Goal: Transaction & Acquisition: Download file/media

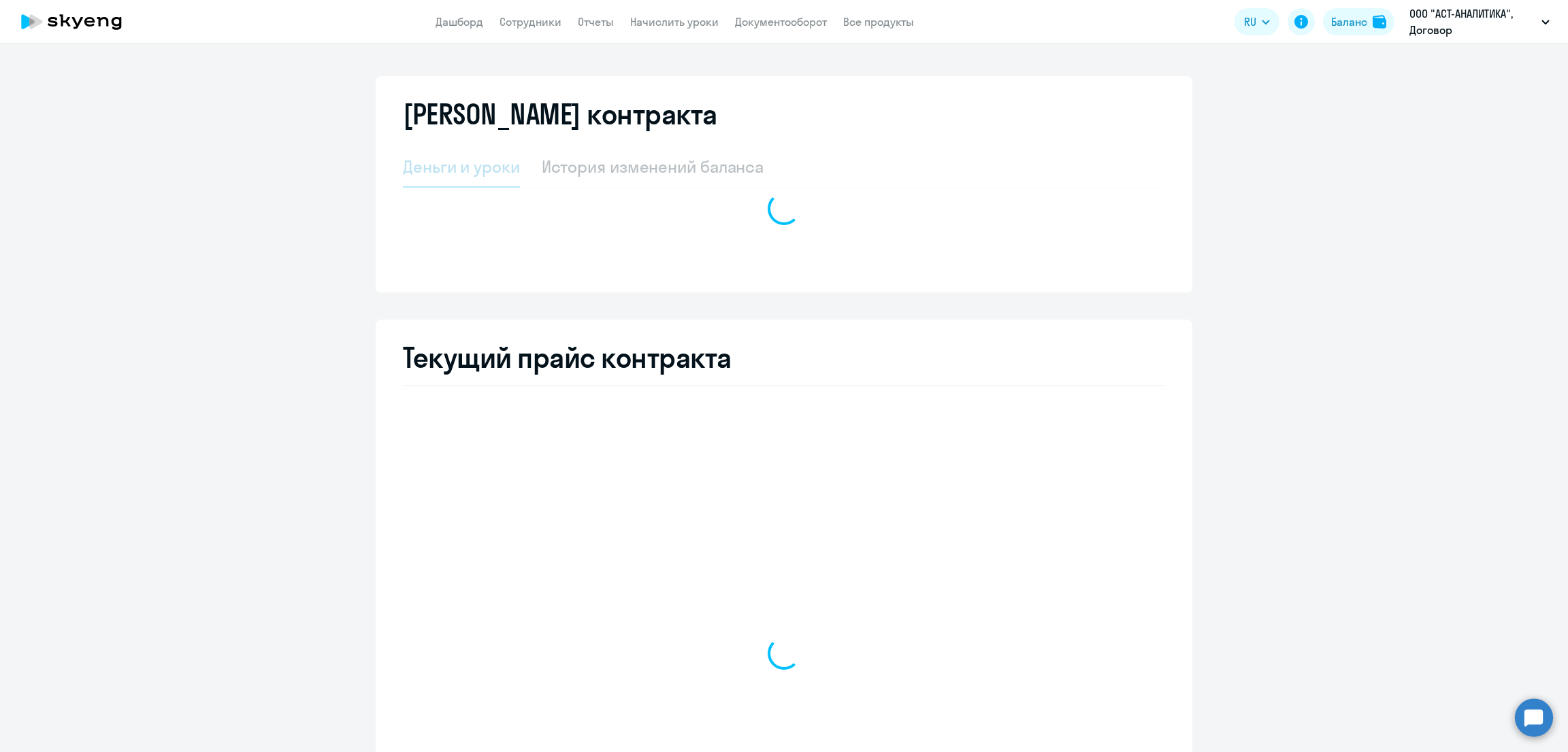
select select "english_adult_not_native_speaker"
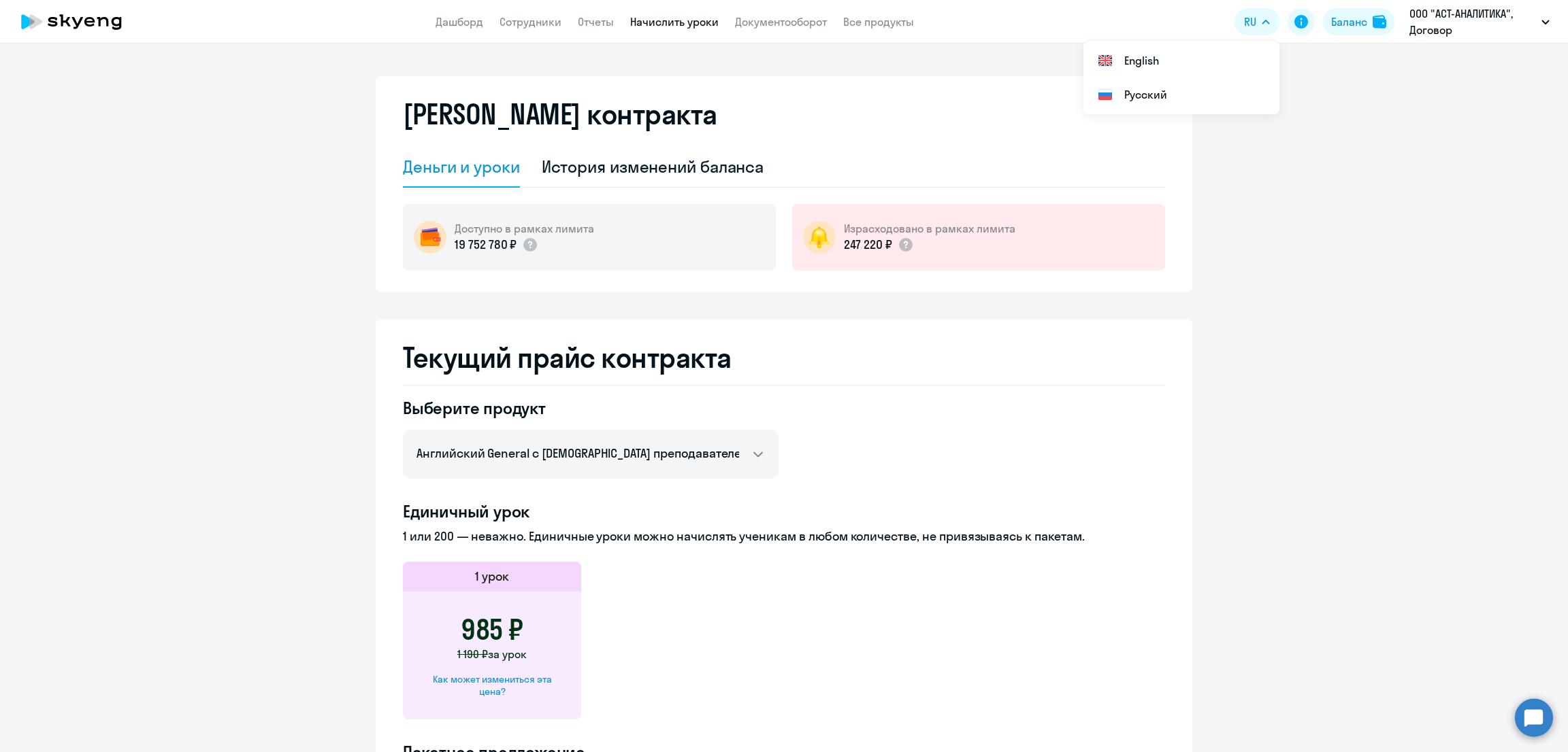
click at [674, 24] on link "Начислить уроки" at bounding box center [674, 22] width 89 height 14
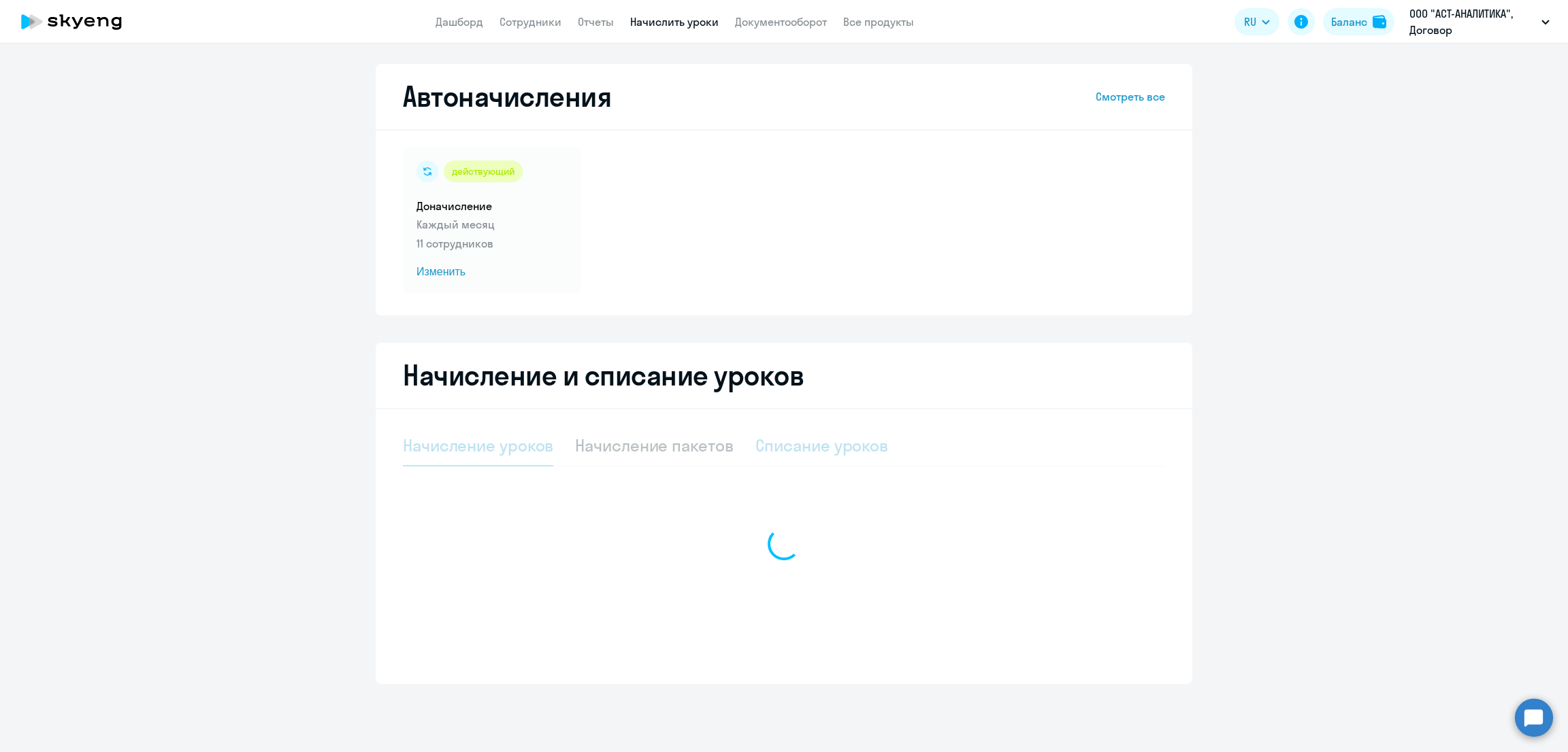
select select "10"
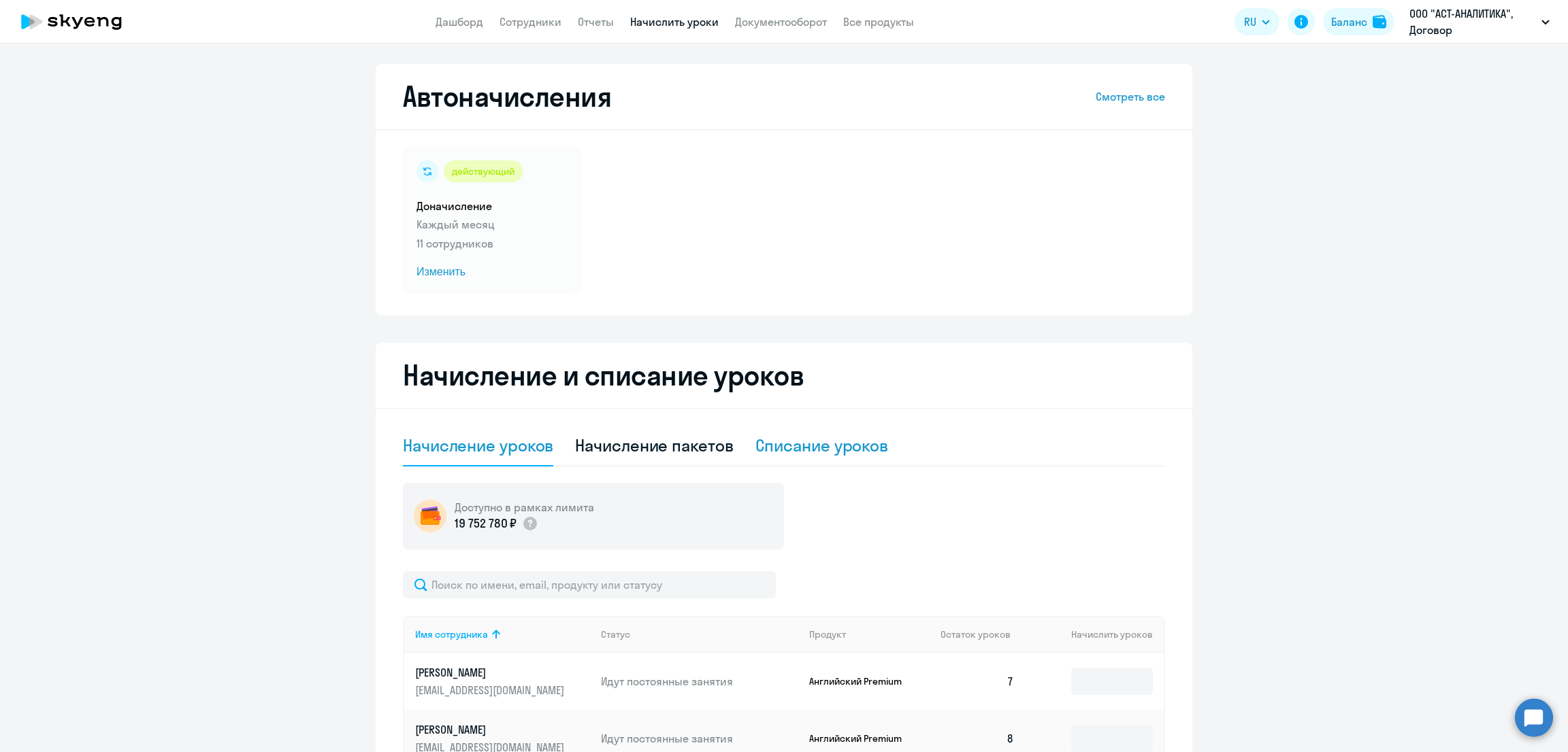
click at [851, 445] on div "Списание уроков" at bounding box center [821, 445] width 133 height 22
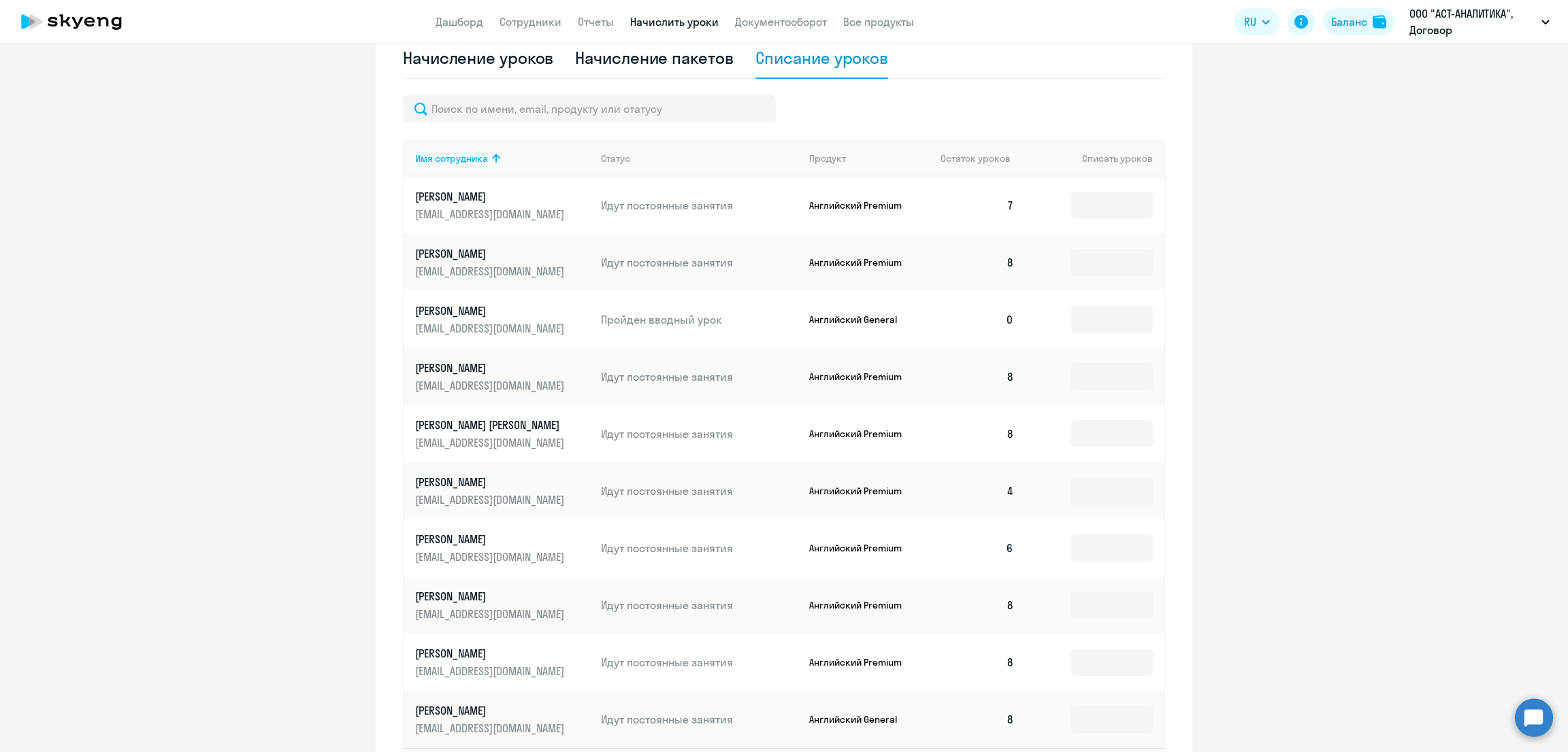
scroll to position [497, 0]
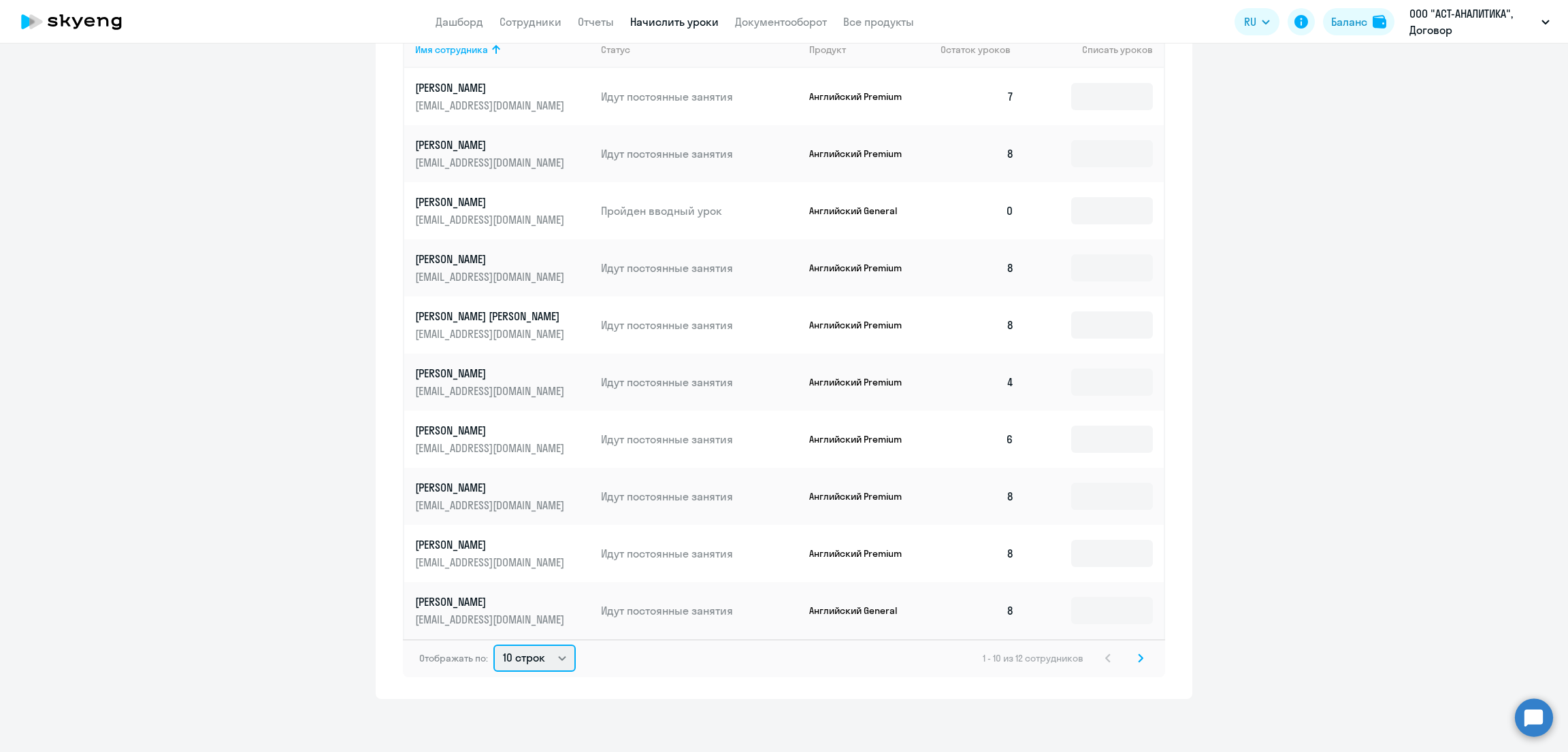
click at [521, 654] on select "10 строк 30 строк 50 строк" at bounding box center [534, 659] width 82 height 27
select select "30"
click at [493, 645] on select "10 строк 30 строк 50 строк" at bounding box center [534, 659] width 82 height 27
click at [1092, 108] on input at bounding box center [1112, 97] width 81 height 27
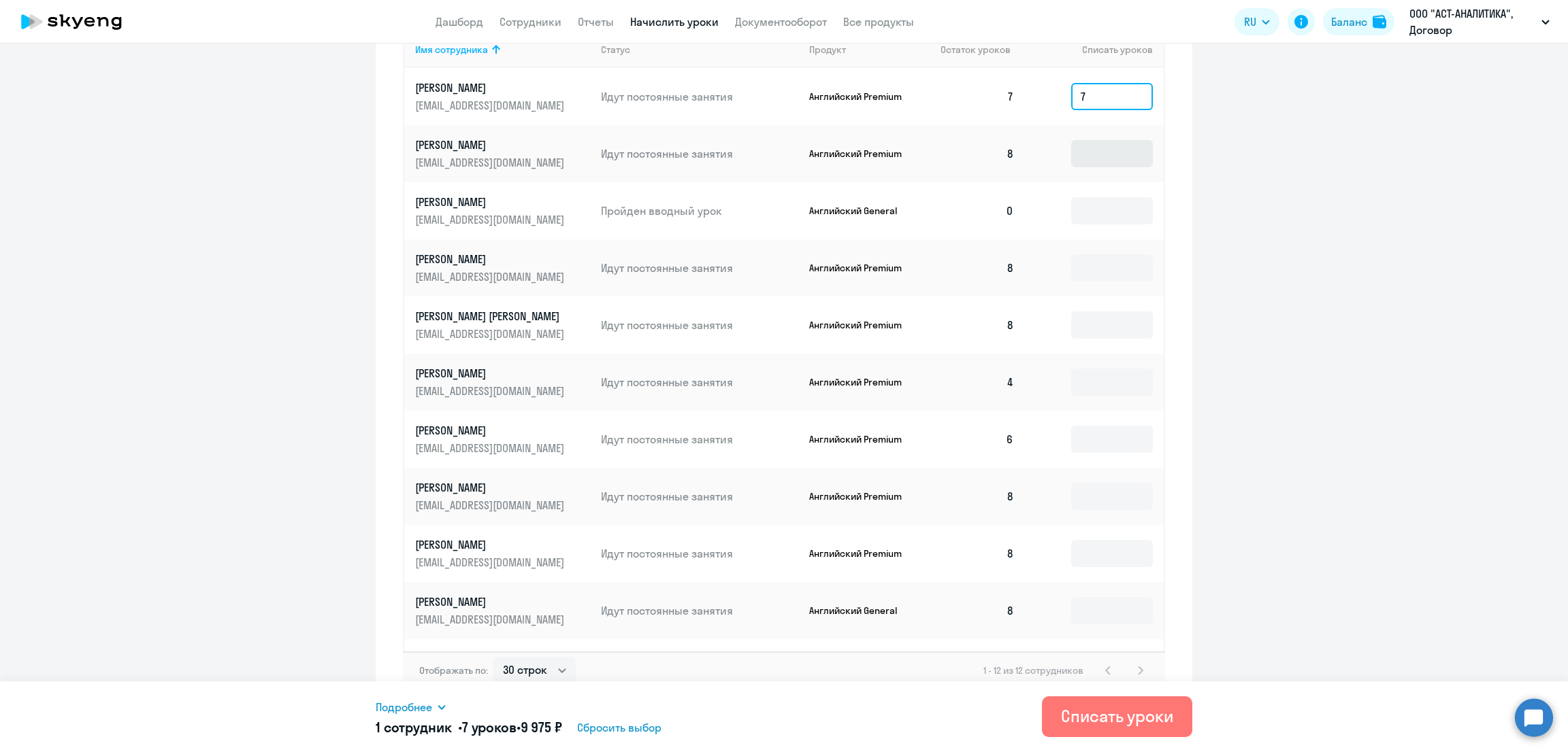
type input "7"
click at [1073, 155] on input at bounding box center [1112, 154] width 81 height 27
type input "8"
click at [1076, 263] on input at bounding box center [1112, 268] width 81 height 27
type input "8"
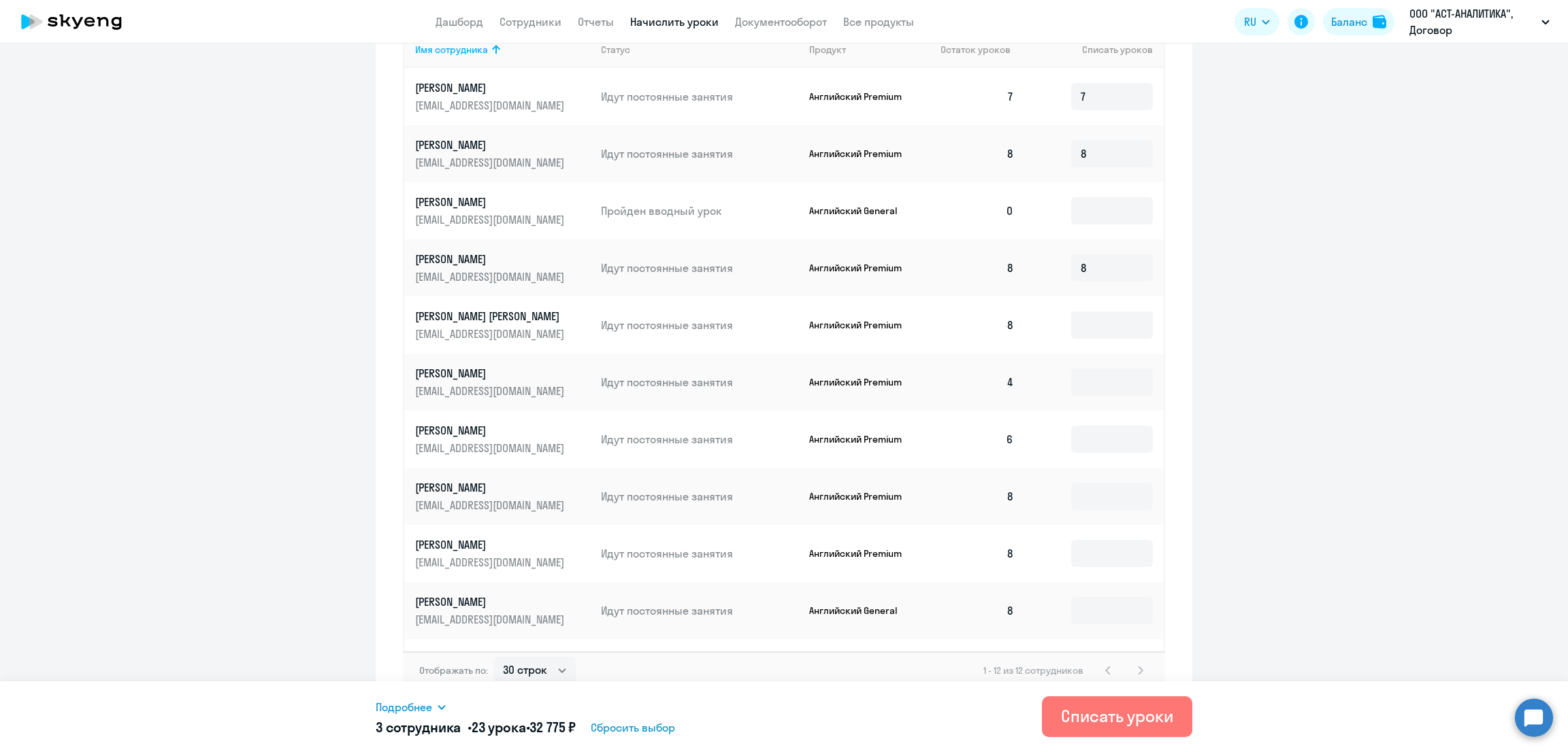
click at [1073, 338] on td at bounding box center [1094, 325] width 139 height 57
click at [1078, 324] on input at bounding box center [1112, 325] width 81 height 27
type input "8"
click at [1085, 379] on input at bounding box center [1112, 382] width 81 height 27
type input "4"
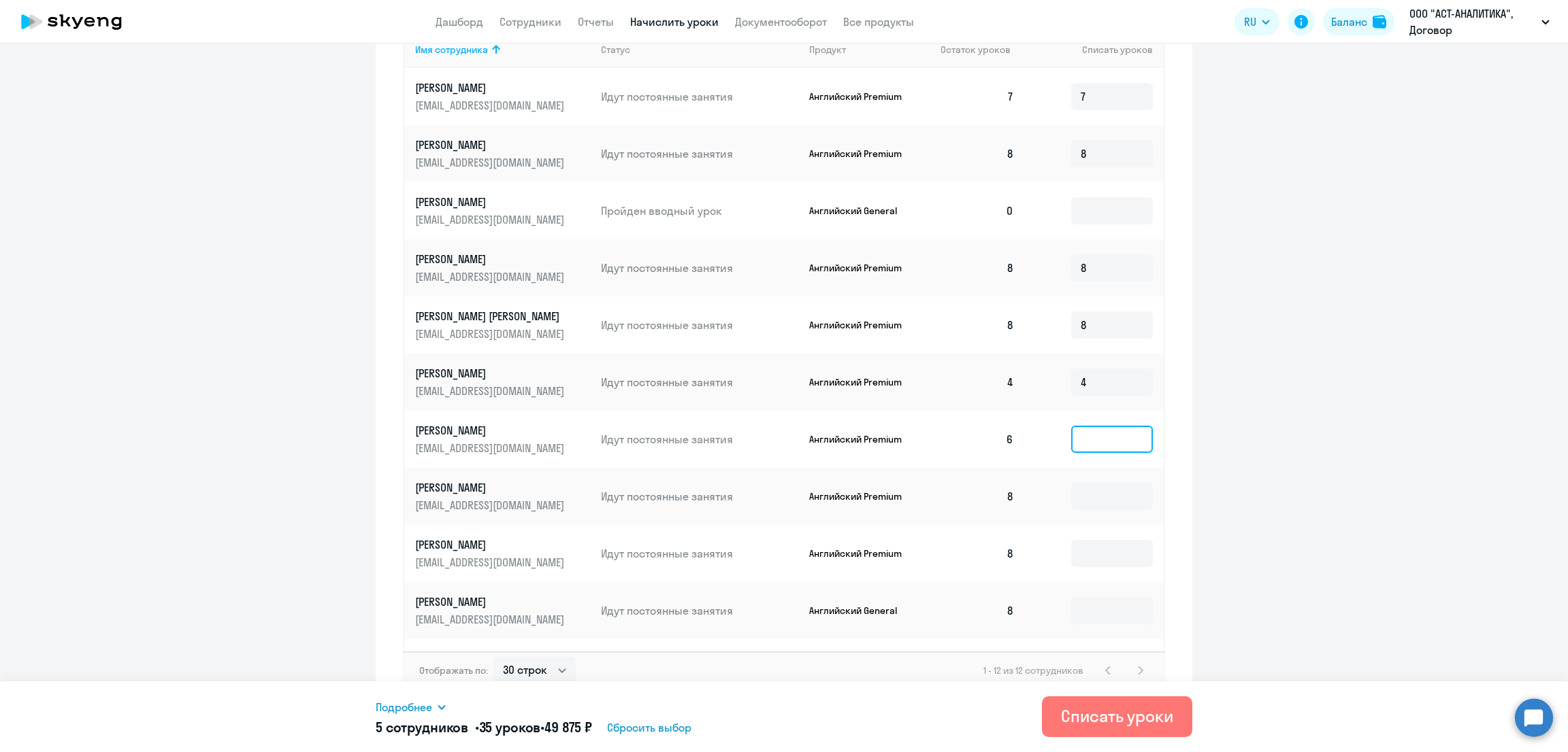
click at [1080, 440] on input at bounding box center [1112, 440] width 81 height 27
type input "6"
click at [1085, 485] on input at bounding box center [1112, 497] width 81 height 27
type input "8"
click at [1089, 556] on input at bounding box center [1112, 554] width 81 height 27
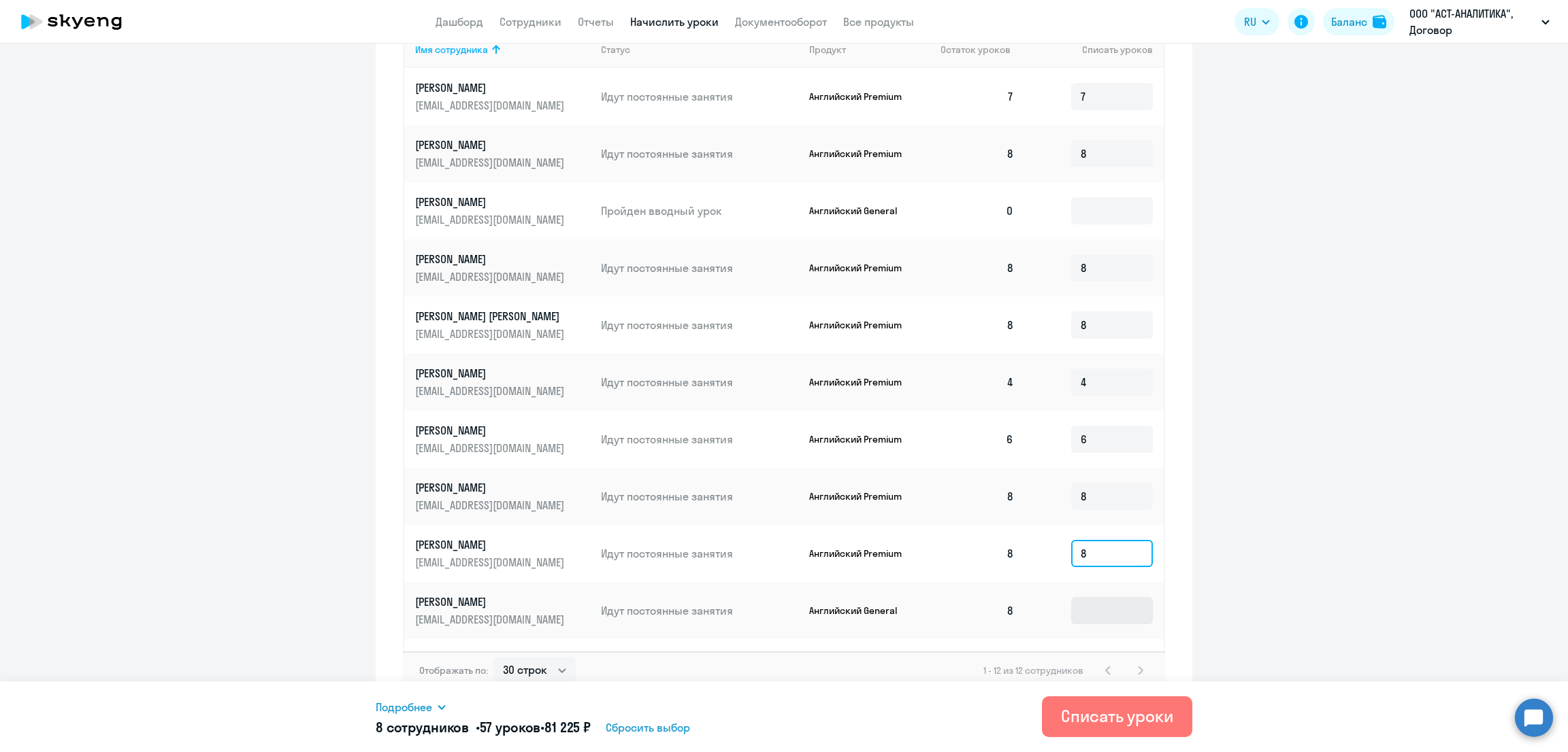
type input "8"
click at [1081, 610] on input at bounding box center [1112, 611] width 81 height 27
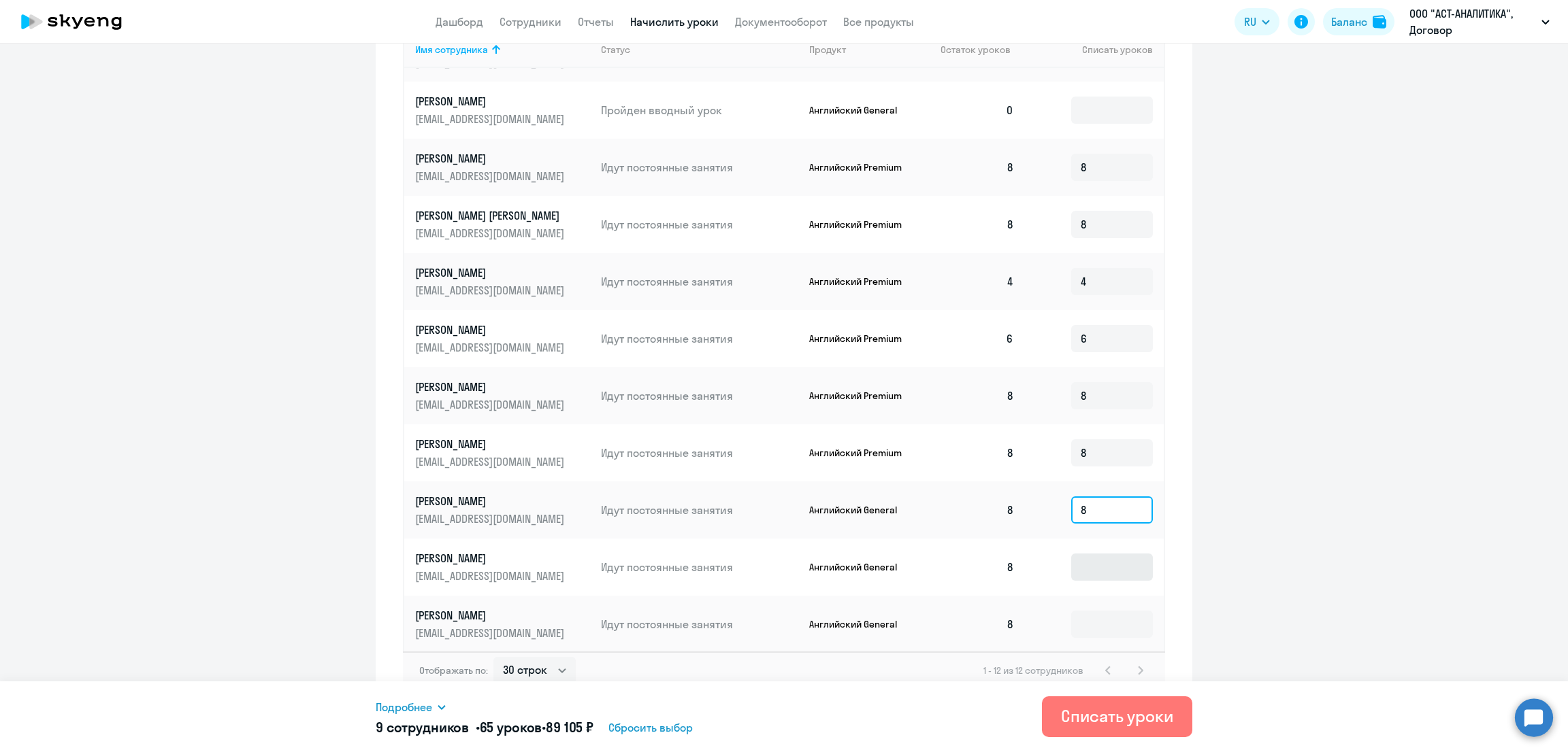
type input "8"
click at [1071, 565] on input at bounding box center [1112, 567] width 81 height 27
type input "8"
click at [1080, 618] on input at bounding box center [1112, 624] width 81 height 27
type input "8"
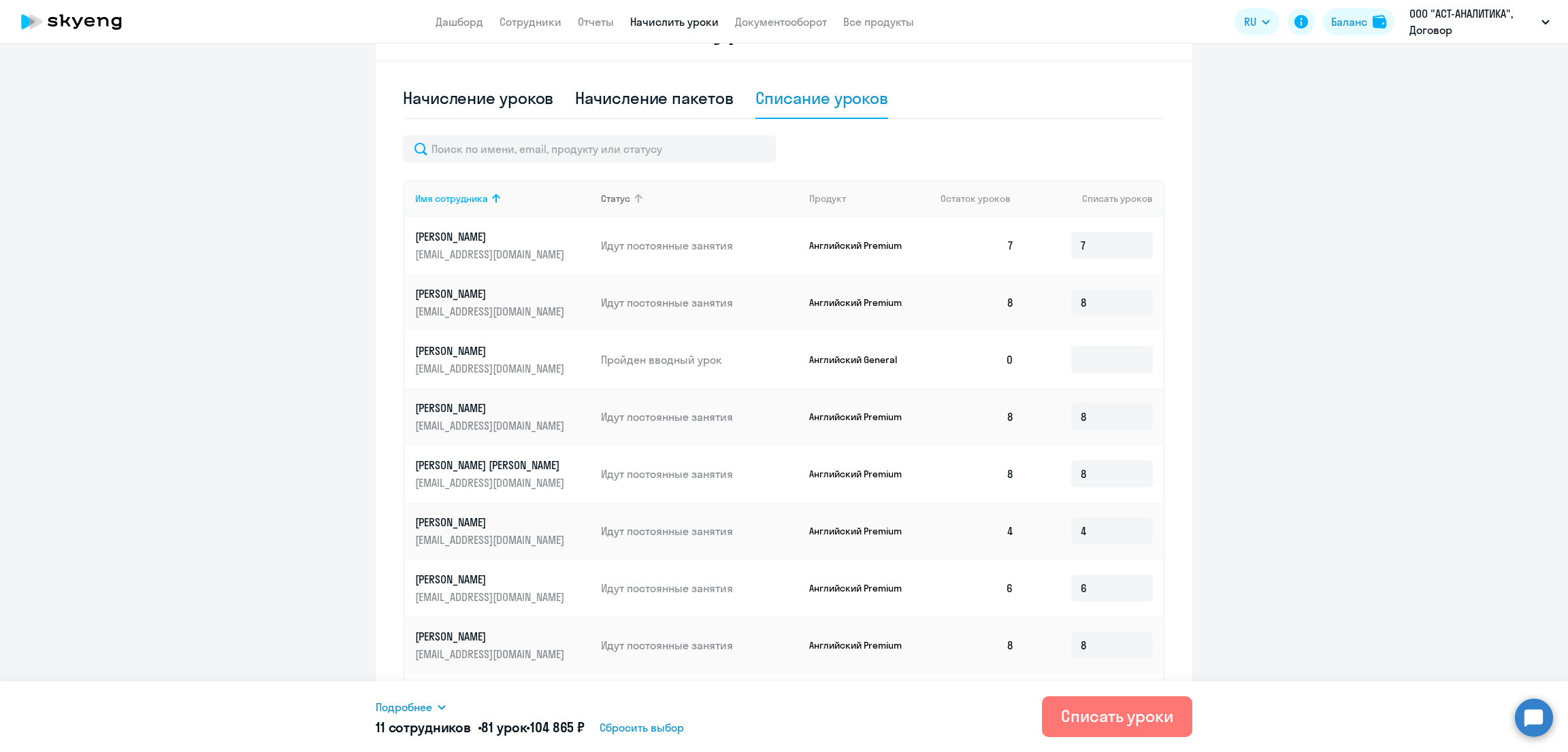
scroll to position [169, 0]
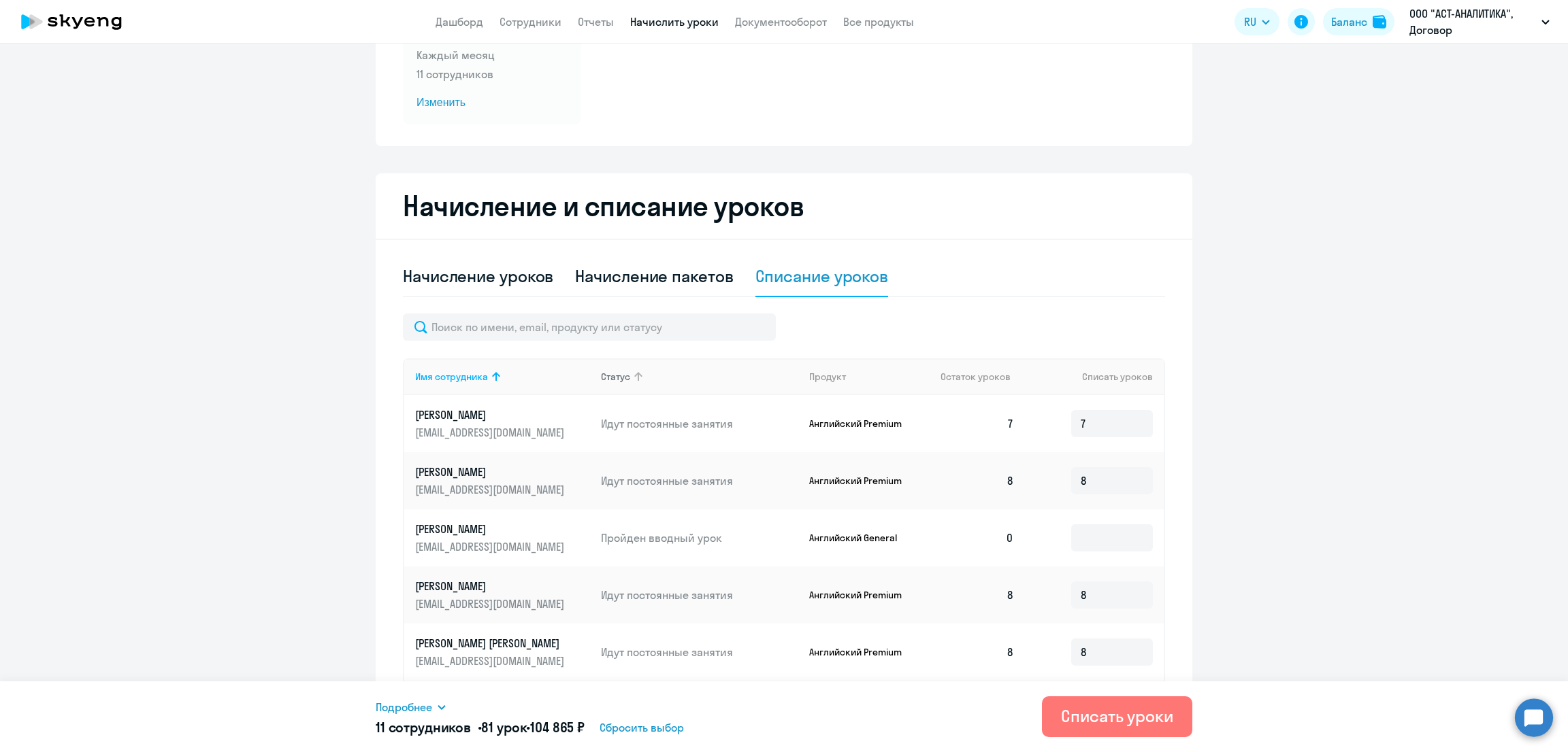
click at [609, 376] on div "Статус" at bounding box center [616, 377] width 29 height 13
click at [809, 376] on div "Продукт" at bounding box center [827, 377] width 37 height 13
click at [826, 380] on div "Продукт" at bounding box center [827, 377] width 37 height 13
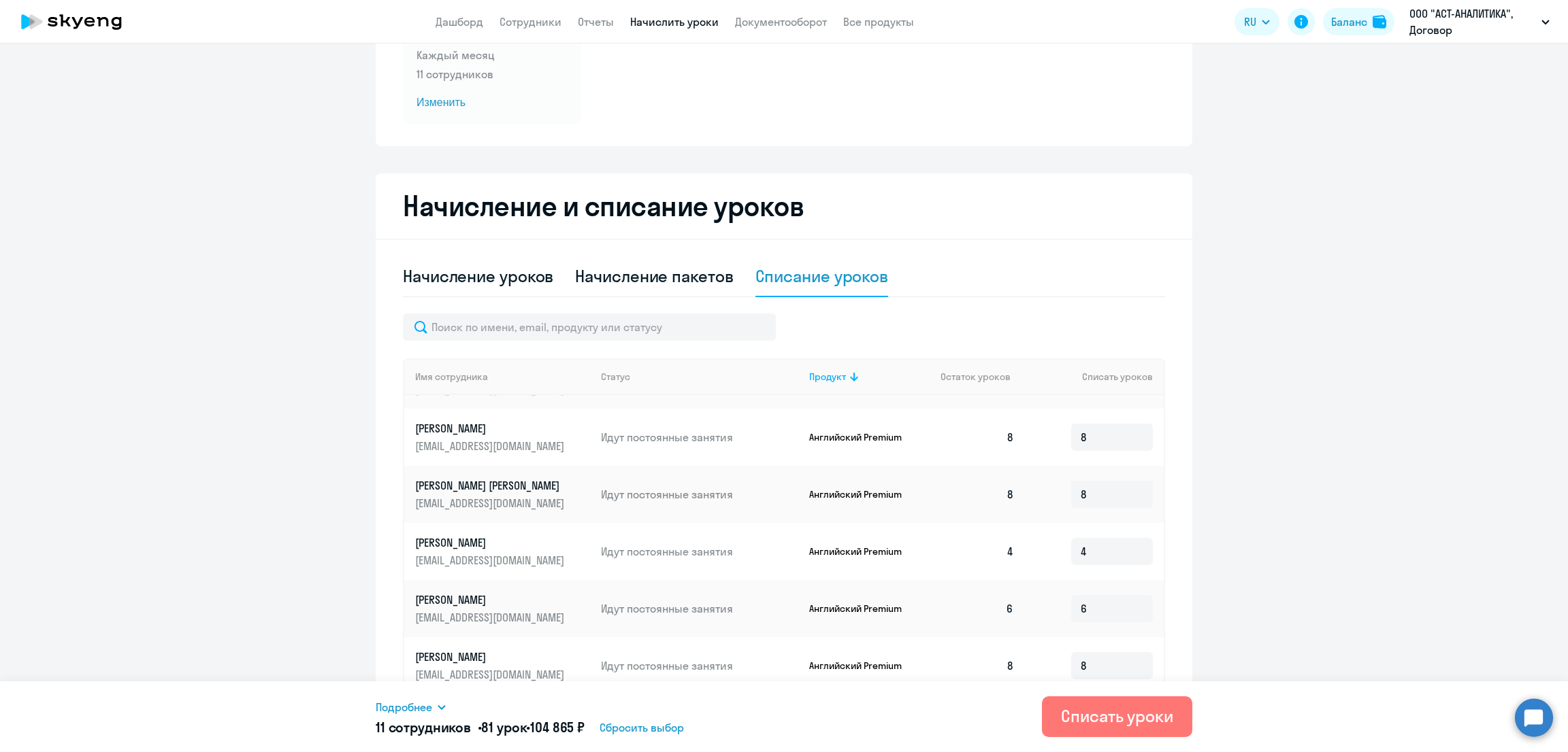
scroll to position [509, 0]
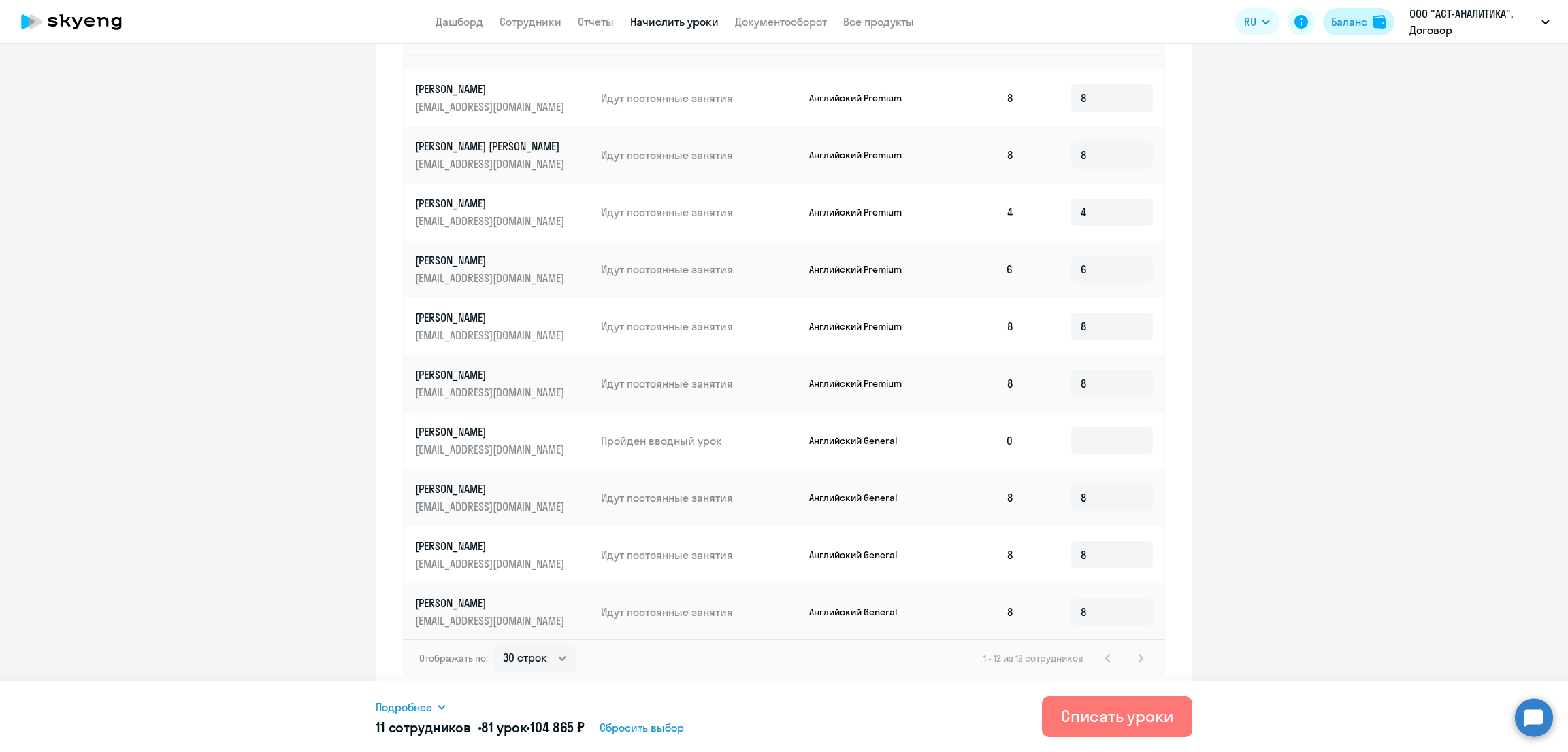
click at [1345, 21] on div "Баланс" at bounding box center [1349, 22] width 36 height 16
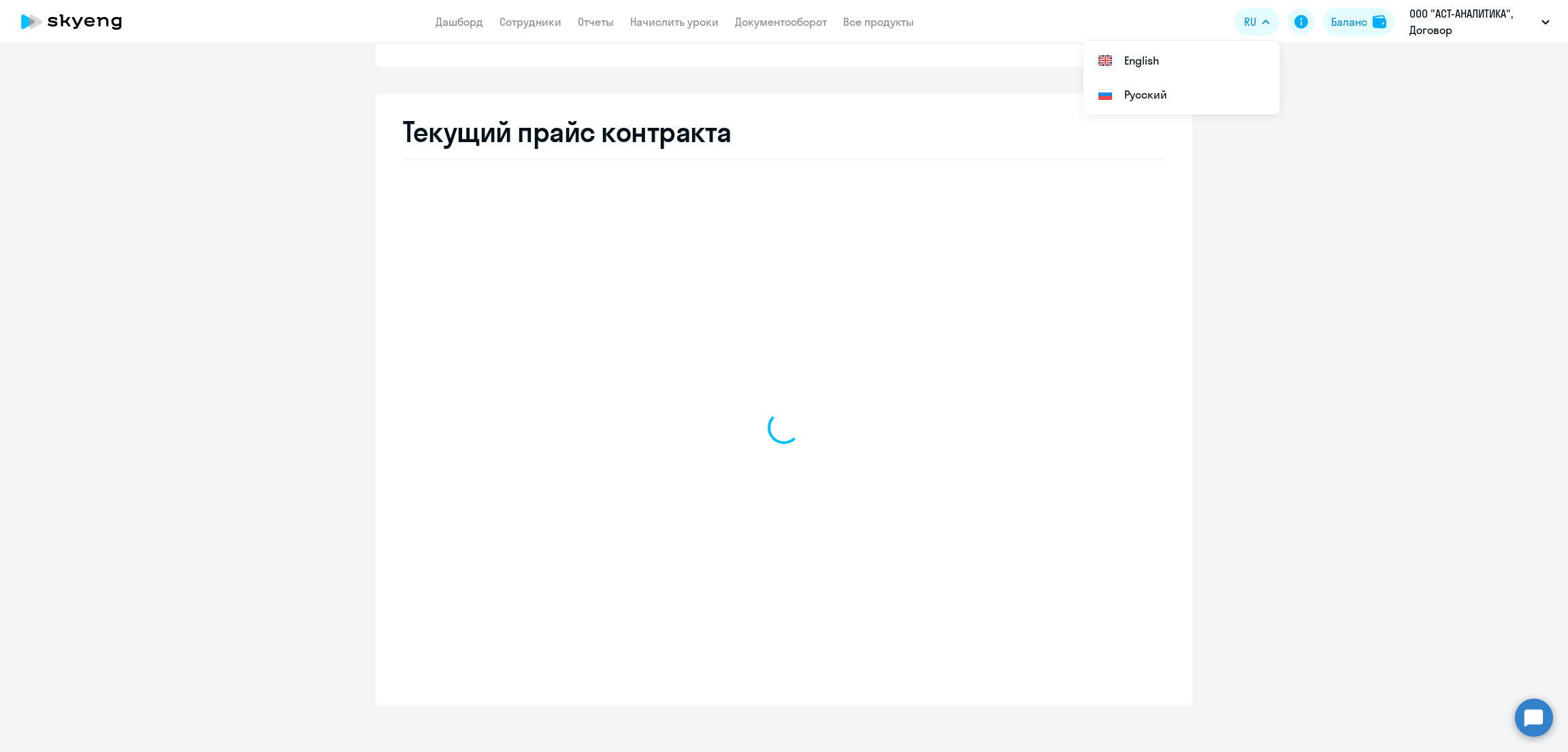
scroll to position [224, 0]
select select "english_adult_not_native_speaker"
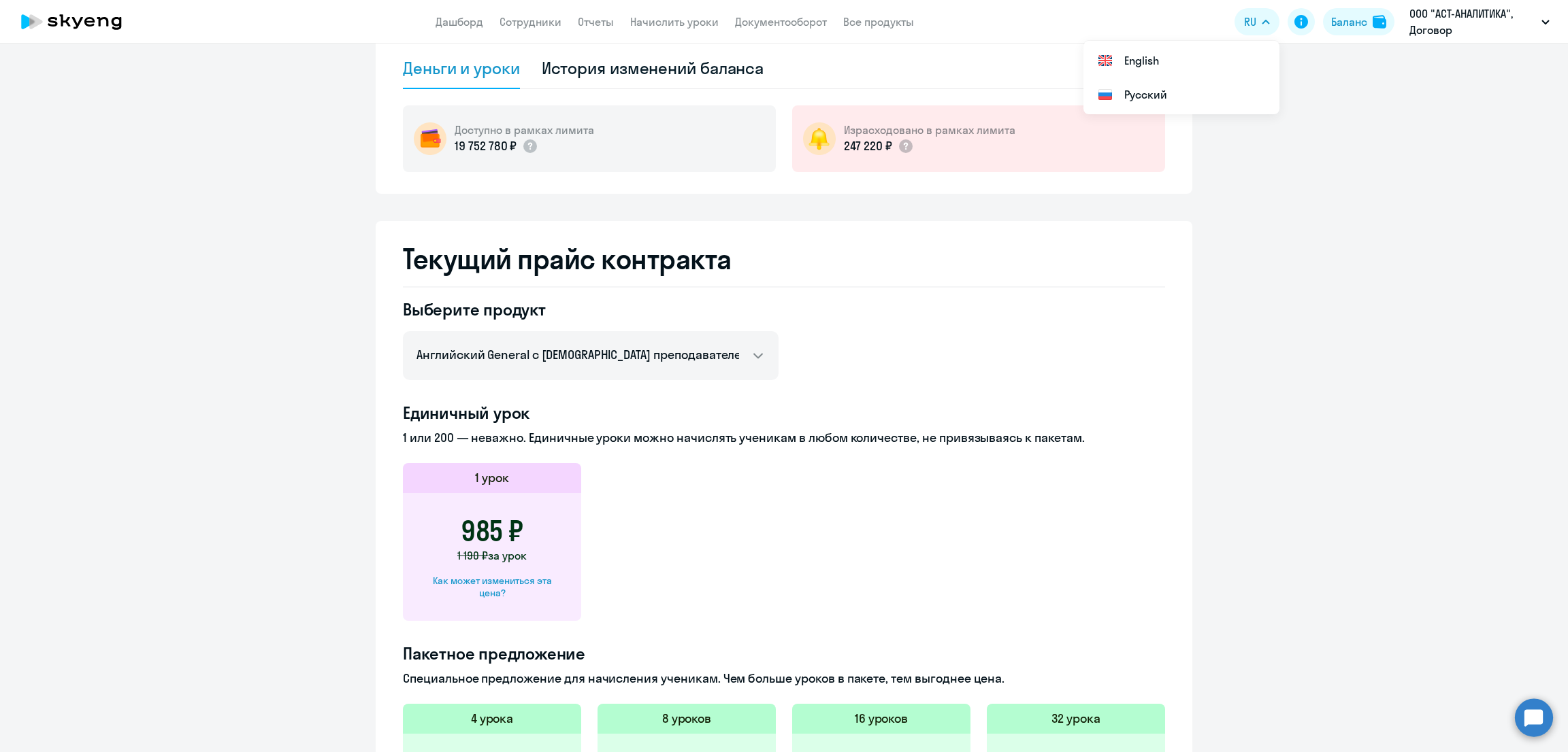
scroll to position [0, 0]
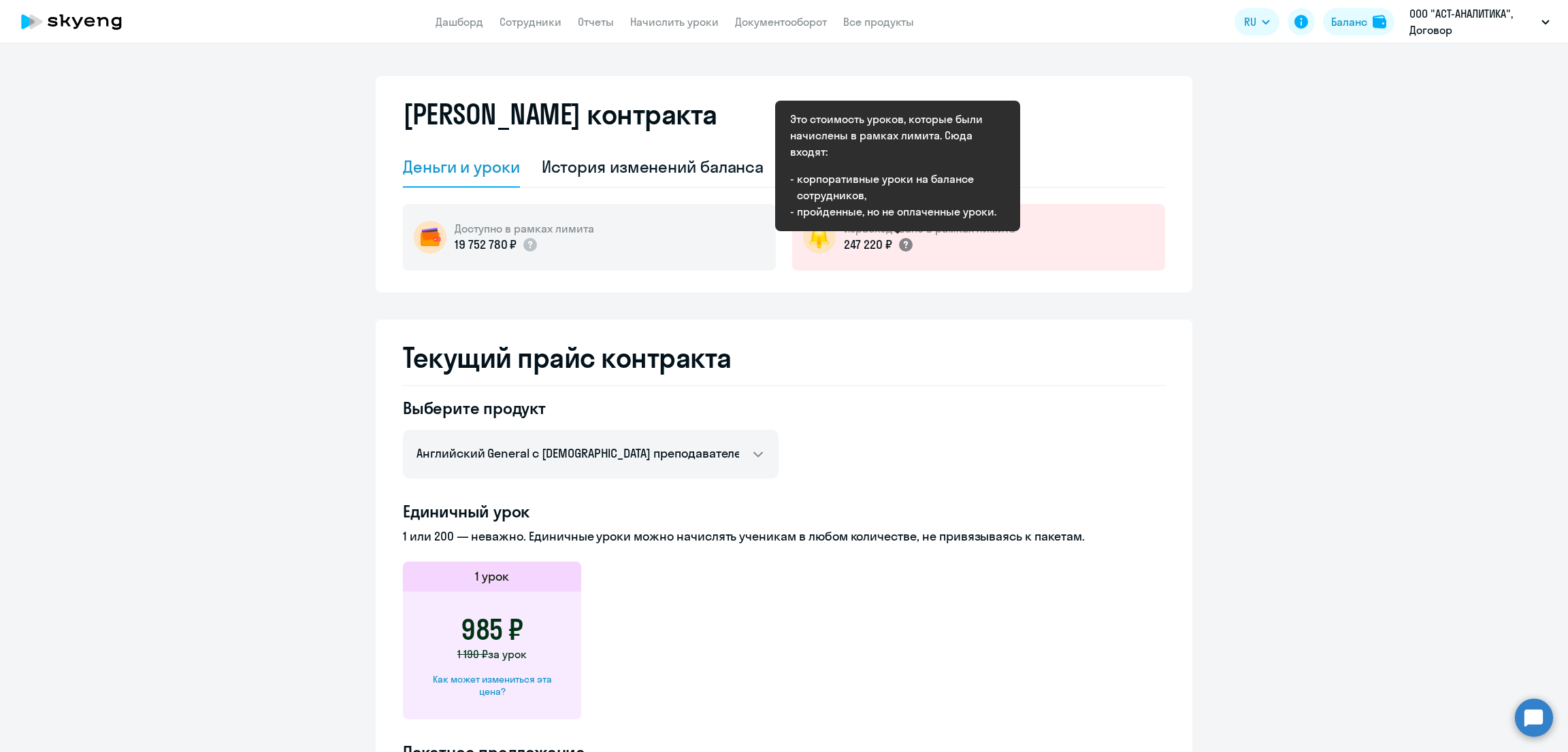
click at [899, 243] on circle at bounding box center [905, 244] width 14 height 14
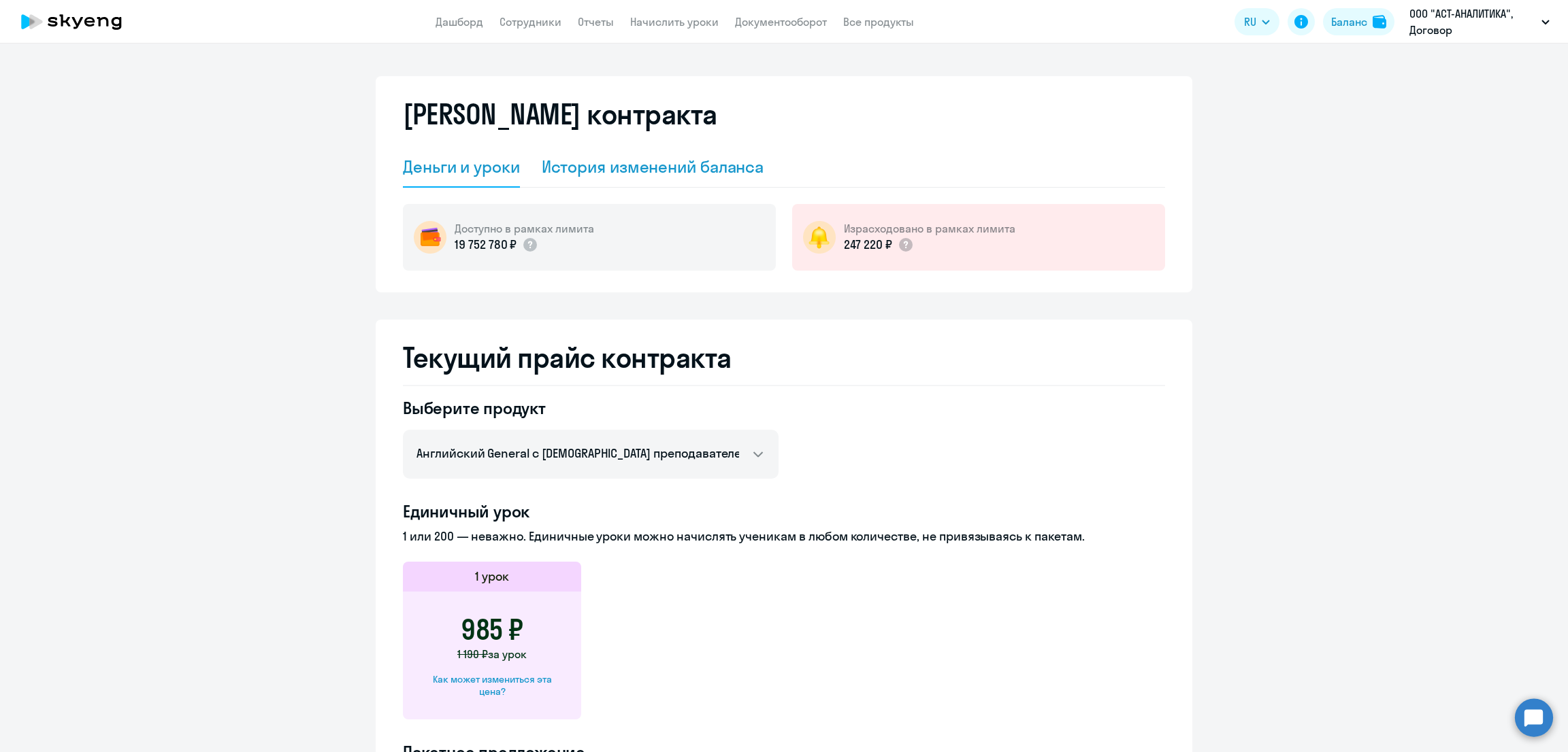
click at [667, 163] on div "История изменений баланса" at bounding box center [653, 167] width 223 height 22
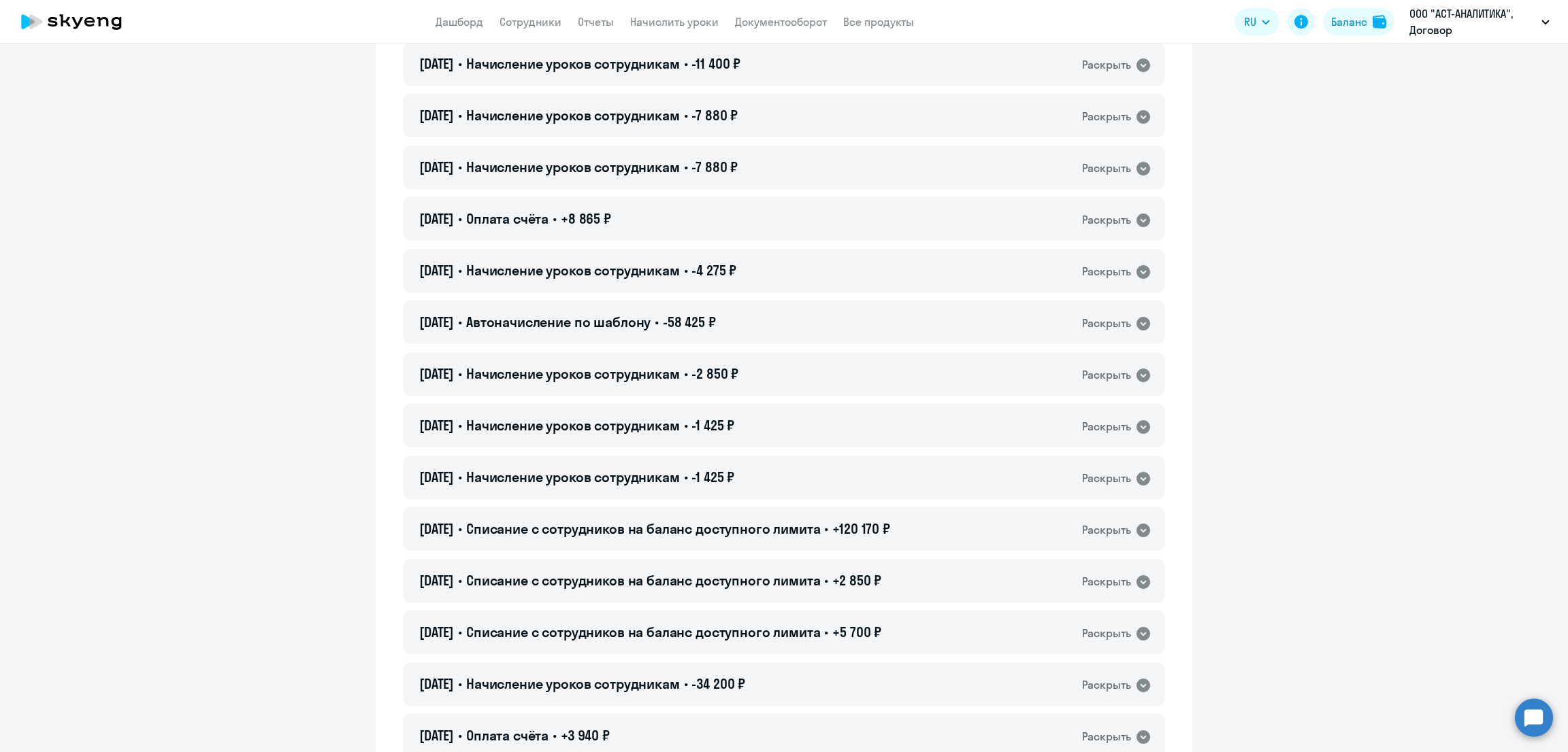
scroll to position [1190, 0]
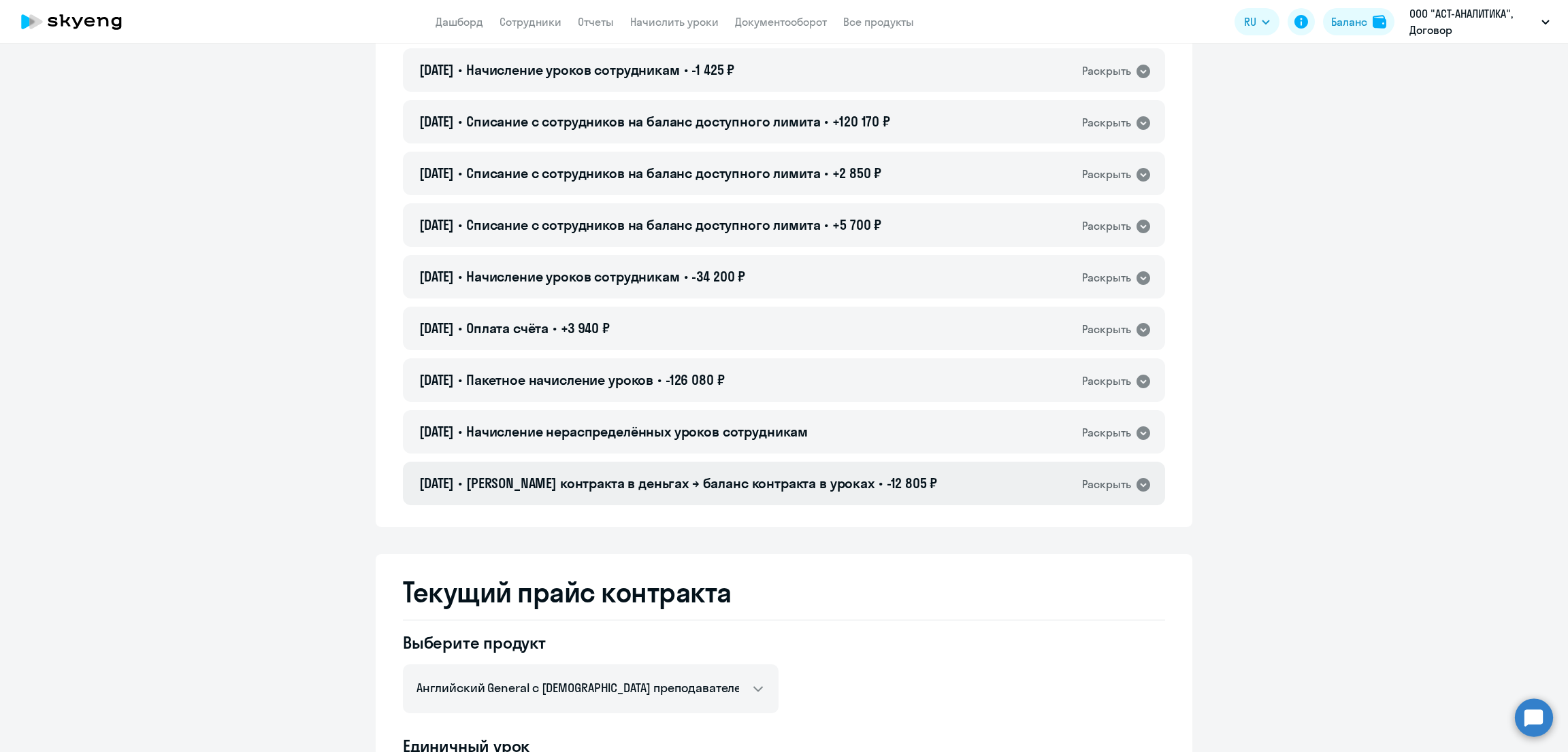
click at [629, 482] on span "[PERSON_NAME] контракта в деньгах → баланс контракта в уроках" at bounding box center [670, 483] width 408 height 17
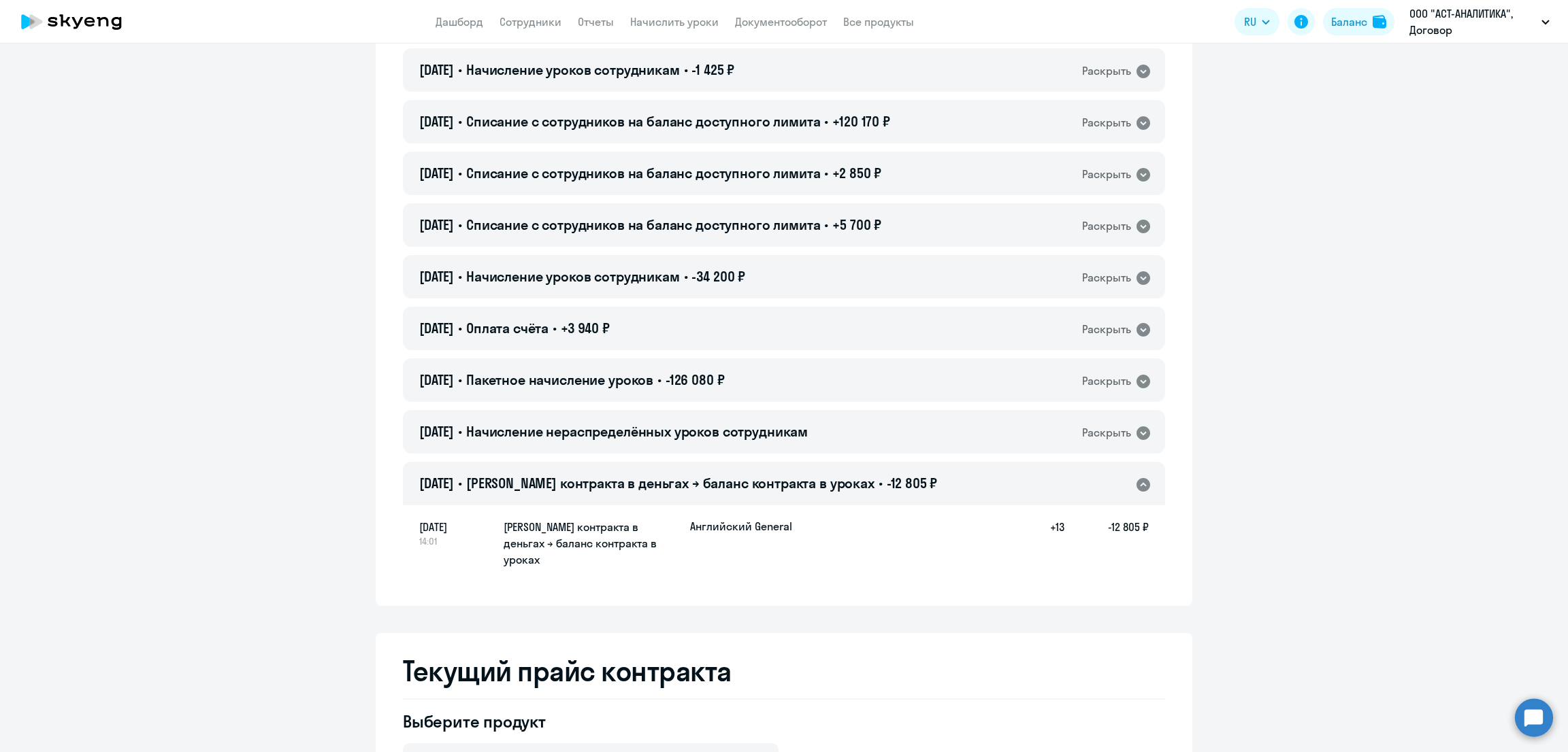
click at [629, 481] on span "[PERSON_NAME] контракта в деньгах → баланс контракта в уроках" at bounding box center [670, 483] width 408 height 17
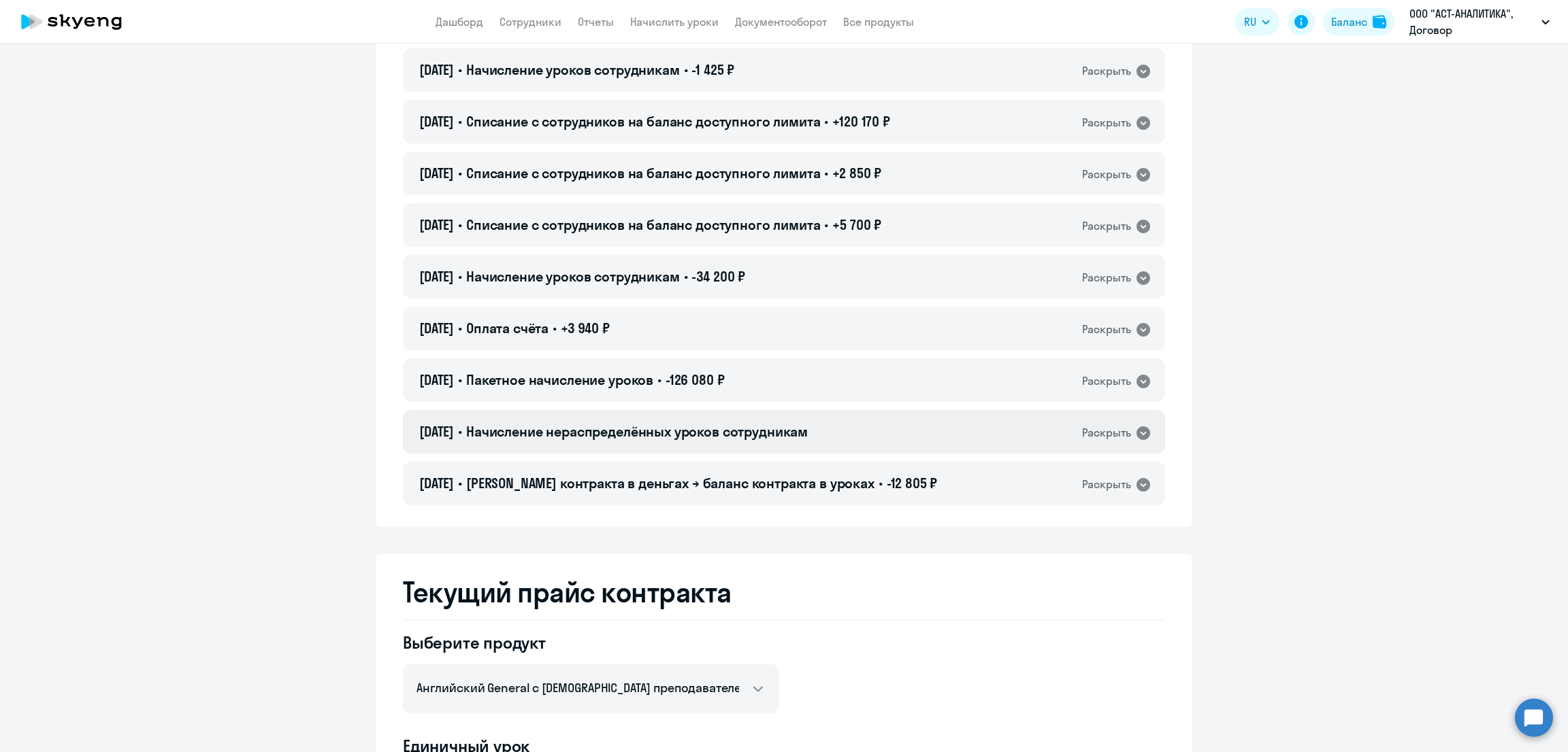
click at [632, 433] on span "Начисление нераспределённых уроков сотрудникам" at bounding box center [636, 432] width 341 height 17
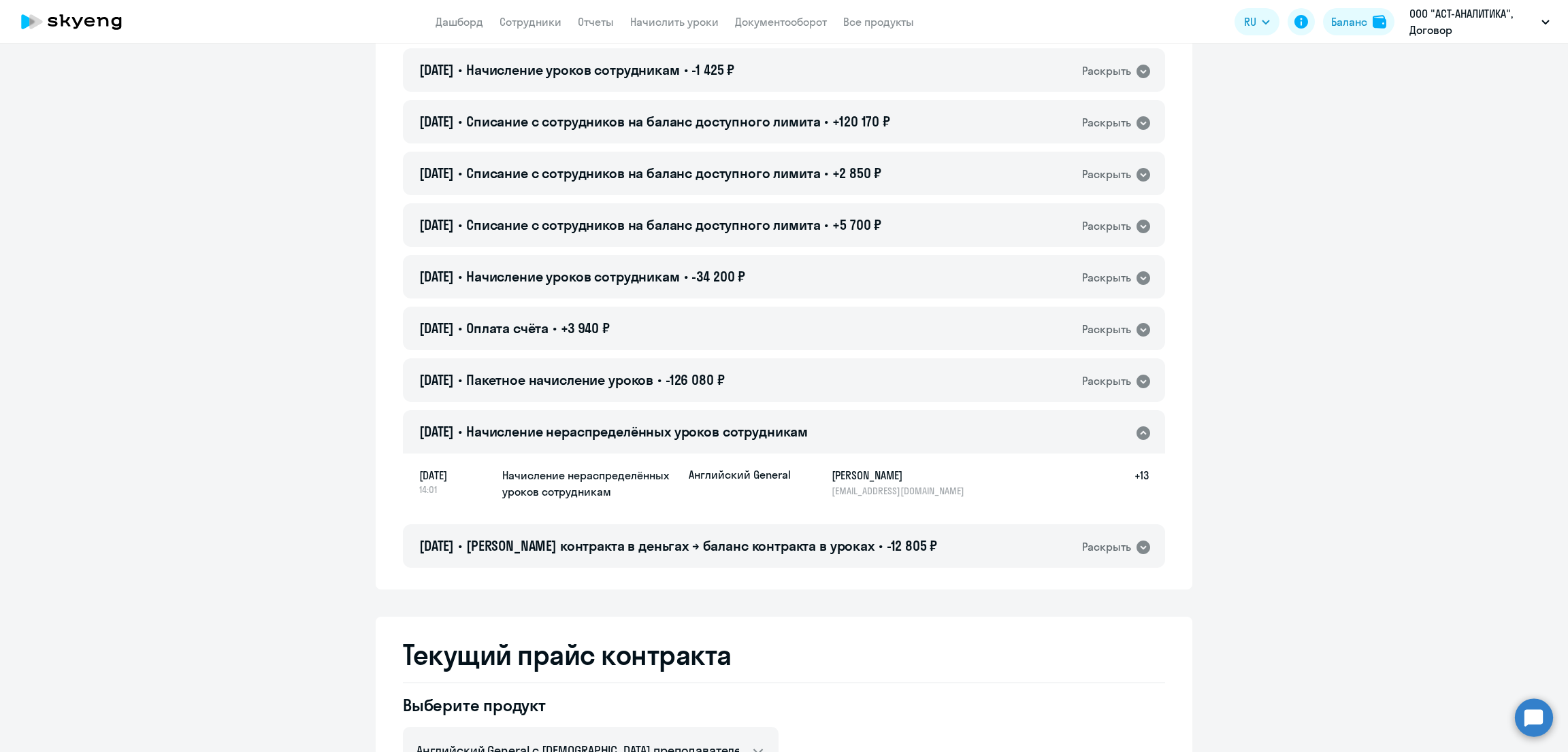
click at [632, 433] on span "Начисление нераспределённых уроков сотрудникам" at bounding box center [636, 432] width 341 height 17
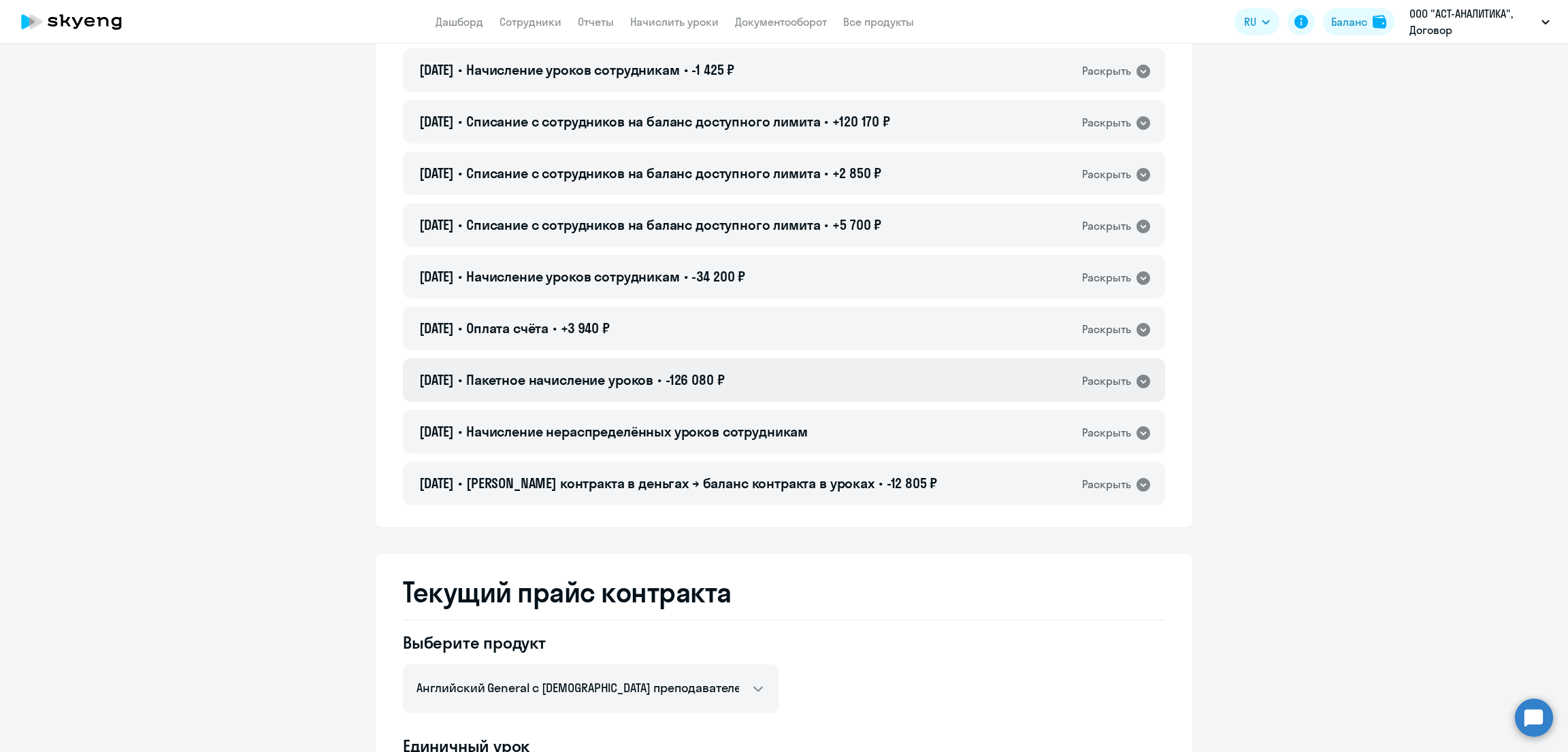
click at [630, 387] on span "Пакетное начисление уроков" at bounding box center [559, 379] width 187 height 17
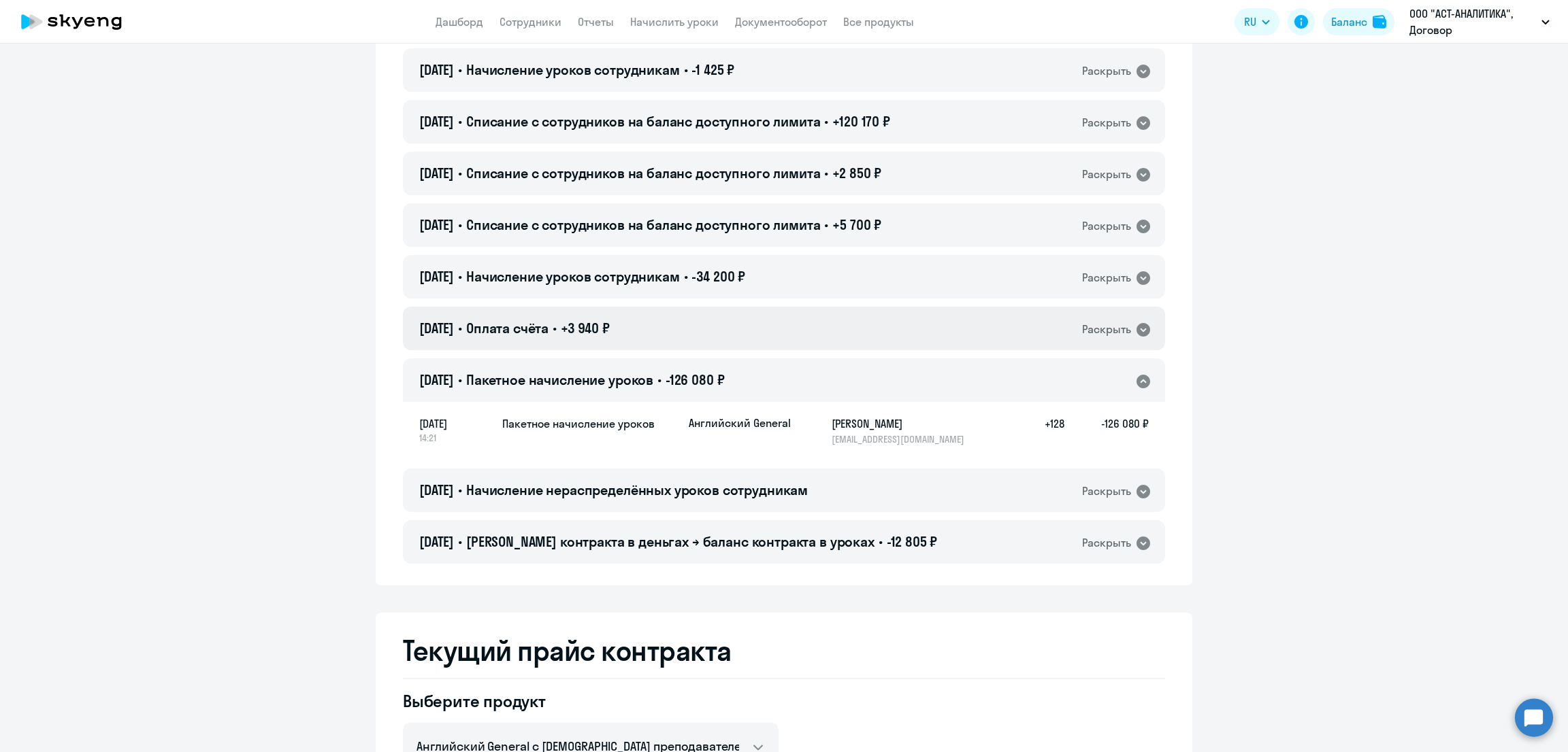
click at [609, 320] on span "+3 940 ₽" at bounding box center [585, 328] width 49 height 17
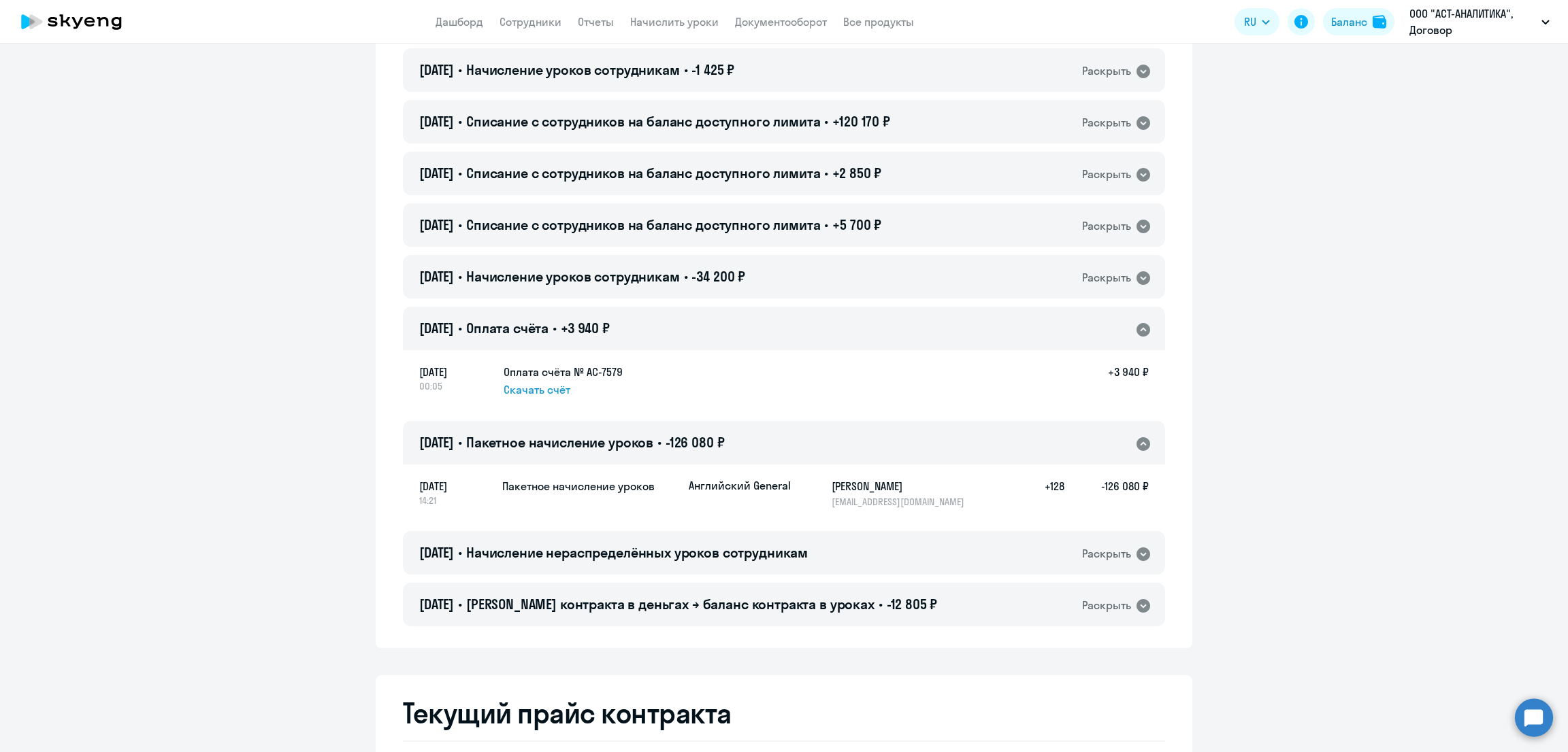
click at [609, 326] on span "+3 940 ₽" at bounding box center [585, 328] width 49 height 17
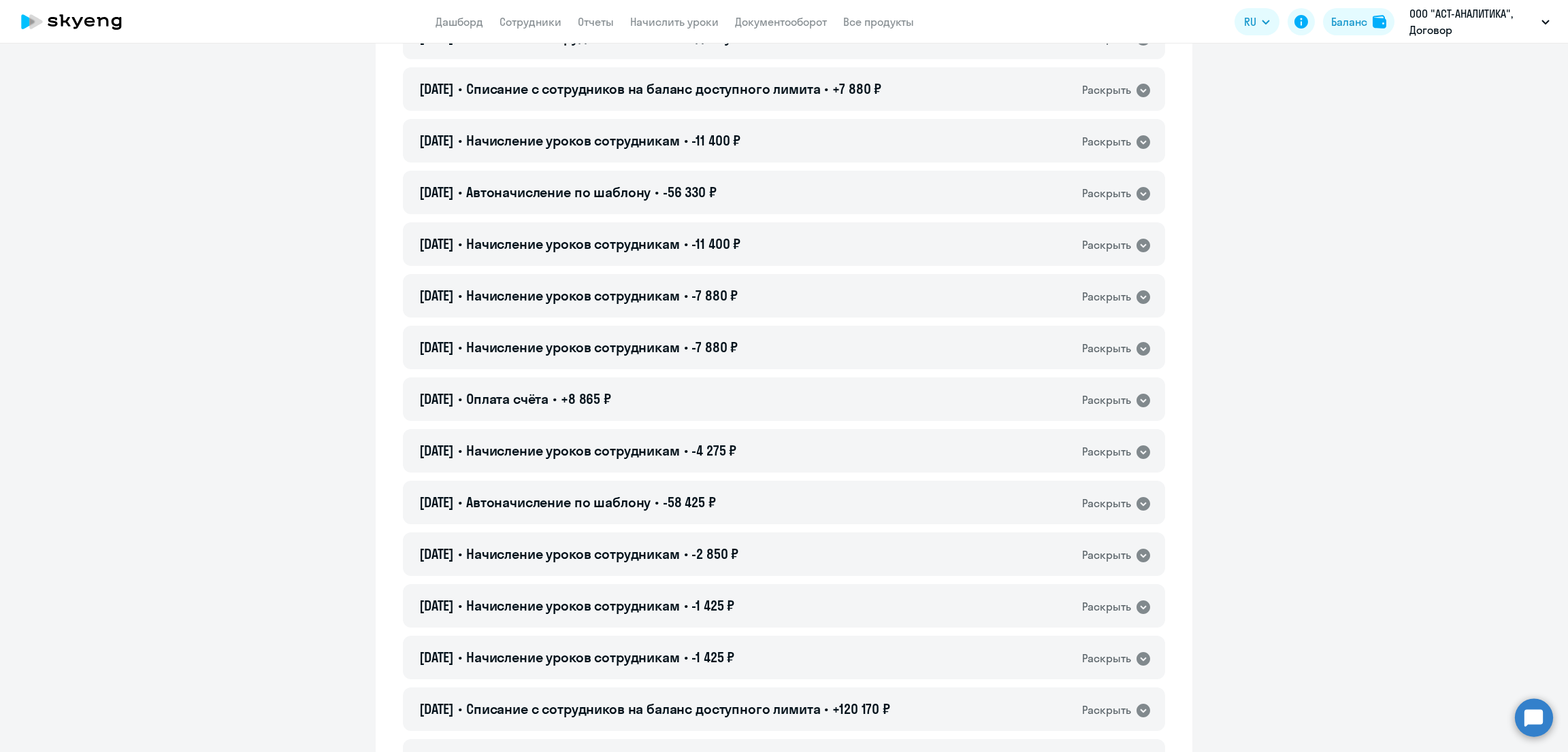
scroll to position [1119, 0]
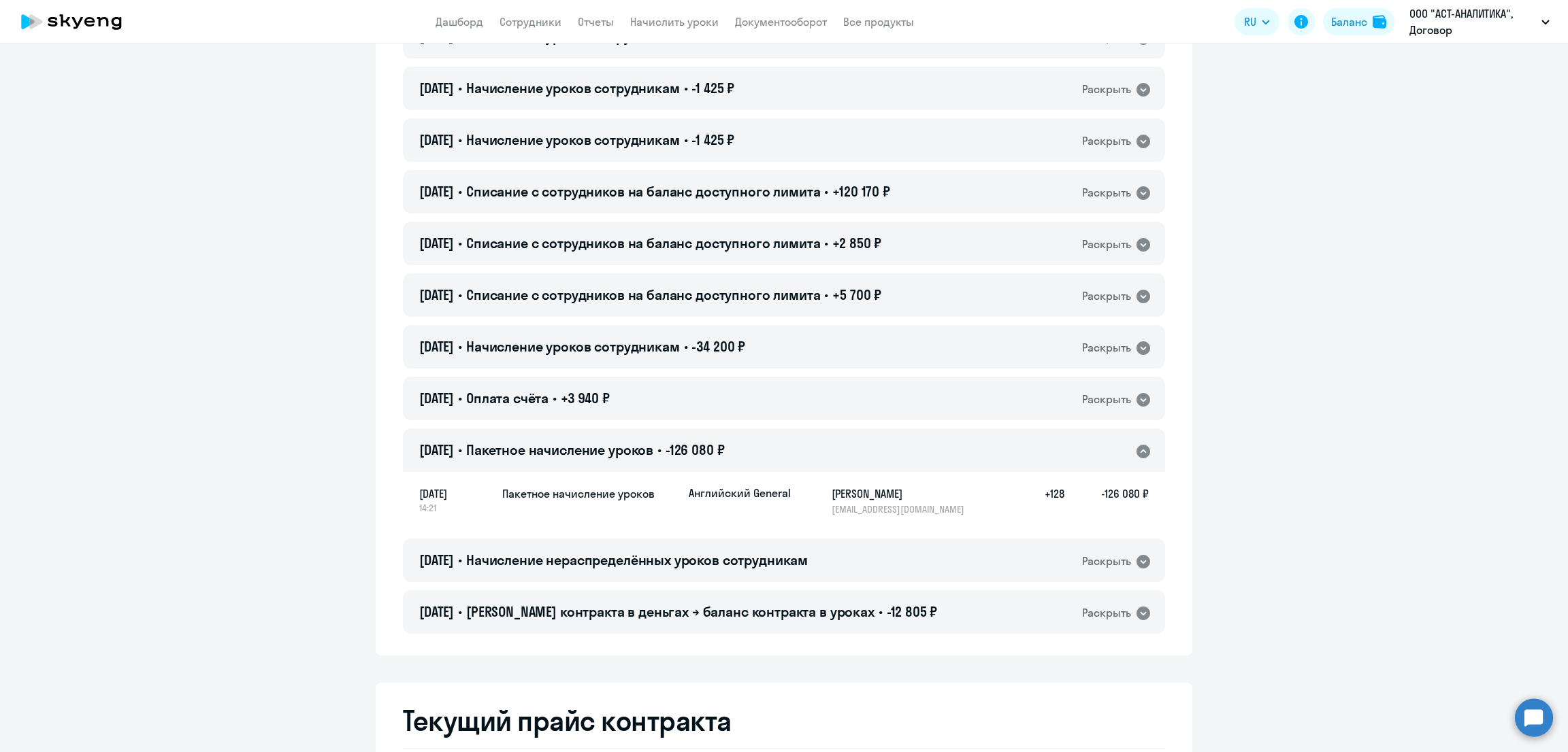
click at [546, 455] on span "Пакетное начисление уроков" at bounding box center [559, 450] width 187 height 17
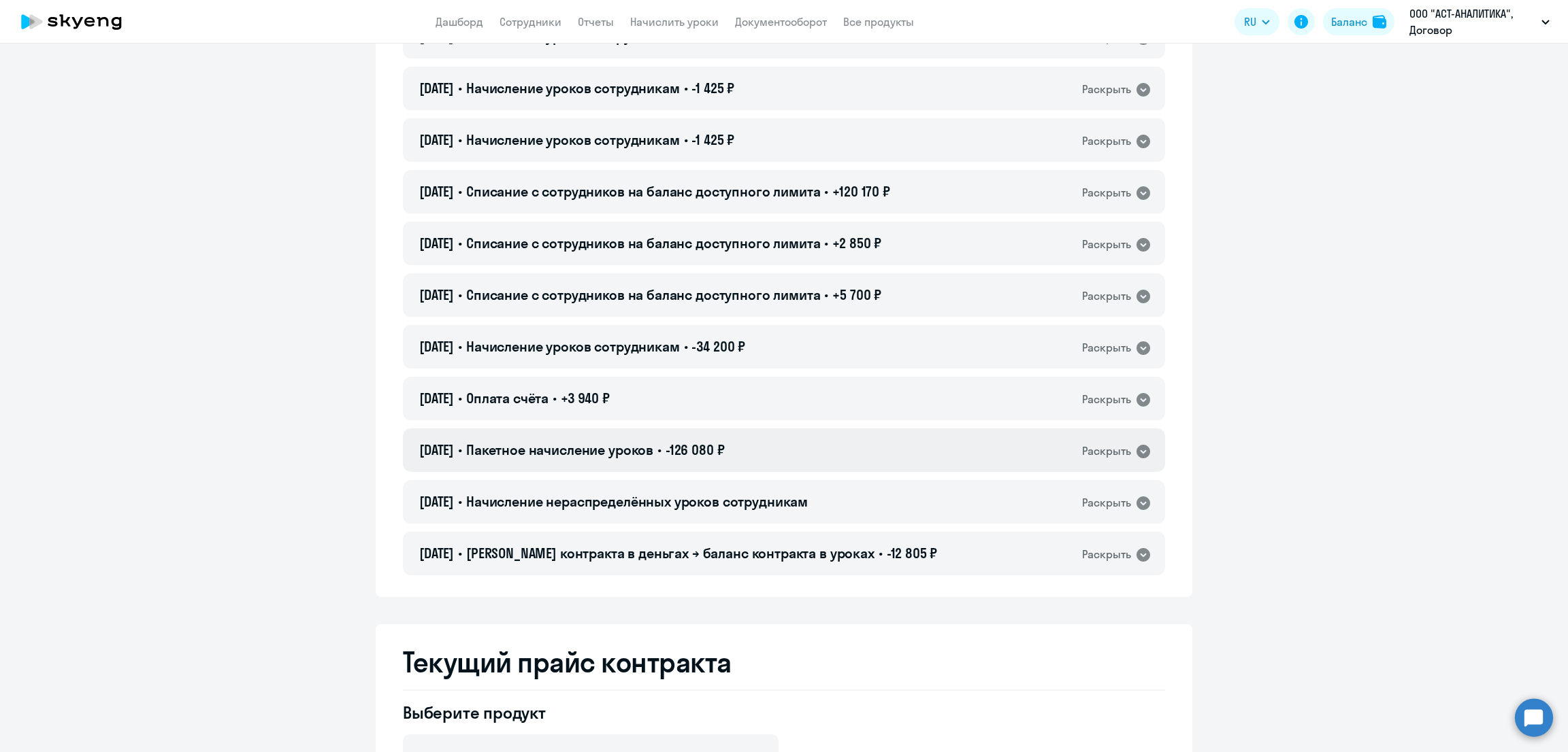
click at [549, 454] on span "Пакетное начисление уроков" at bounding box center [559, 450] width 187 height 17
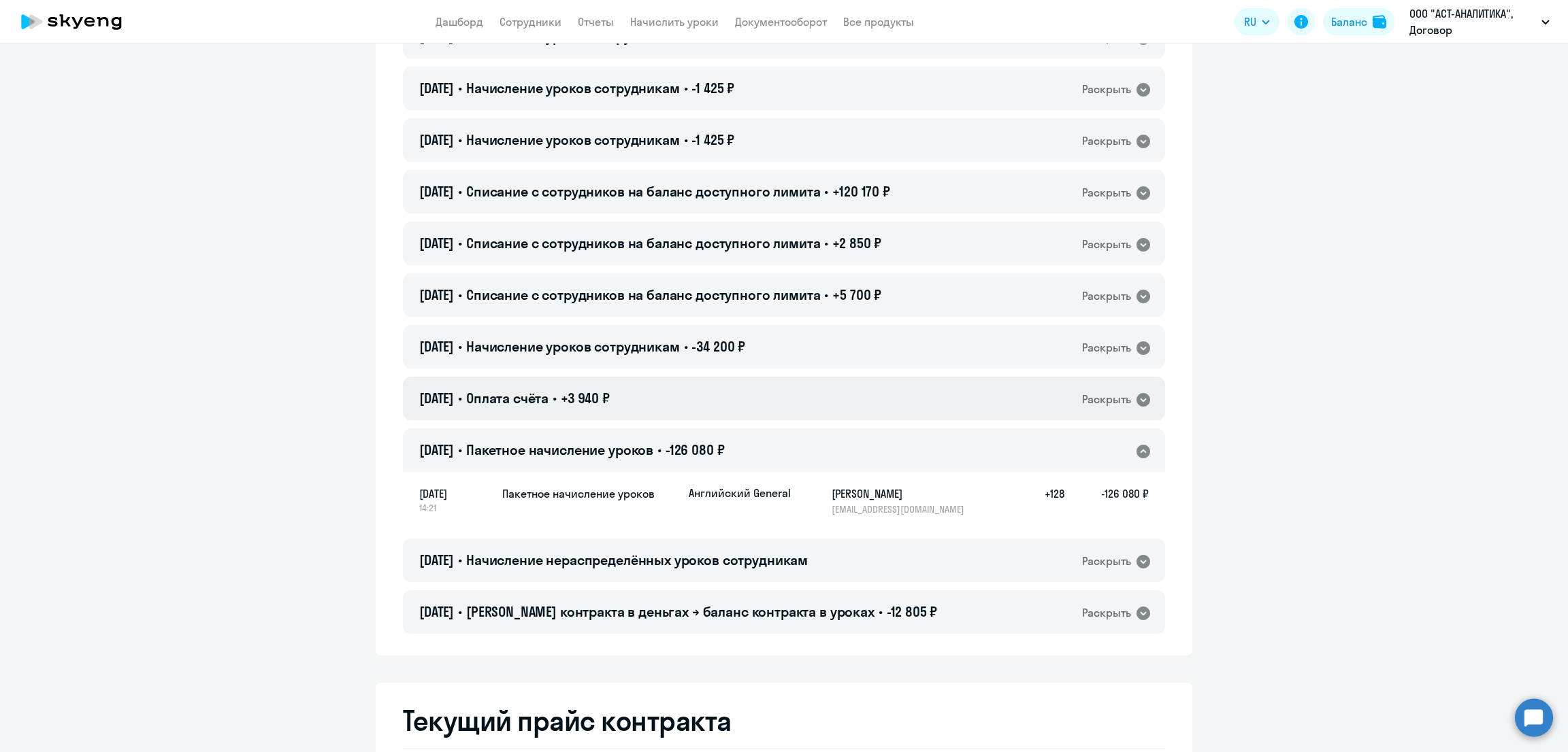
click at [577, 404] on span "+3 940 ₽" at bounding box center [585, 398] width 49 height 17
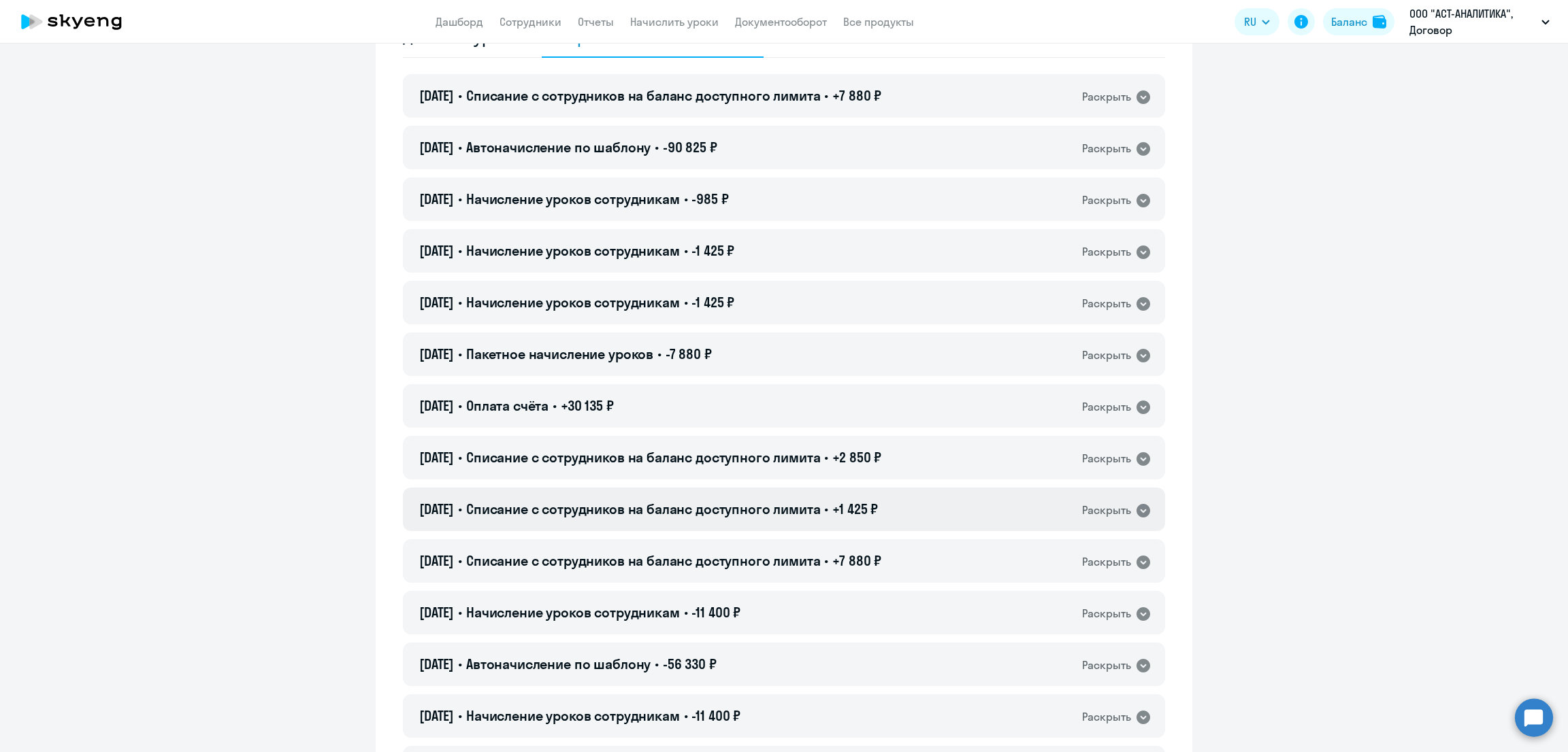
scroll to position [169, 0]
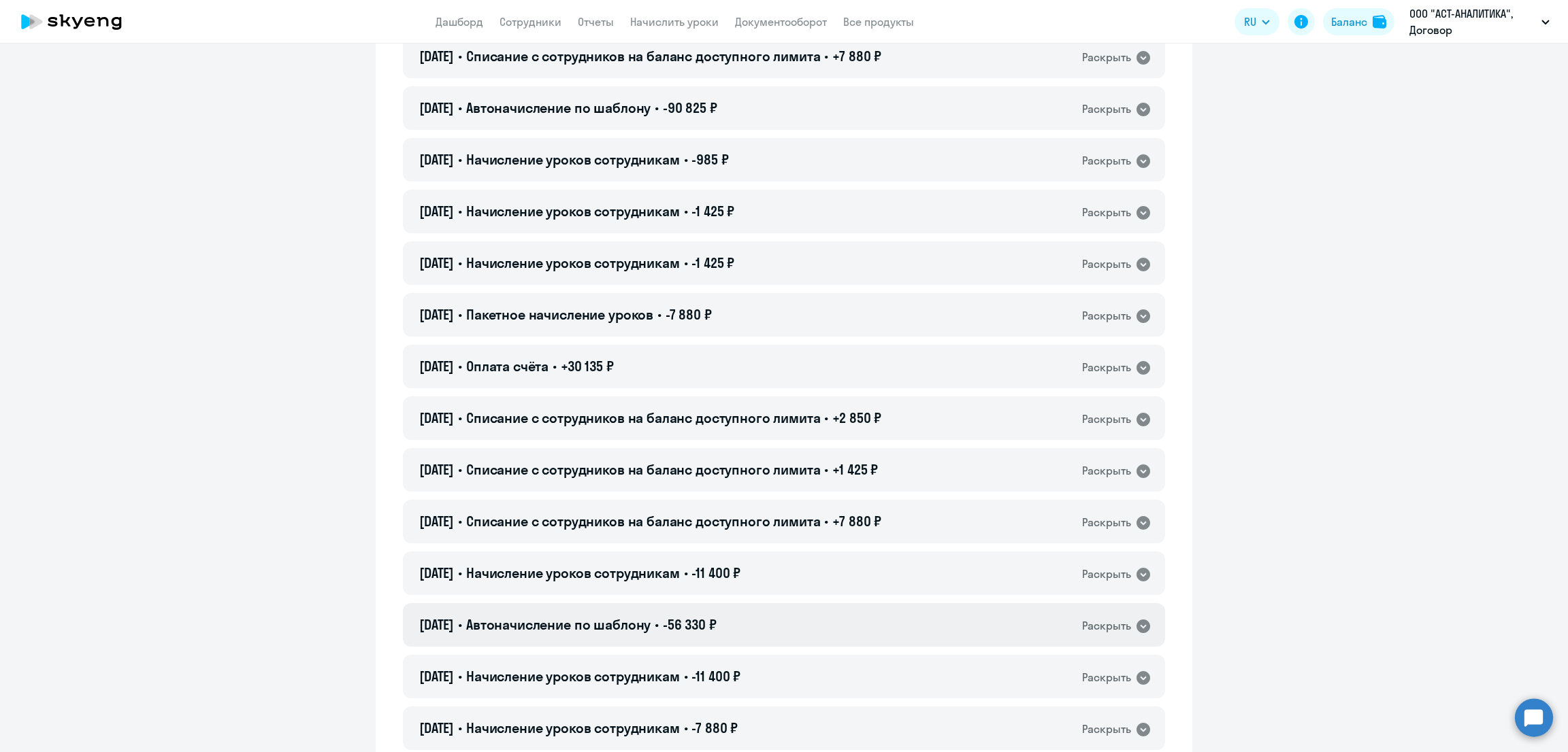
click at [636, 623] on span "Автоначисление по шаблону" at bounding box center [559, 624] width 185 height 17
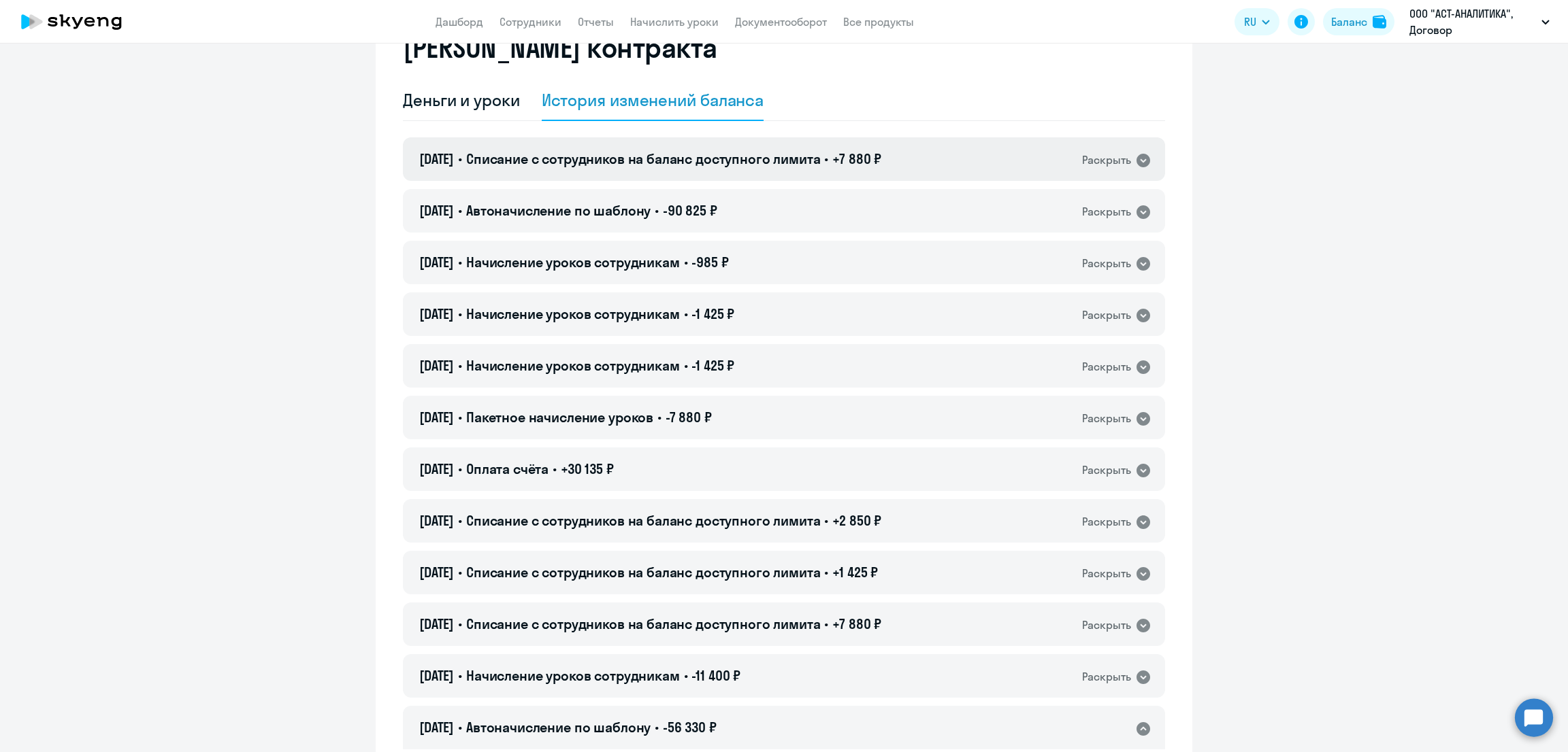
scroll to position [0, 0]
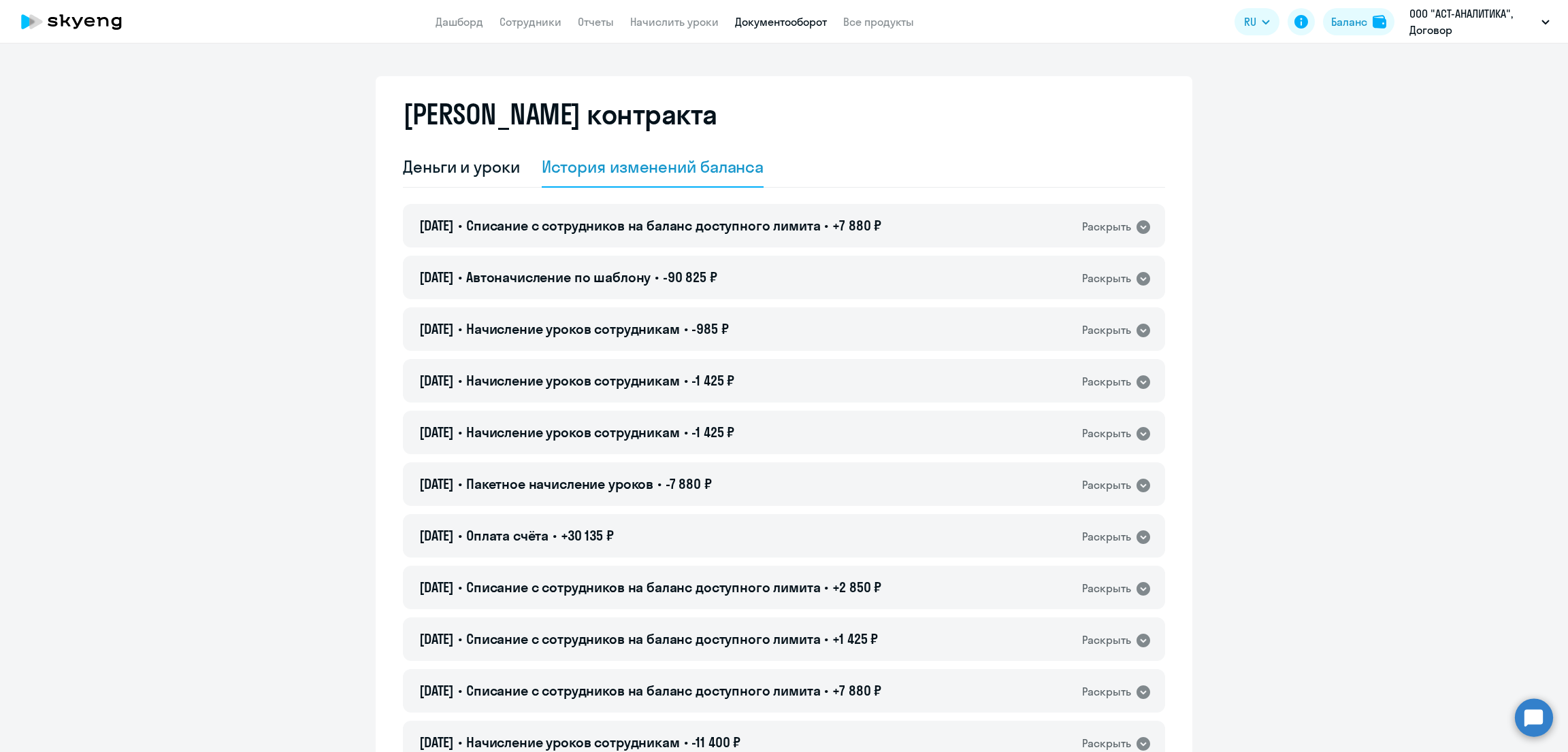
click at [789, 21] on link "Документооборот" at bounding box center [780, 22] width 91 height 14
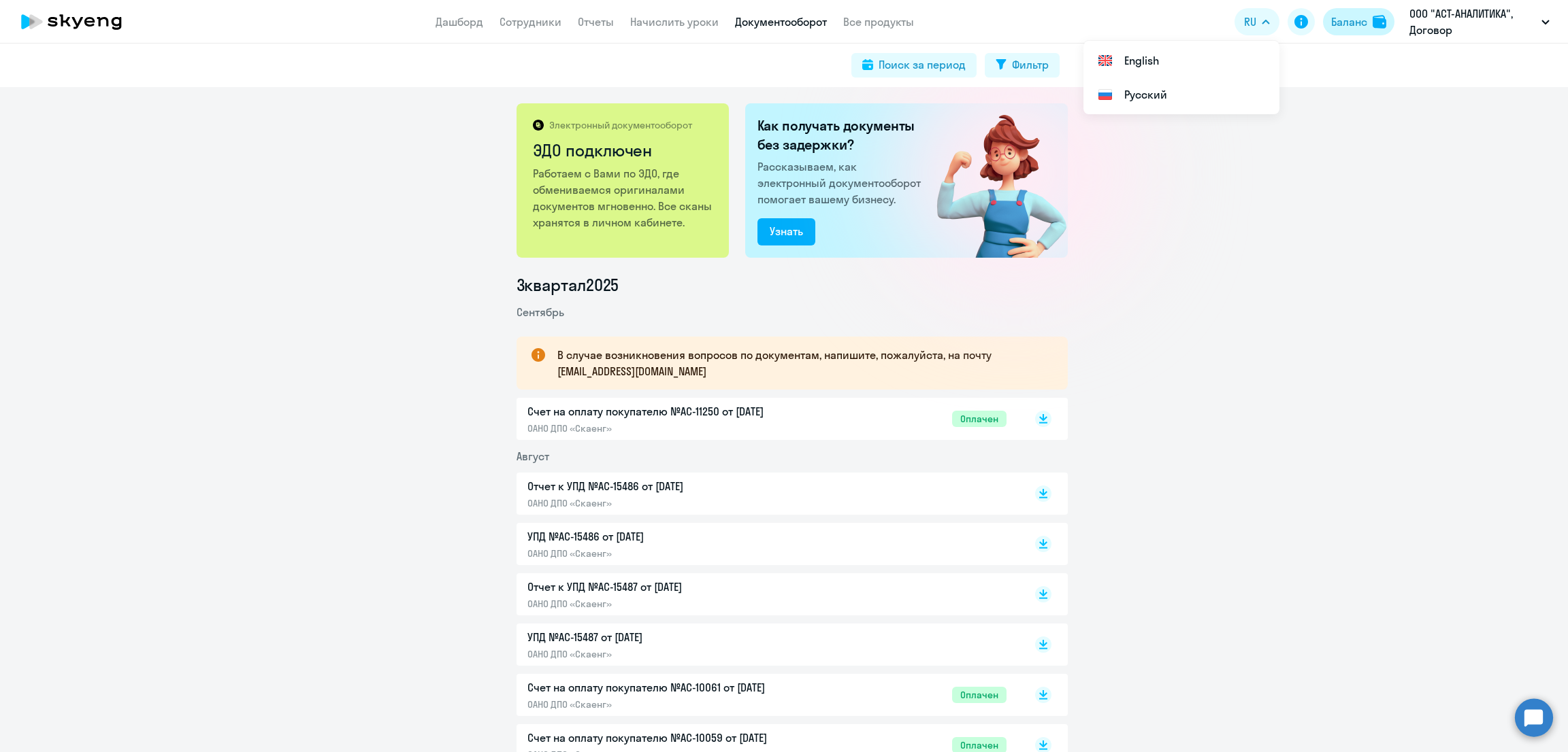
click at [1366, 23] on div "Баланс" at bounding box center [1349, 22] width 36 height 16
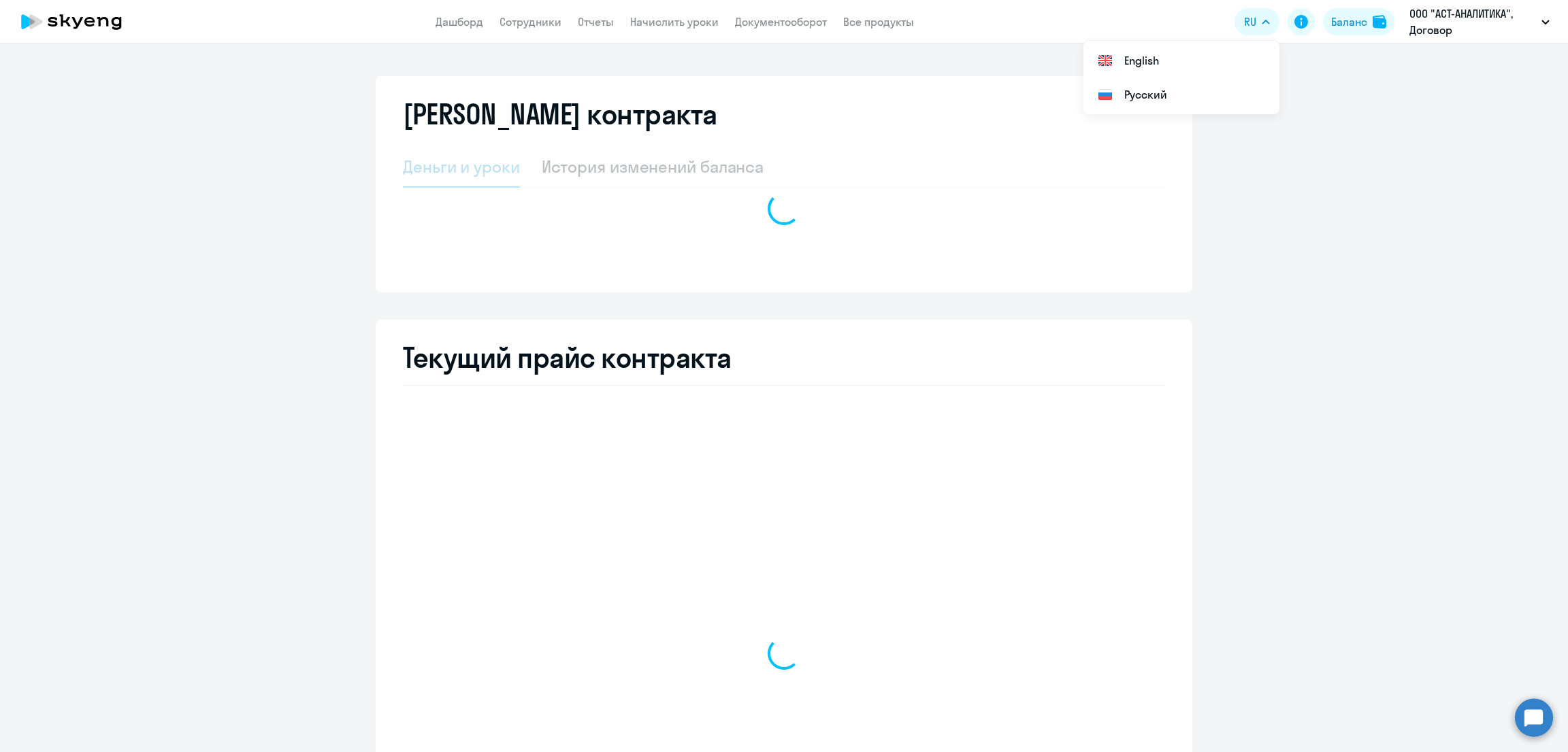
select select "english_adult_not_native_speaker"
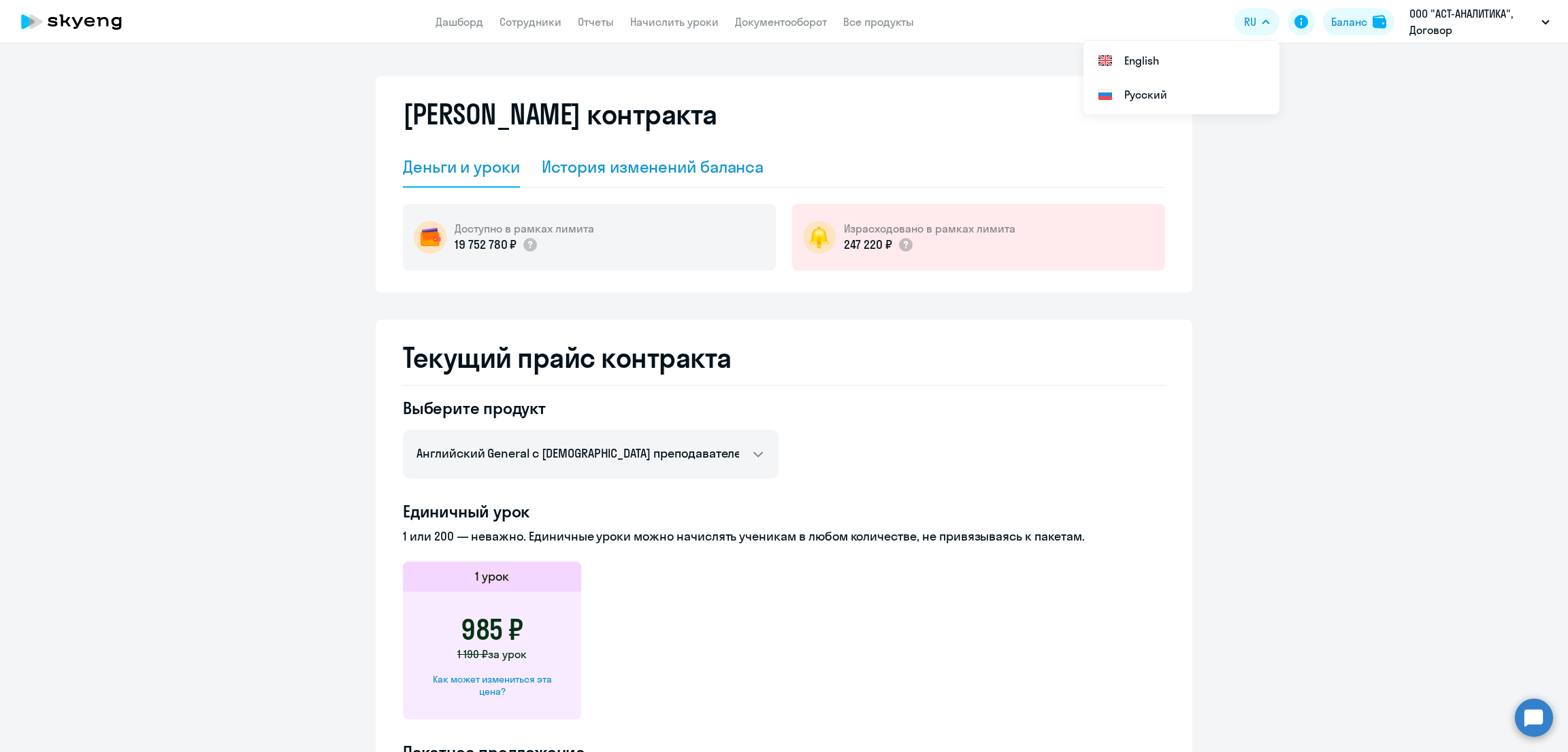
click at [660, 167] on div "История изменений баланса" at bounding box center [653, 167] width 223 height 22
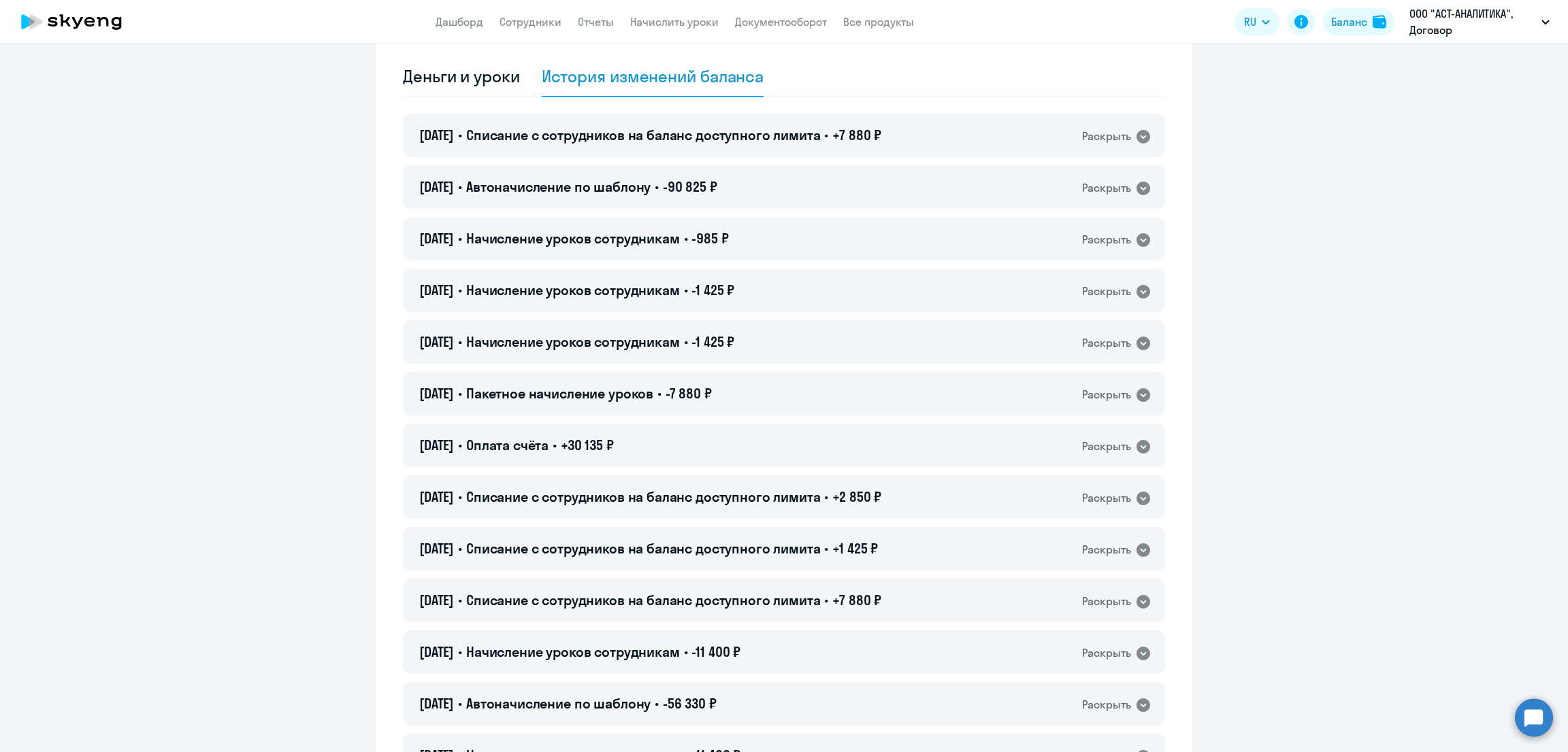
scroll to position [87, 0]
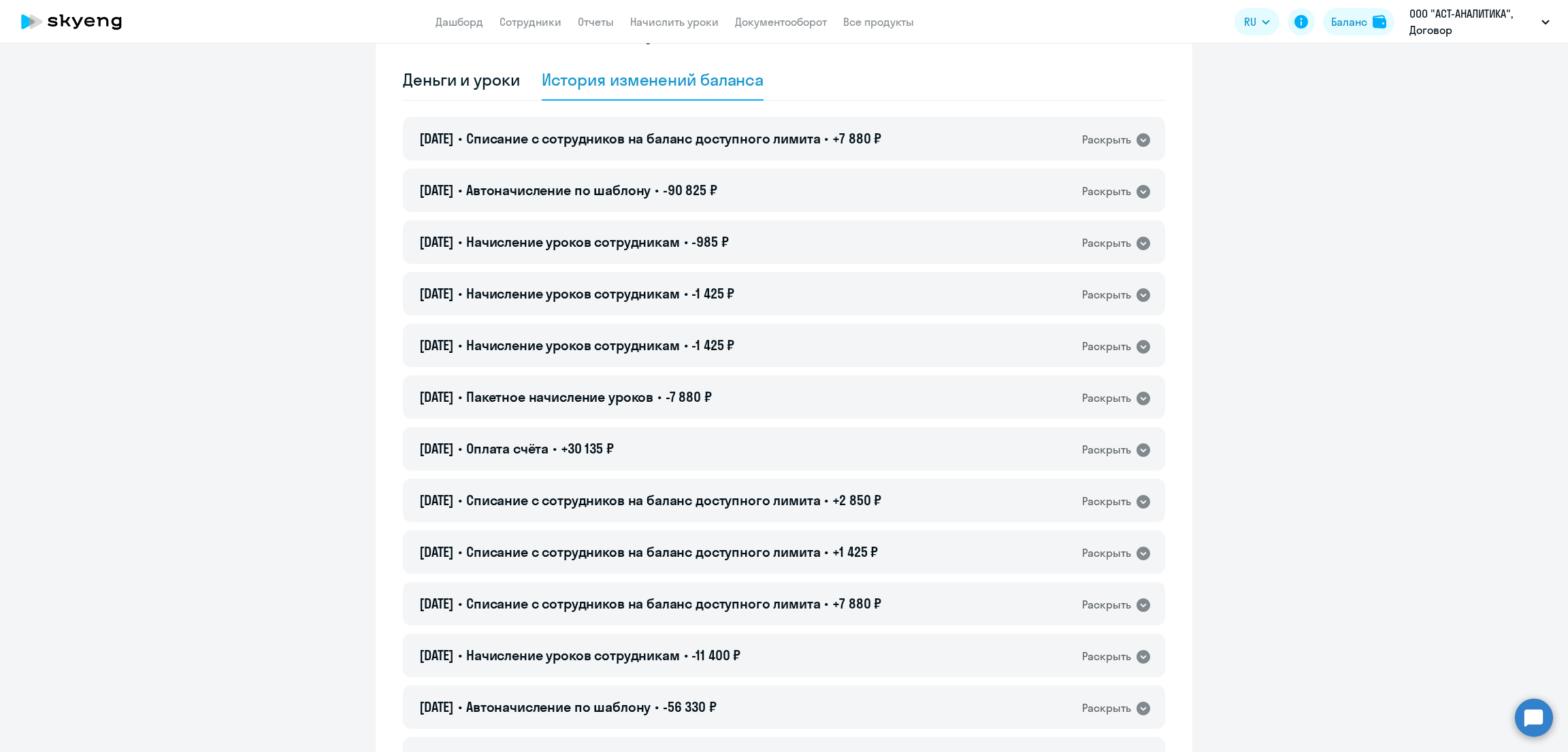
click at [766, 32] on app-header "Дашборд Сотрудники Отчеты Начислить уроки Документооборот Все продукты Дашборд …" at bounding box center [784, 22] width 1568 height 43
click at [771, 24] on link "Документооборот" at bounding box center [780, 22] width 91 height 14
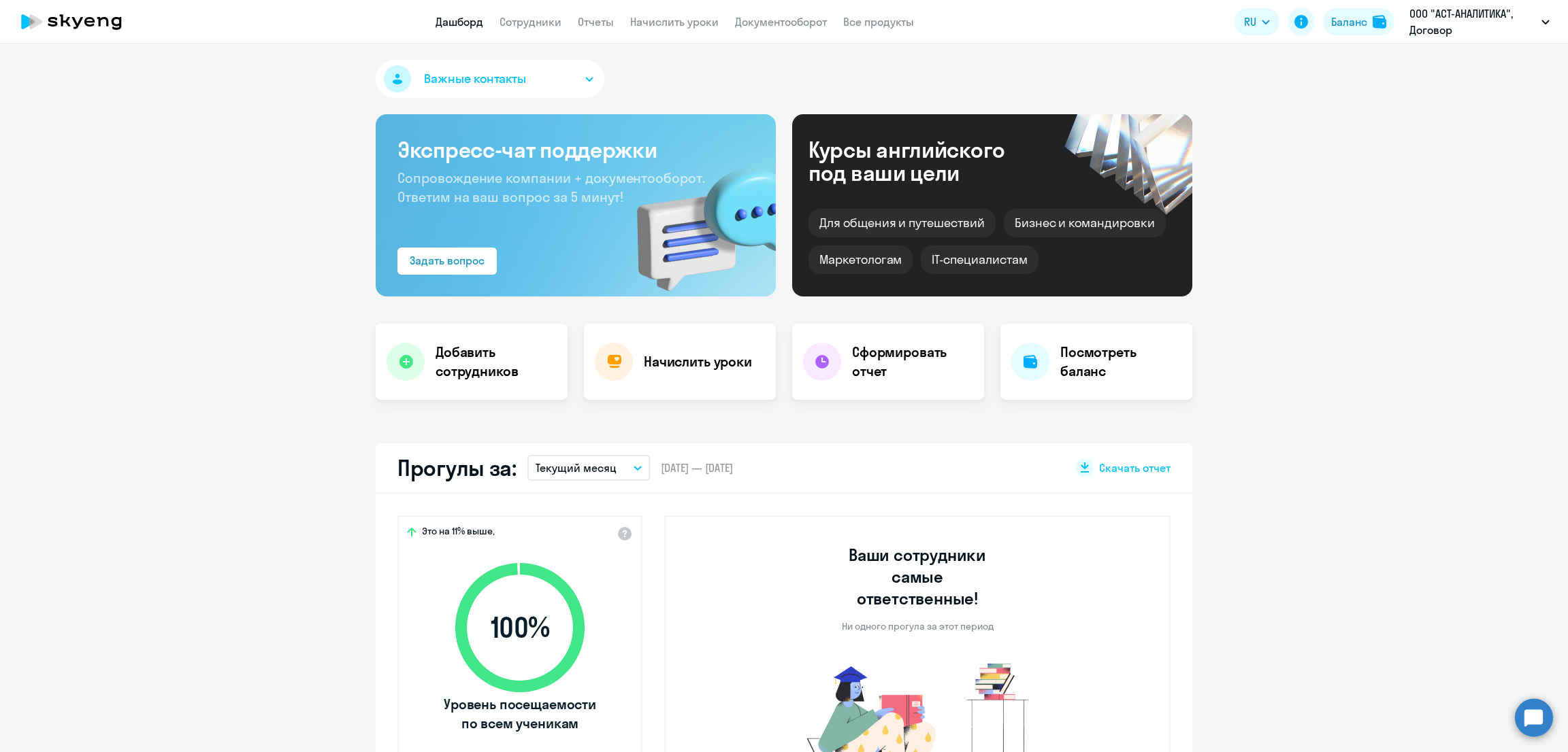
select select "30"
drag, startPoint x: 0, startPoint y: 0, endPoint x: 1344, endPoint y: 23, distance: 1344.2
click at [1344, 23] on div "Баланс" at bounding box center [1349, 22] width 36 height 16
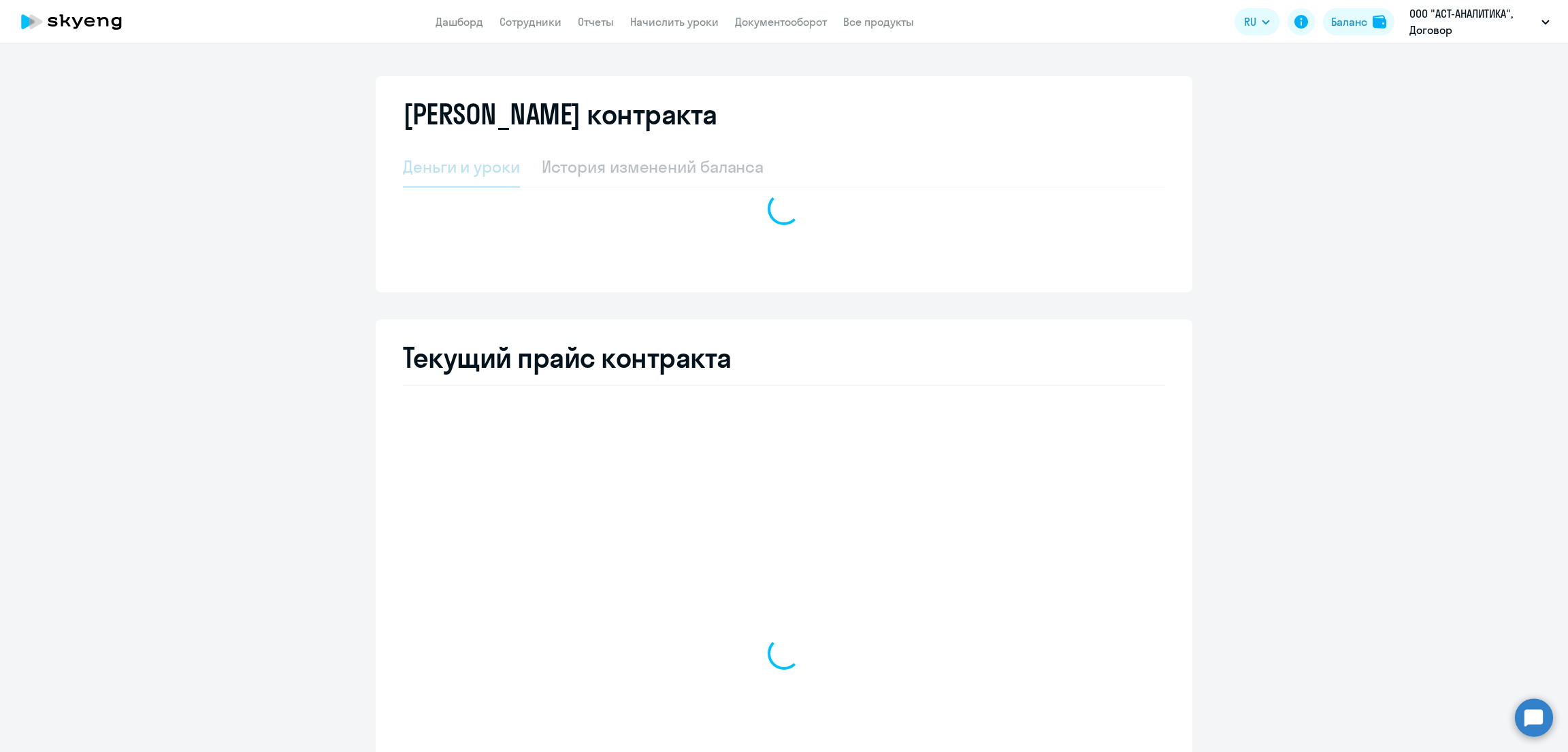
select select "english_adult_not_native_speaker"
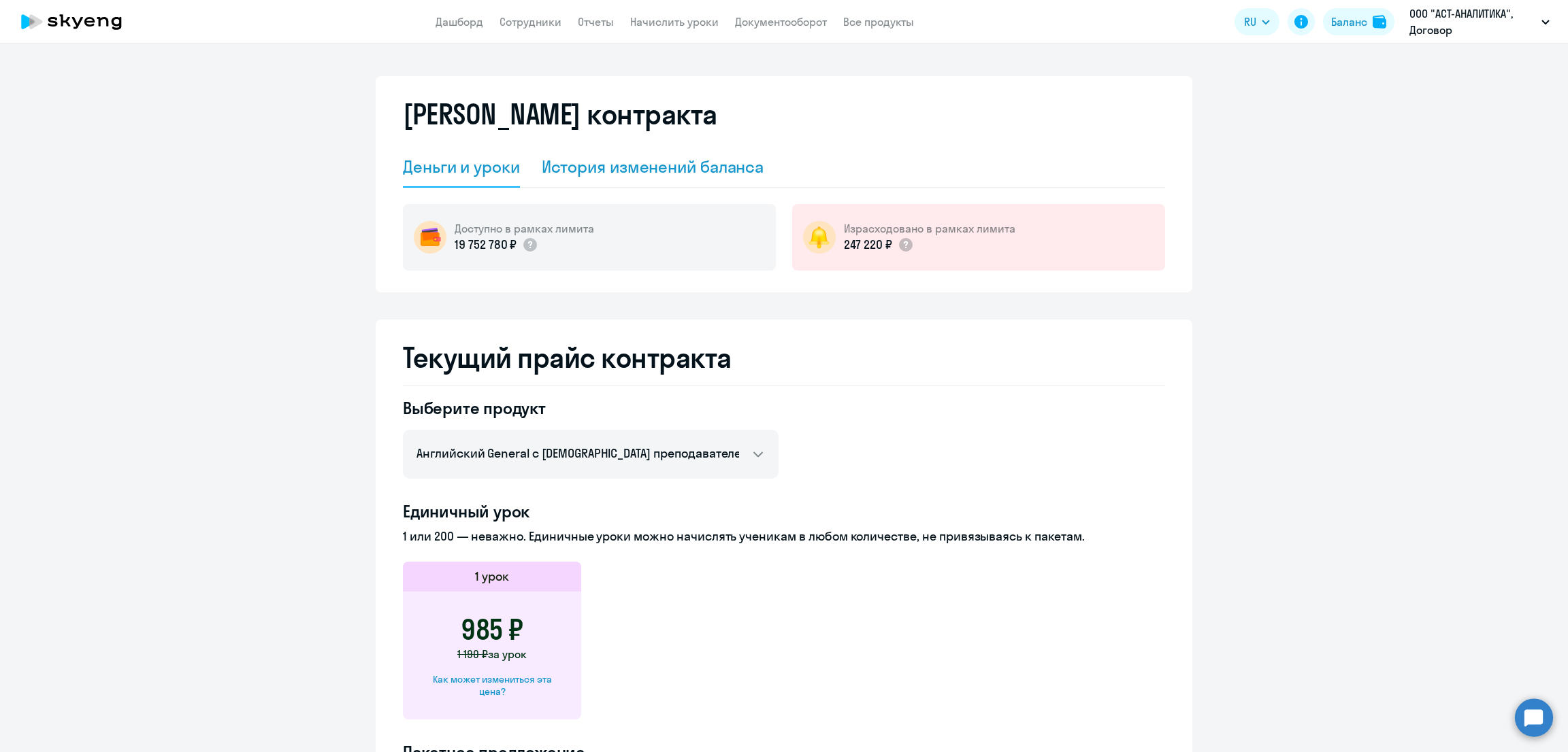
drag, startPoint x: 648, startPoint y: 165, endPoint x: 723, endPoint y: 180, distance: 76.5
click at [651, 164] on div "История изменений баланса" at bounding box center [653, 167] width 223 height 22
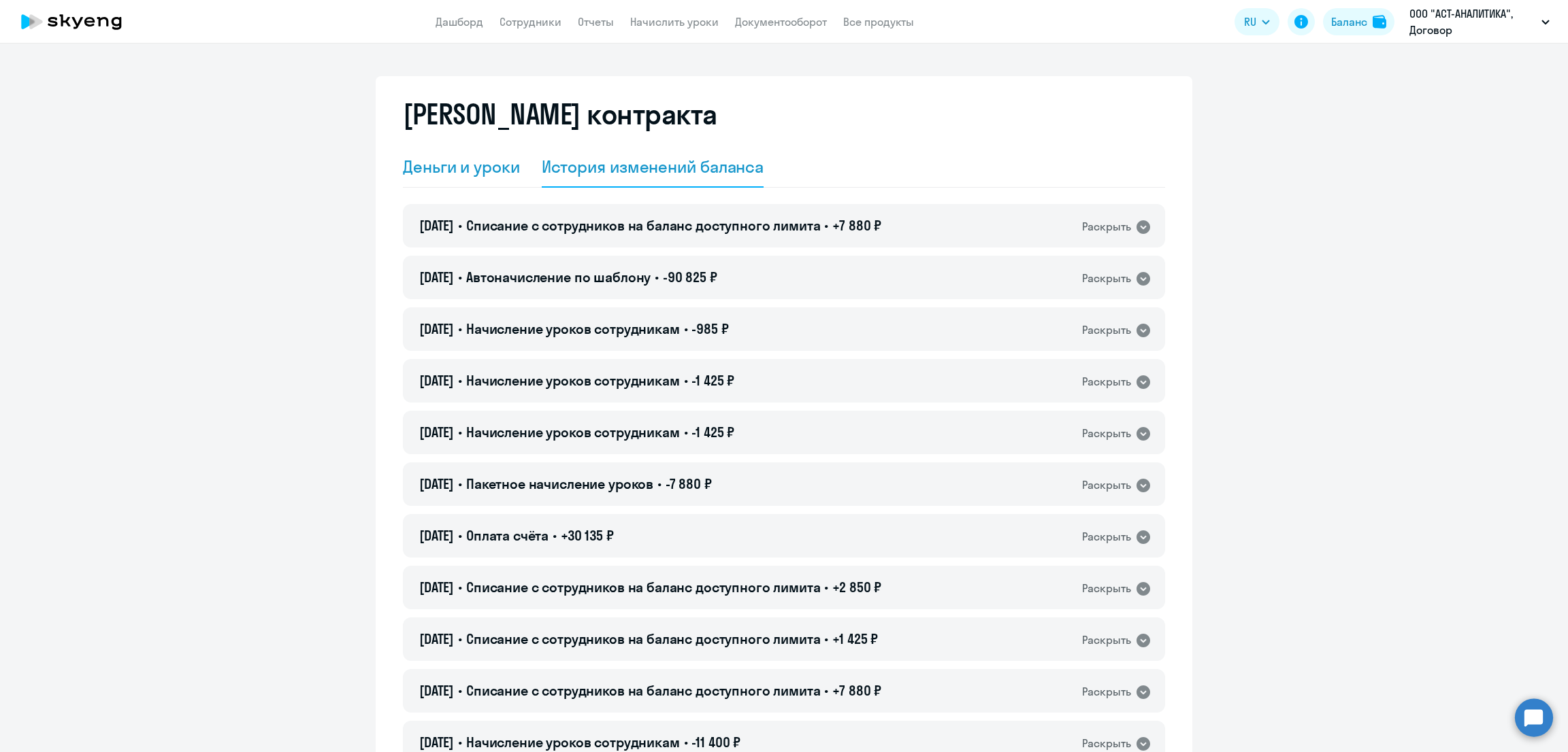
click at [415, 175] on div "Деньги и уроки" at bounding box center [461, 167] width 117 height 22
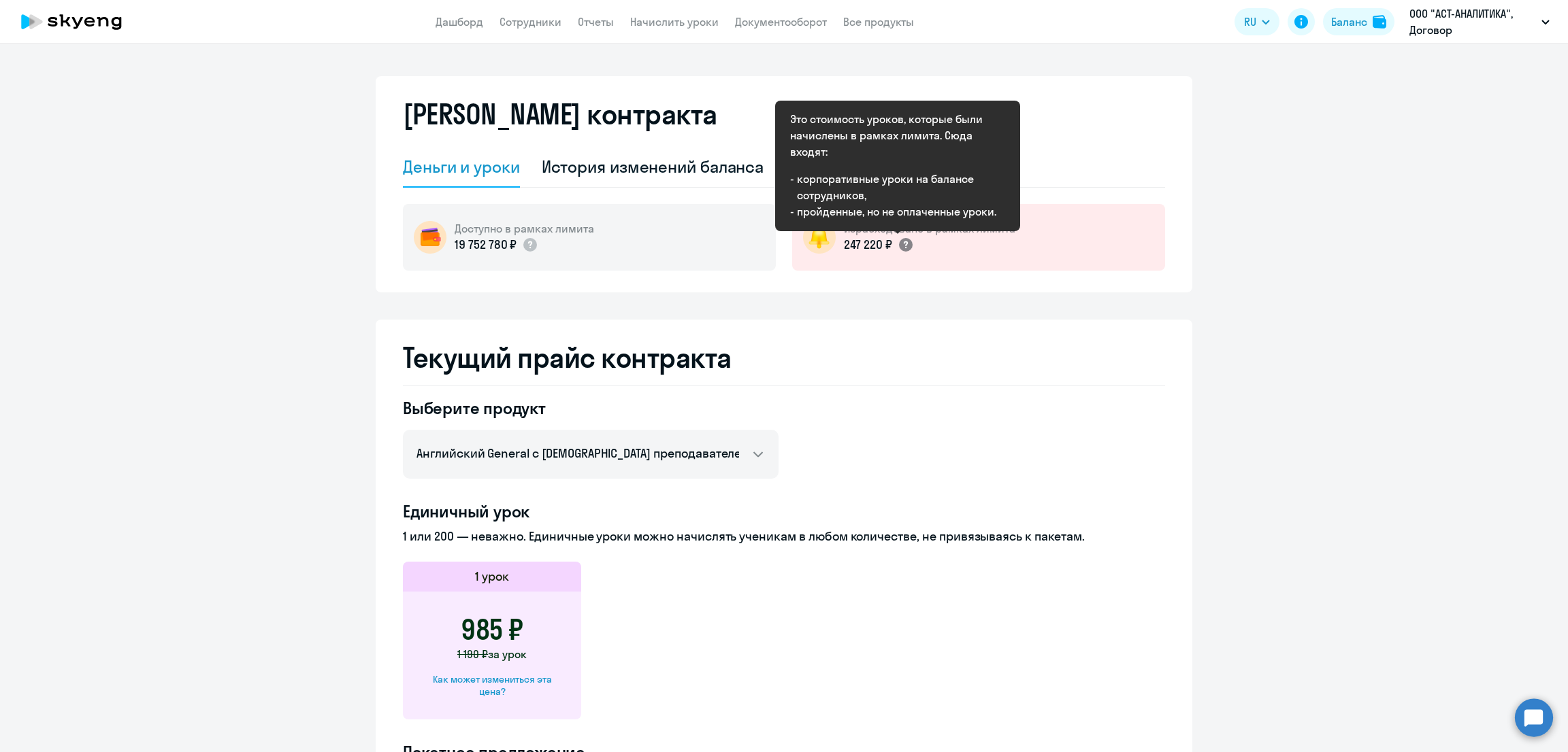
click at [903, 243] on icon at bounding box center [904, 245] width 5 height 7
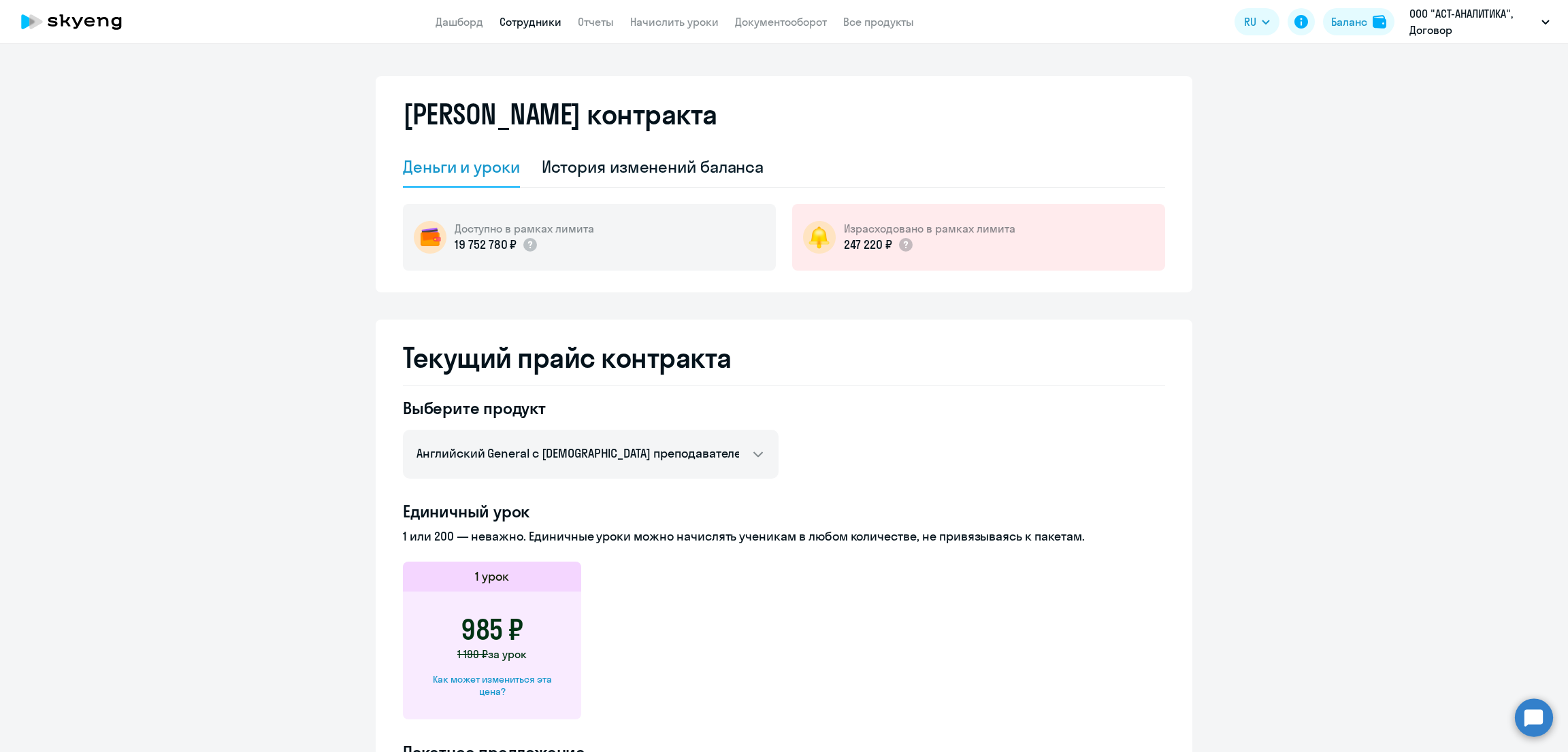
click at [536, 21] on link "Сотрудники" at bounding box center [531, 22] width 62 height 14
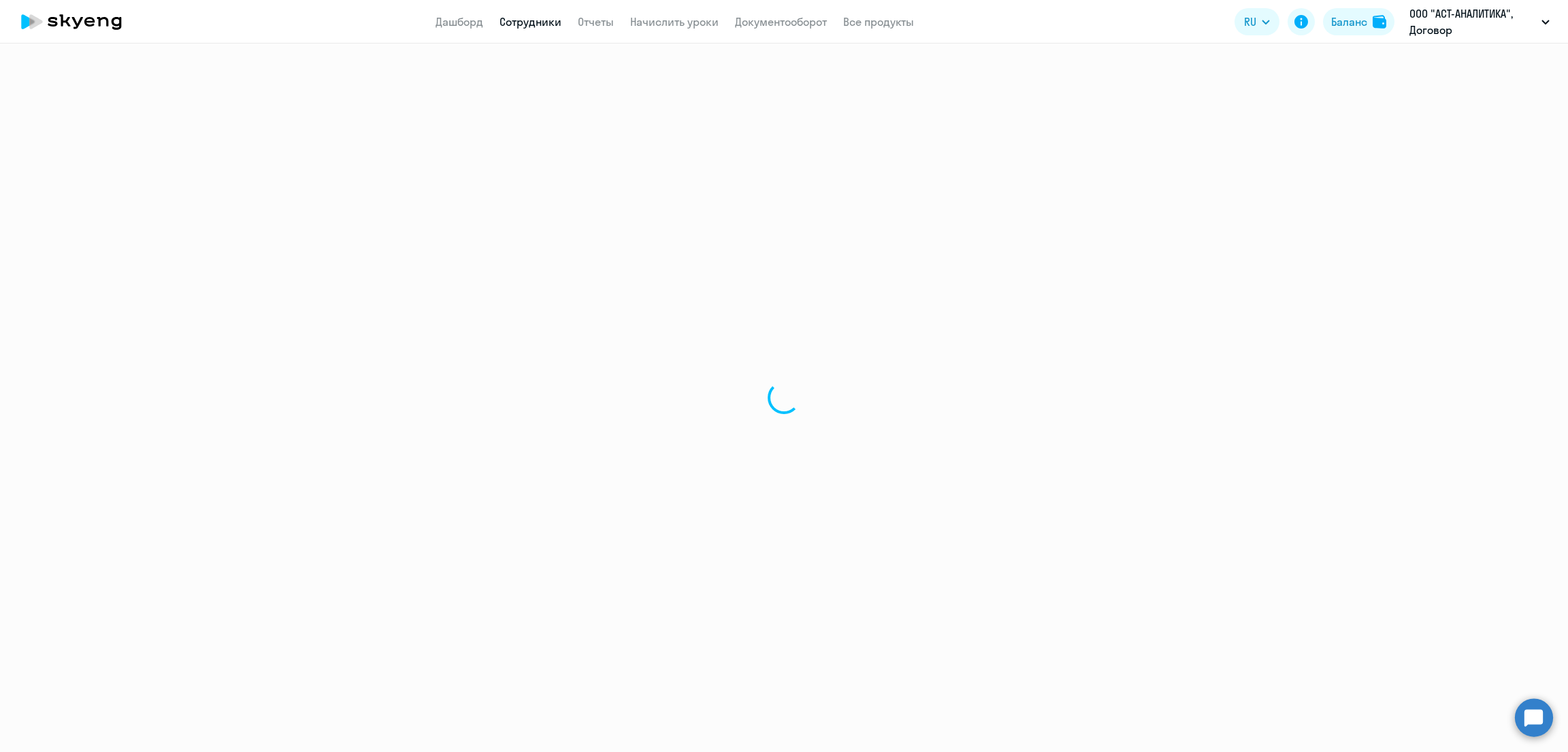
select select "30"
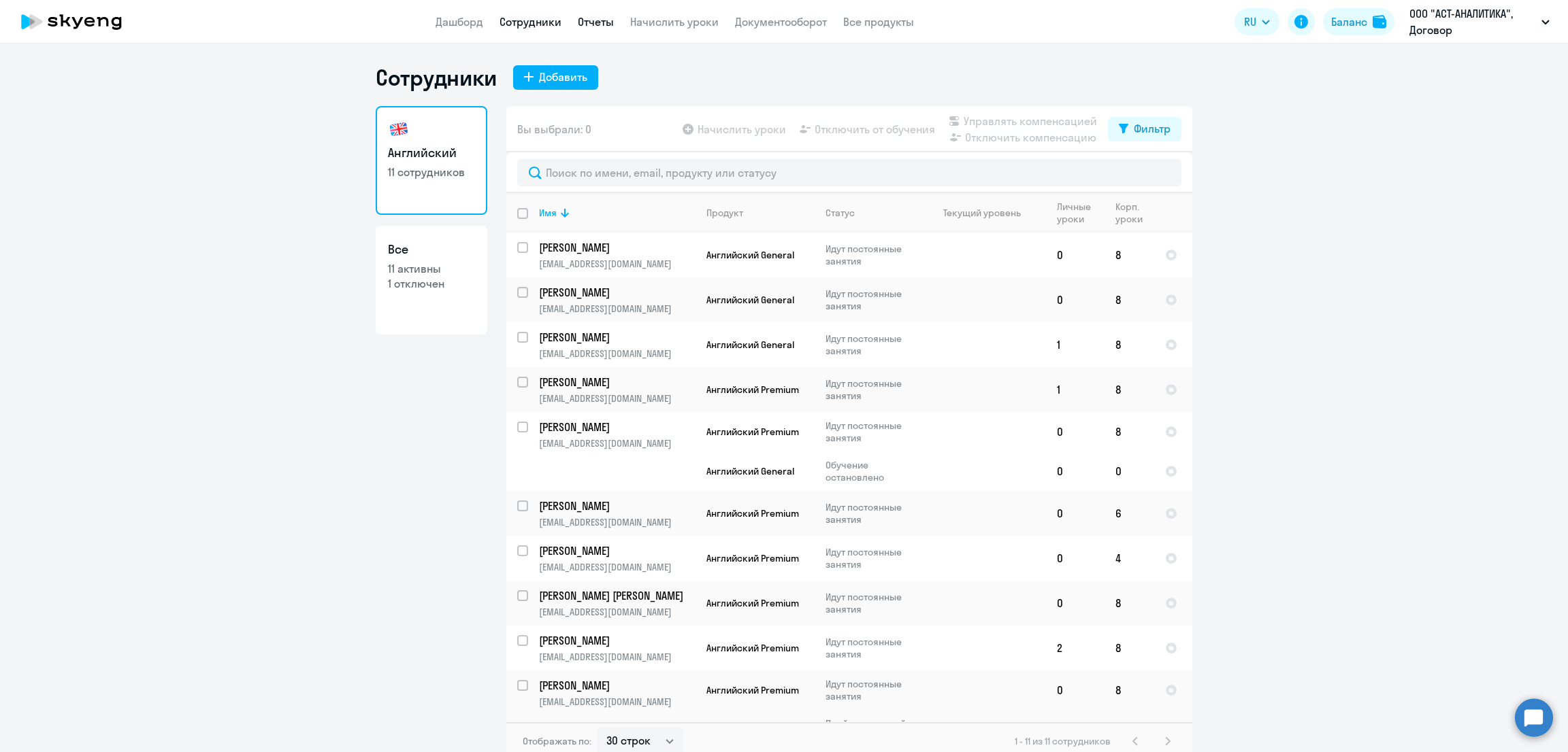
click at [594, 21] on link "Отчеты" at bounding box center [596, 22] width 36 height 14
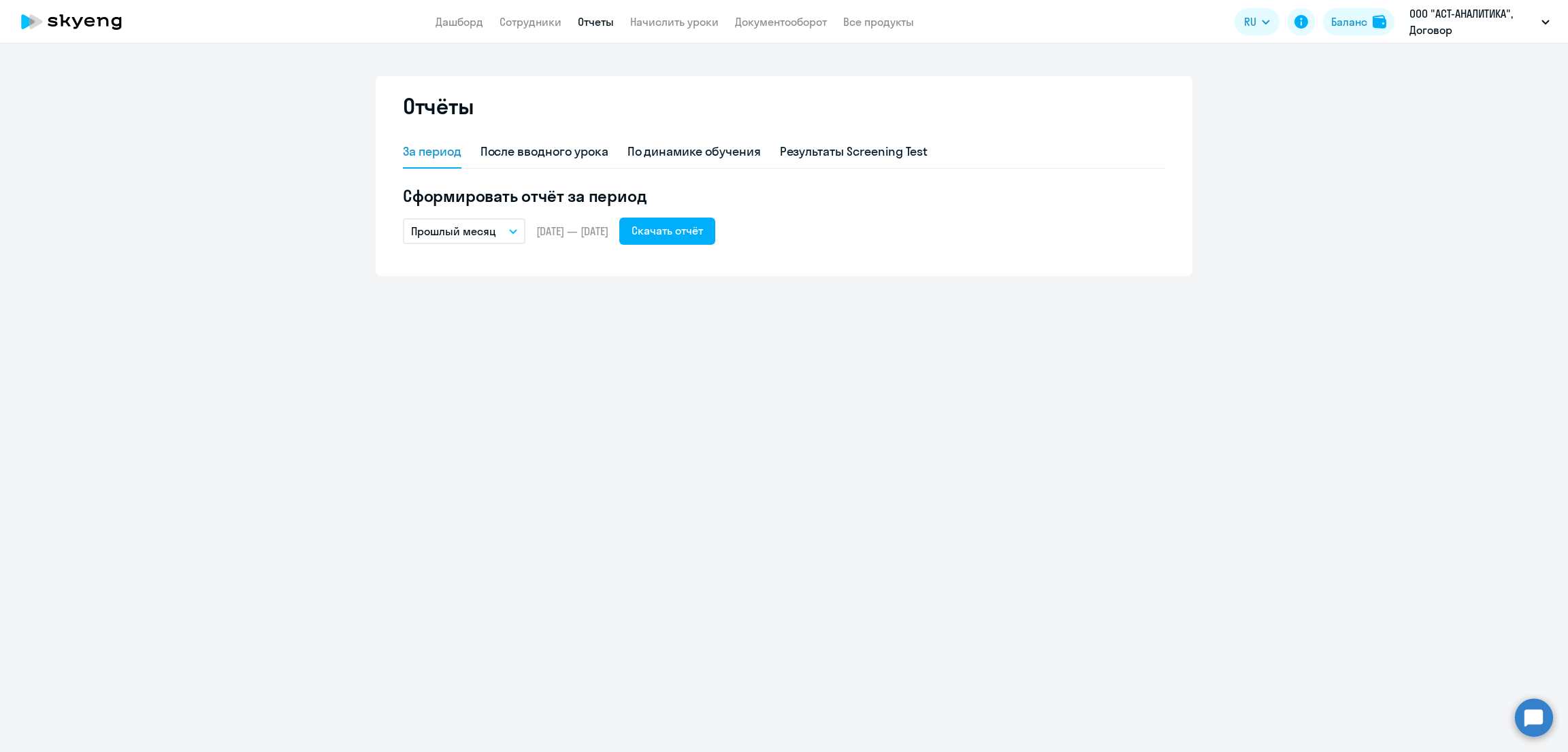
click at [466, 224] on p "Прошлый месяц" at bounding box center [454, 232] width 85 height 16
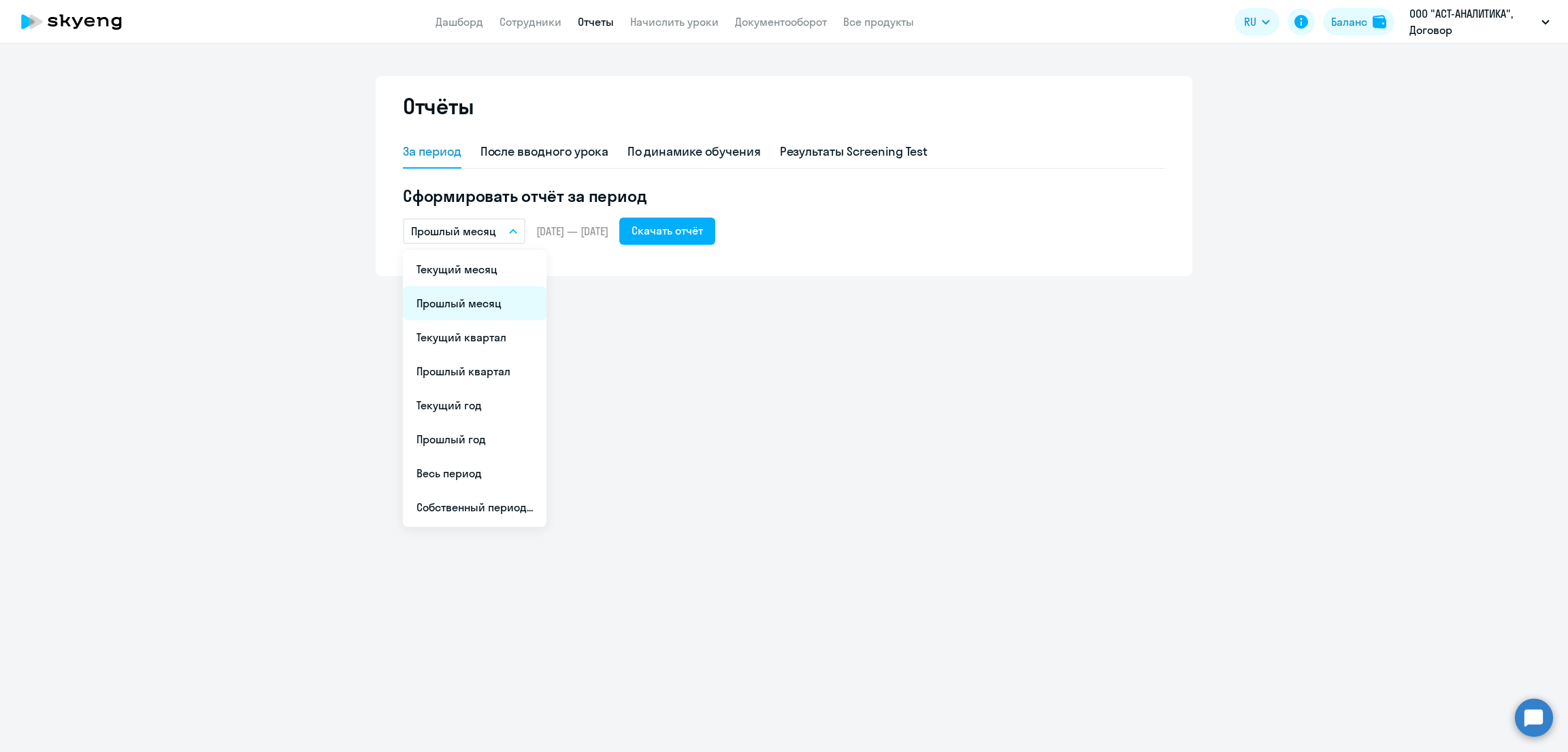
click at [488, 299] on li "Прошлый месяц" at bounding box center [474, 303] width 144 height 34
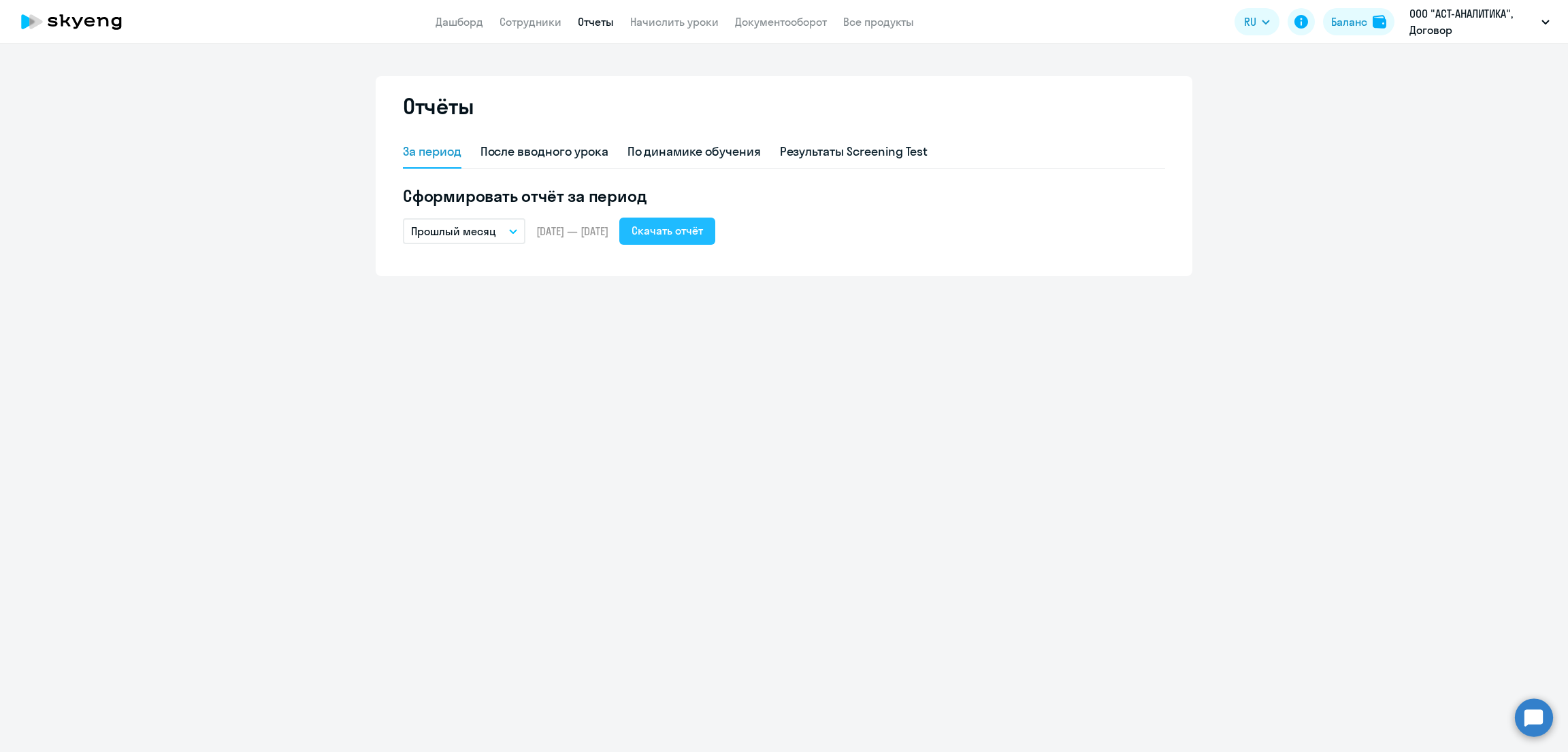
click at [703, 232] on div "Скачать отчёт" at bounding box center [667, 231] width 72 height 16
click at [1349, 21] on div "Баланс" at bounding box center [1349, 22] width 36 height 16
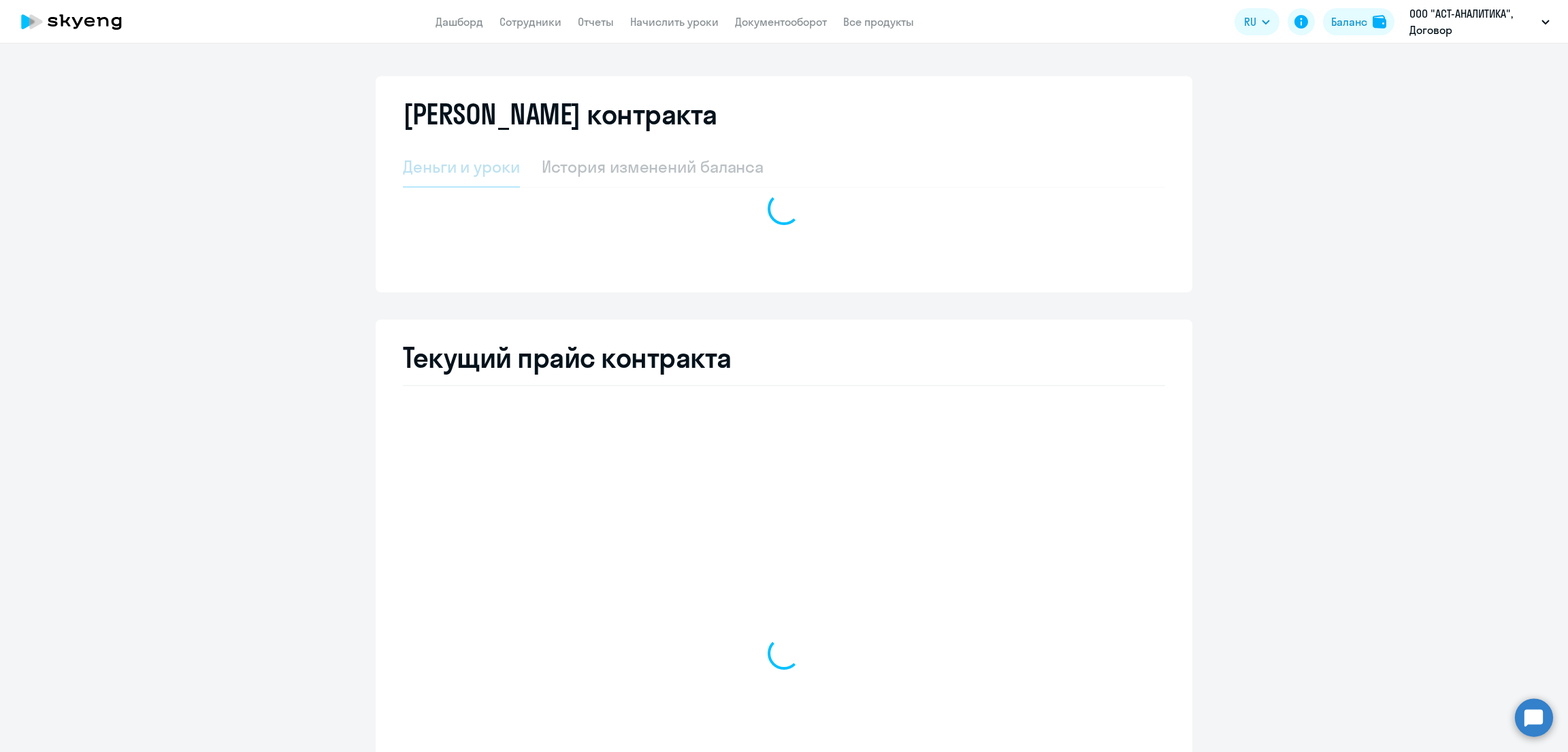
select select "english_adult_not_native_speaker"
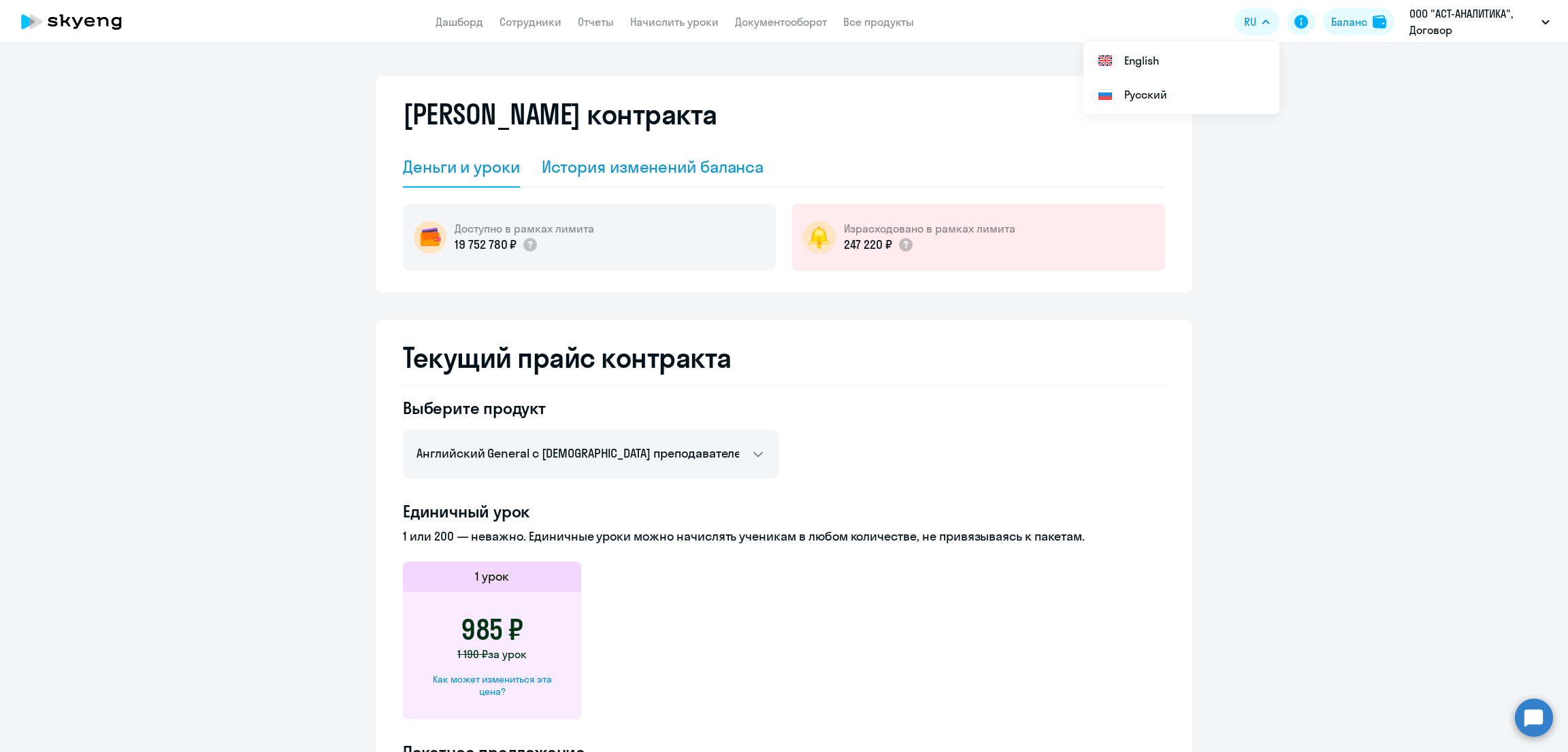
click at [636, 167] on div "История изменений баланса" at bounding box center [653, 167] width 223 height 22
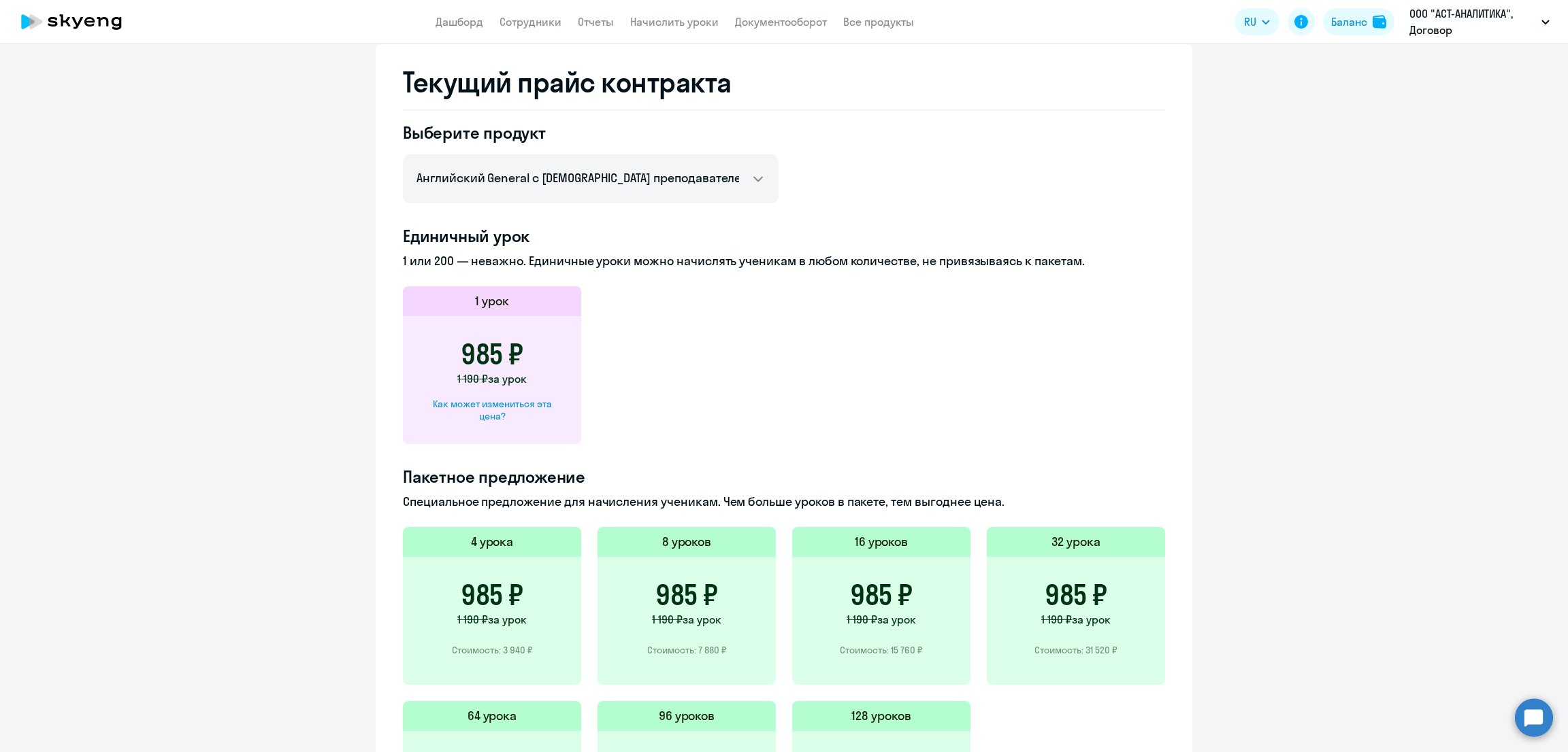
scroll to position [1190, 0]
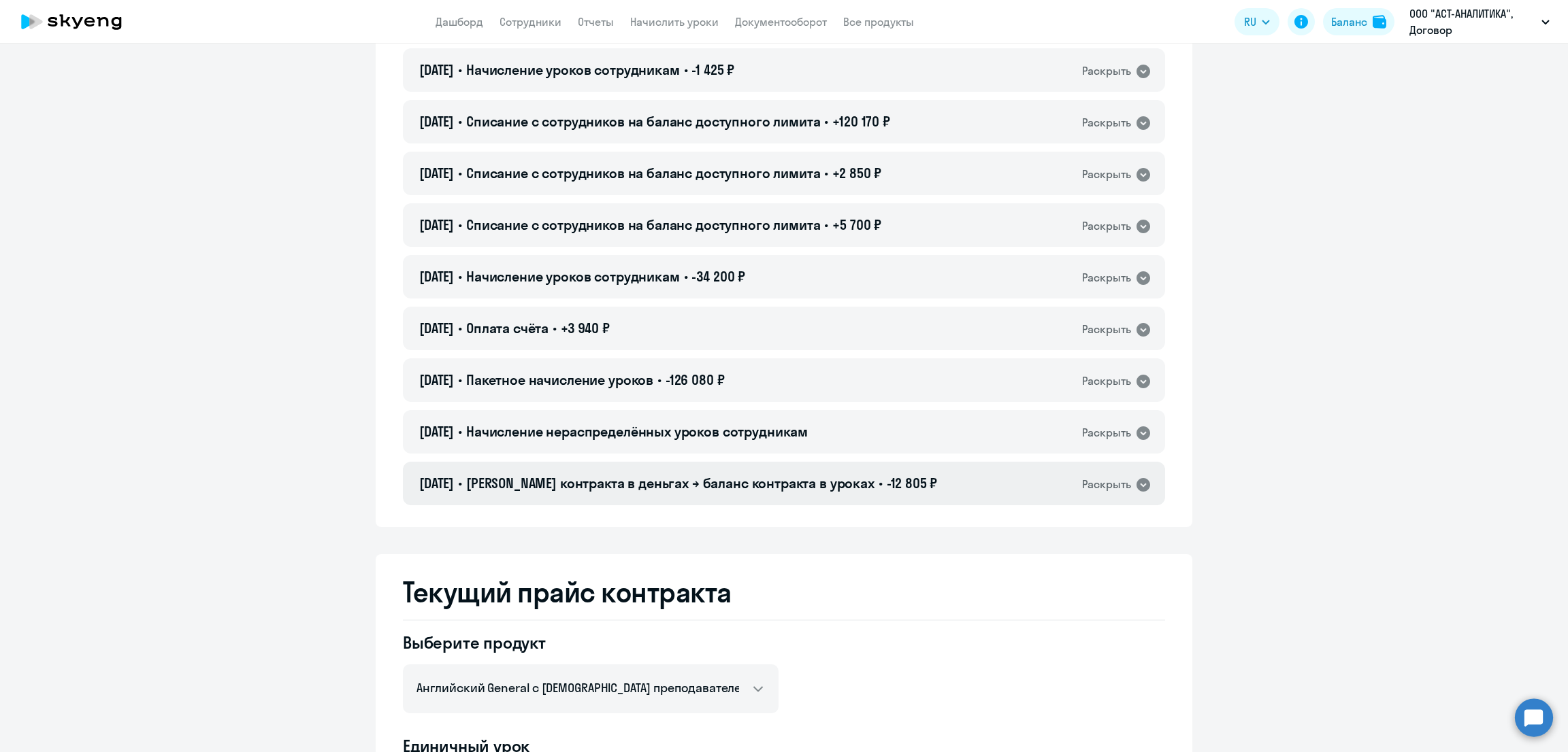
click at [838, 485] on span "[PERSON_NAME] контракта в деньгах → баланс контракта в уроках" at bounding box center [670, 483] width 408 height 17
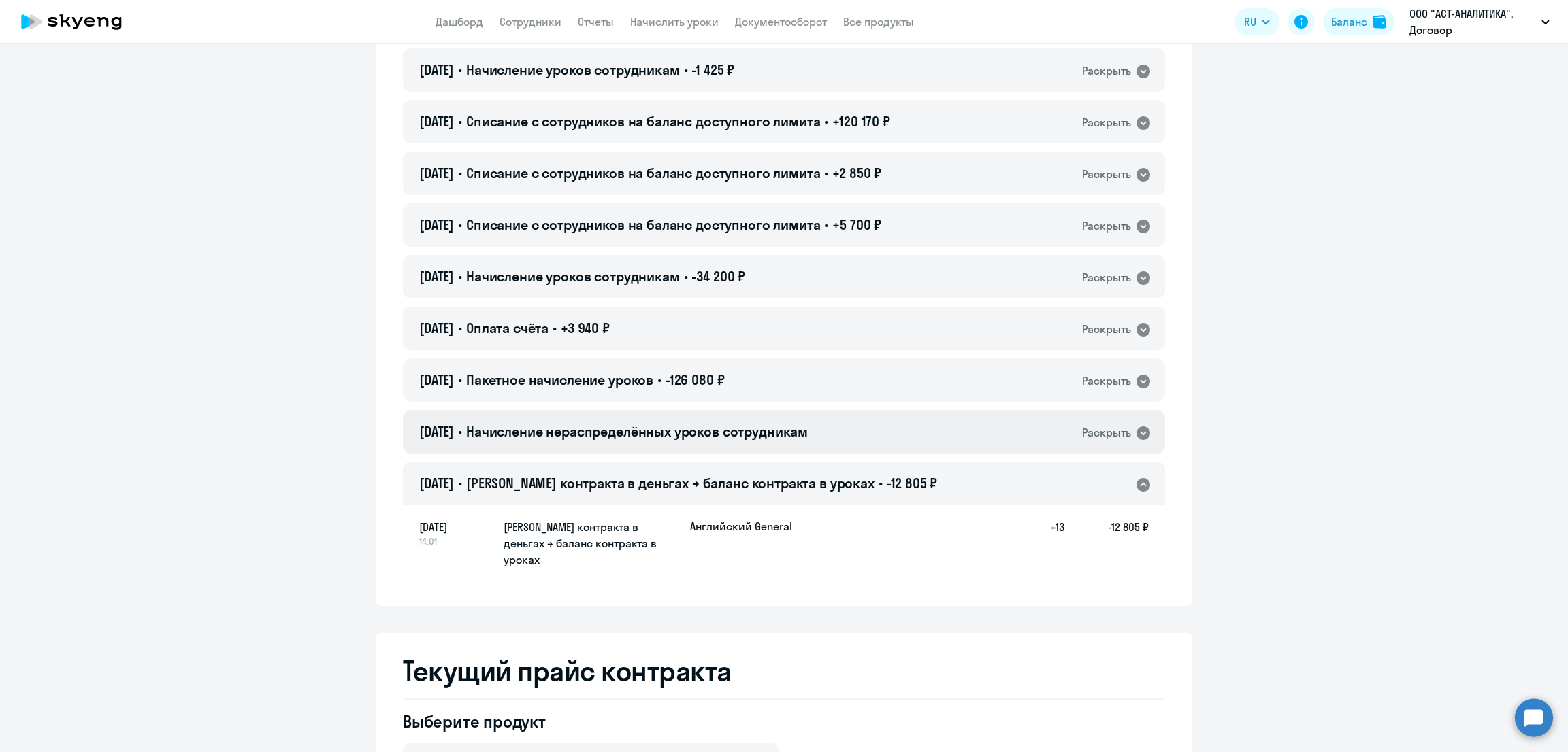
click at [722, 434] on span "Начисление нераспределённых уроков сотрудникам" at bounding box center [636, 432] width 341 height 17
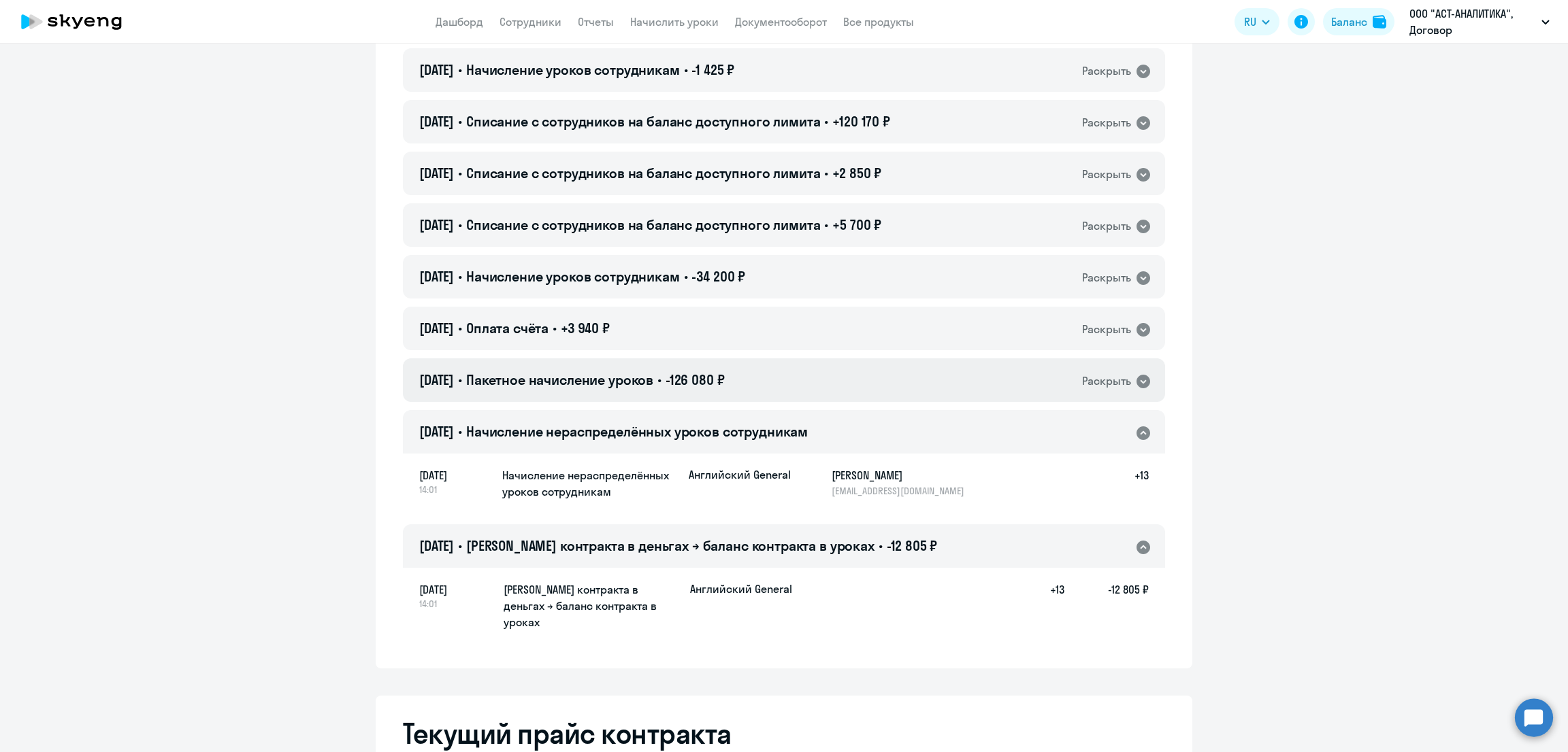
click at [654, 380] on span "Пакетное начисление уроков" at bounding box center [559, 379] width 187 height 17
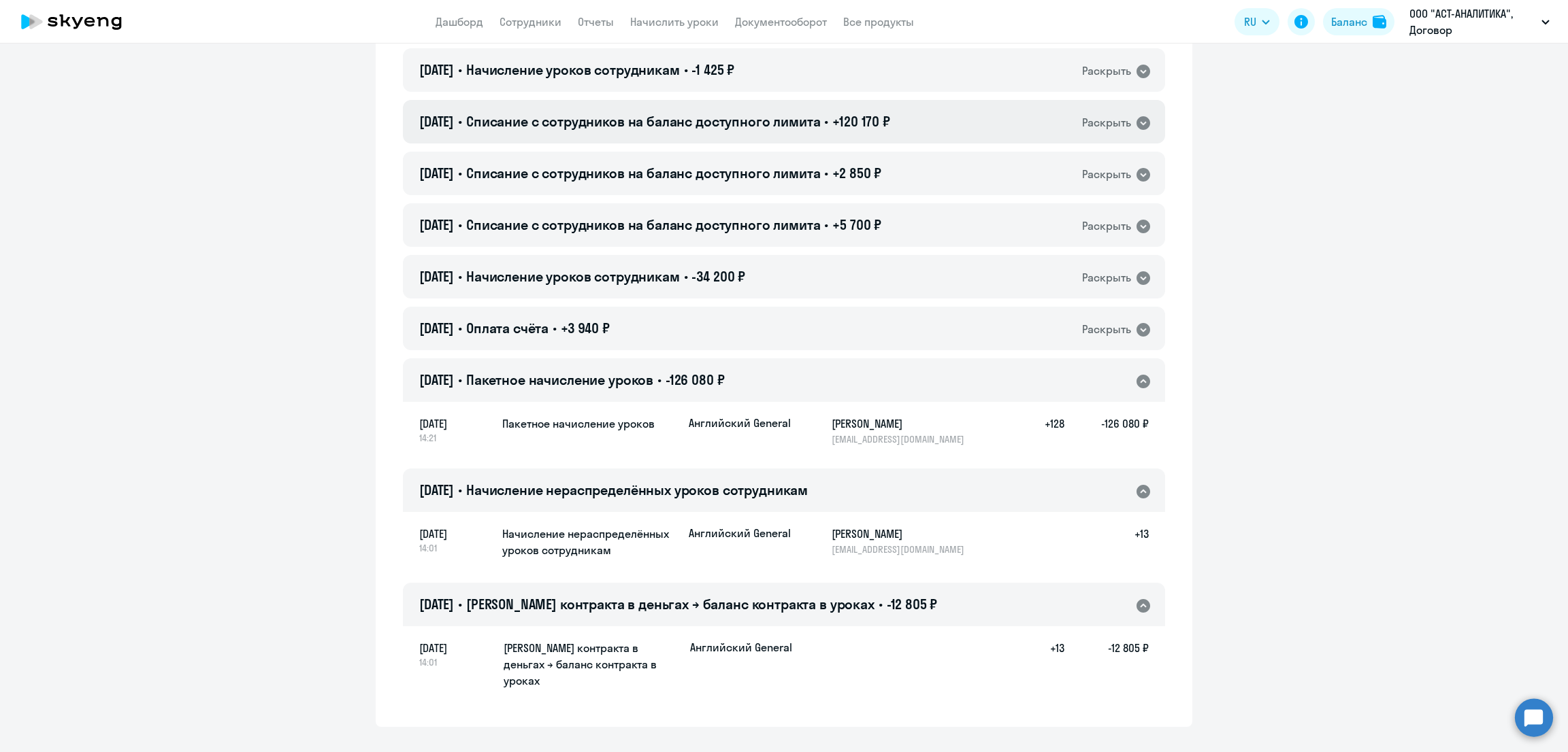
click at [752, 118] on span "Списание с сотрудников на баланс доступного лимита" at bounding box center [644, 121] width 355 height 17
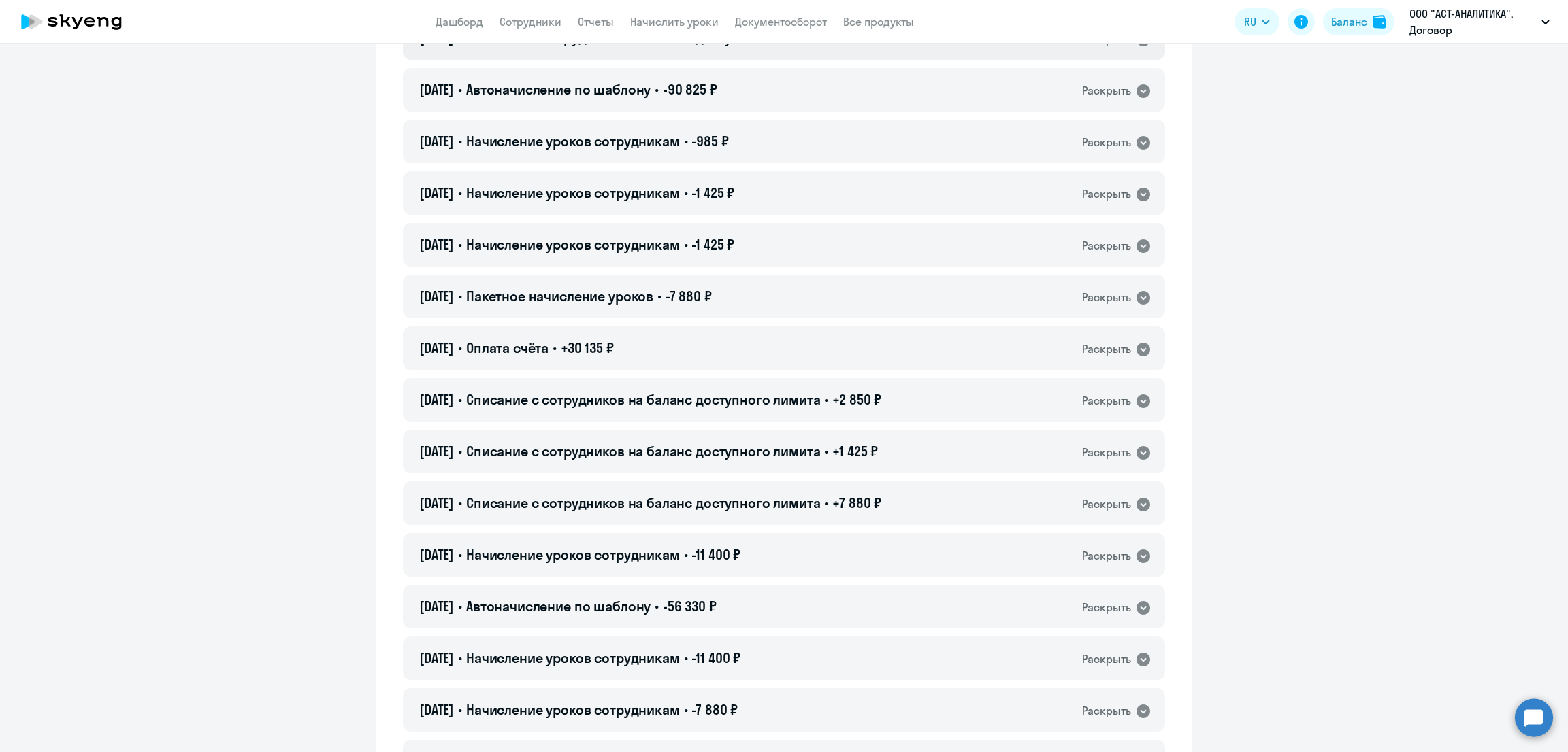
scroll to position [169, 0]
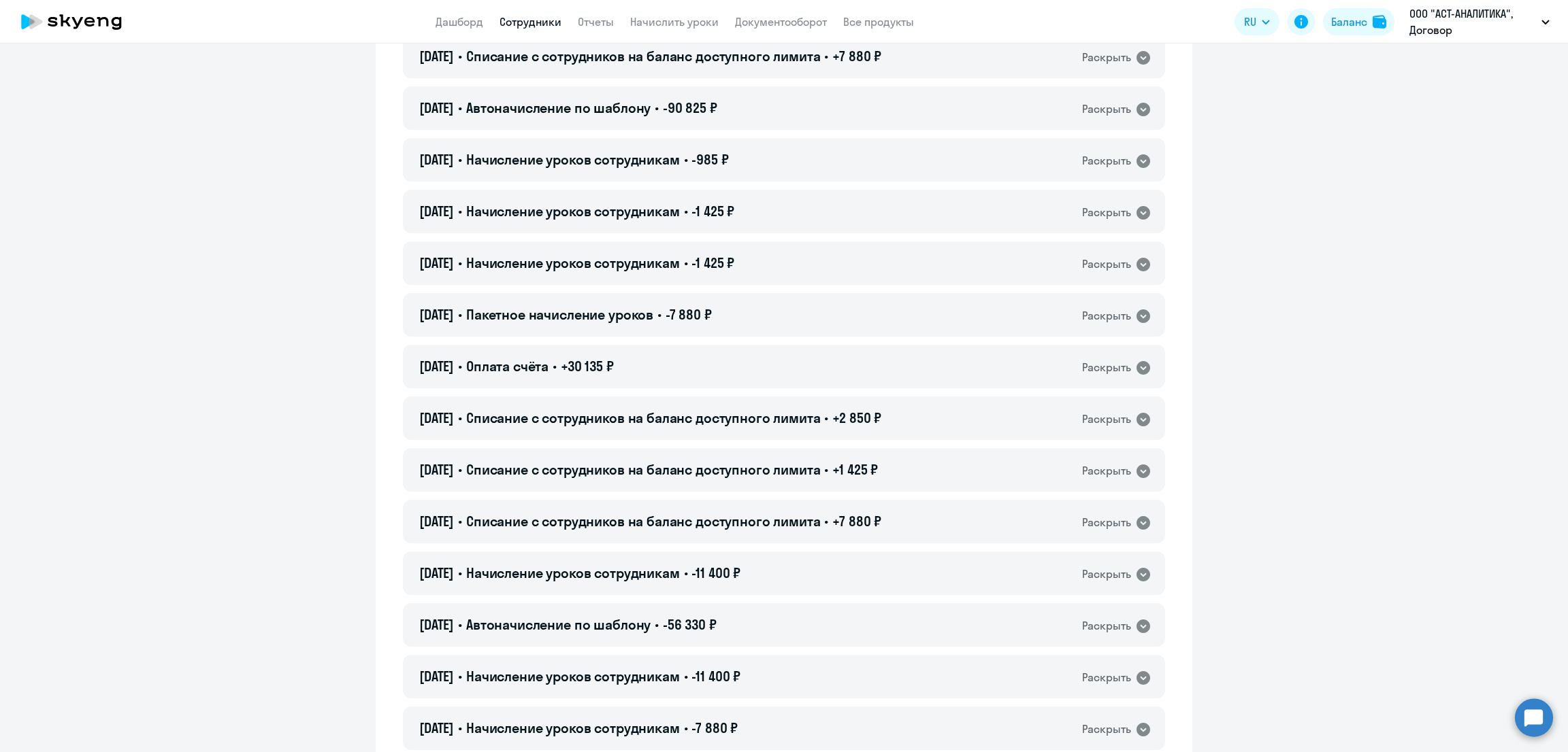
click at [540, 16] on link "Сотрудники" at bounding box center [531, 22] width 62 height 14
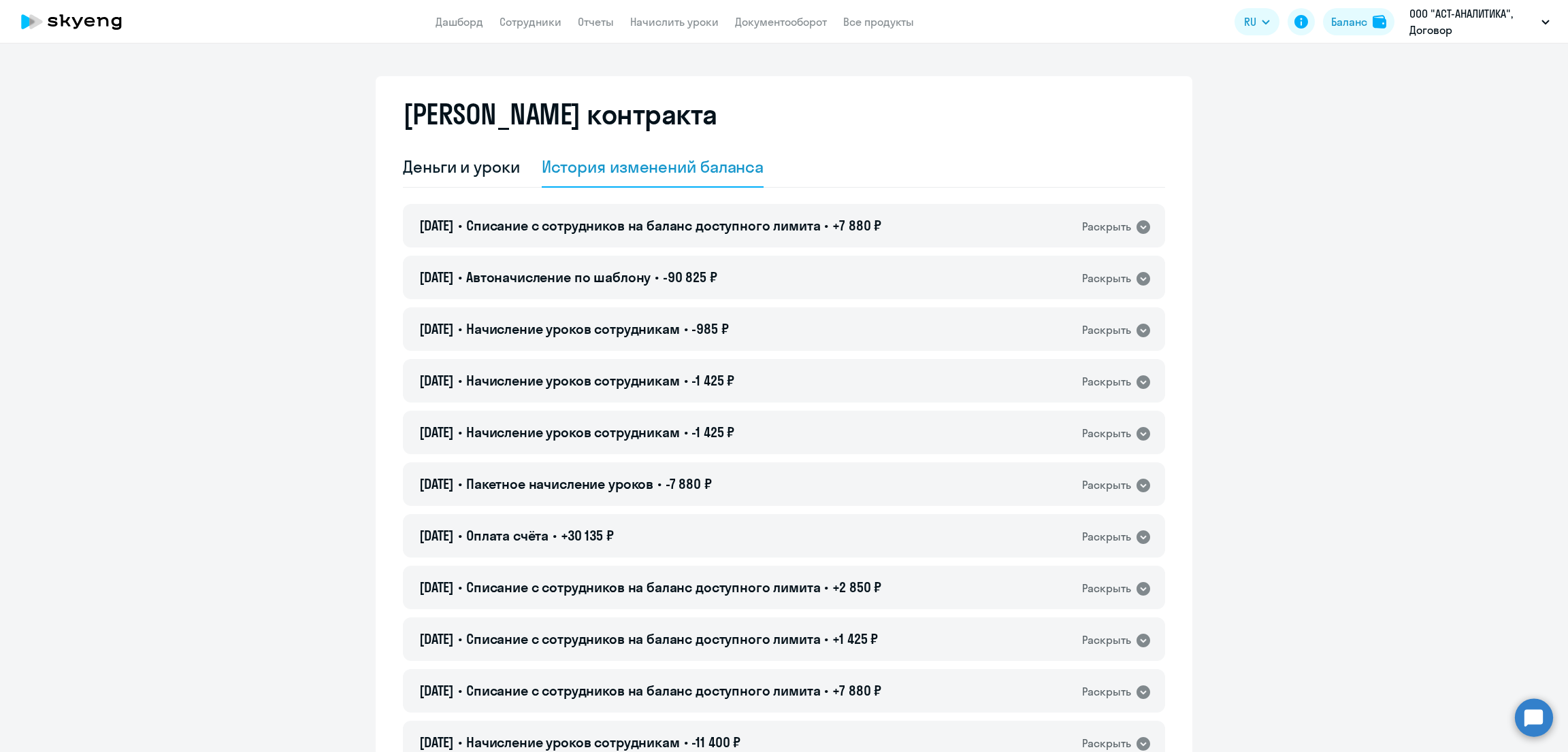
select select "30"
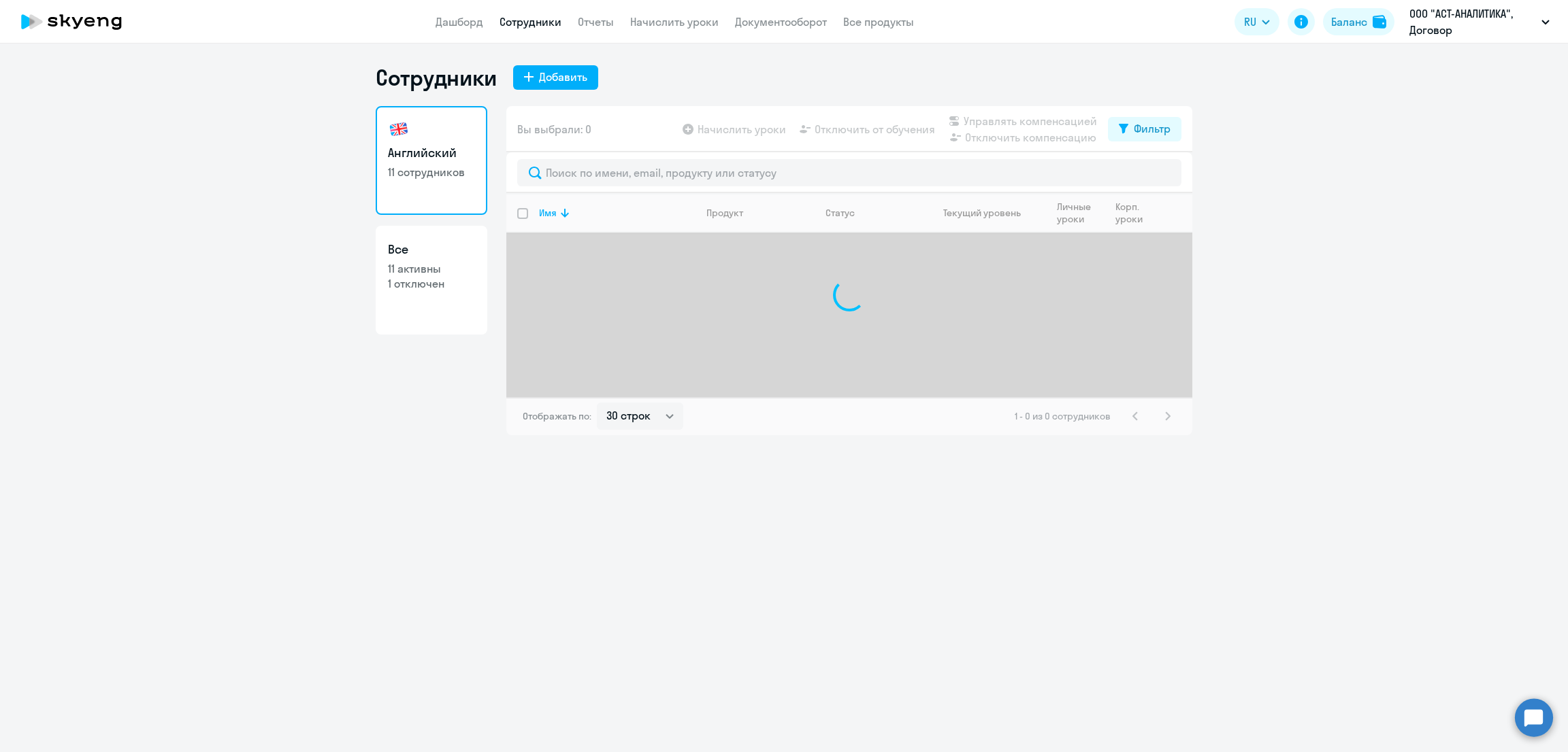
drag, startPoint x: 589, startPoint y: 16, endPoint x: 613, endPoint y: 46, distance: 38.4
click at [589, 18] on link "Отчеты" at bounding box center [596, 22] width 36 height 14
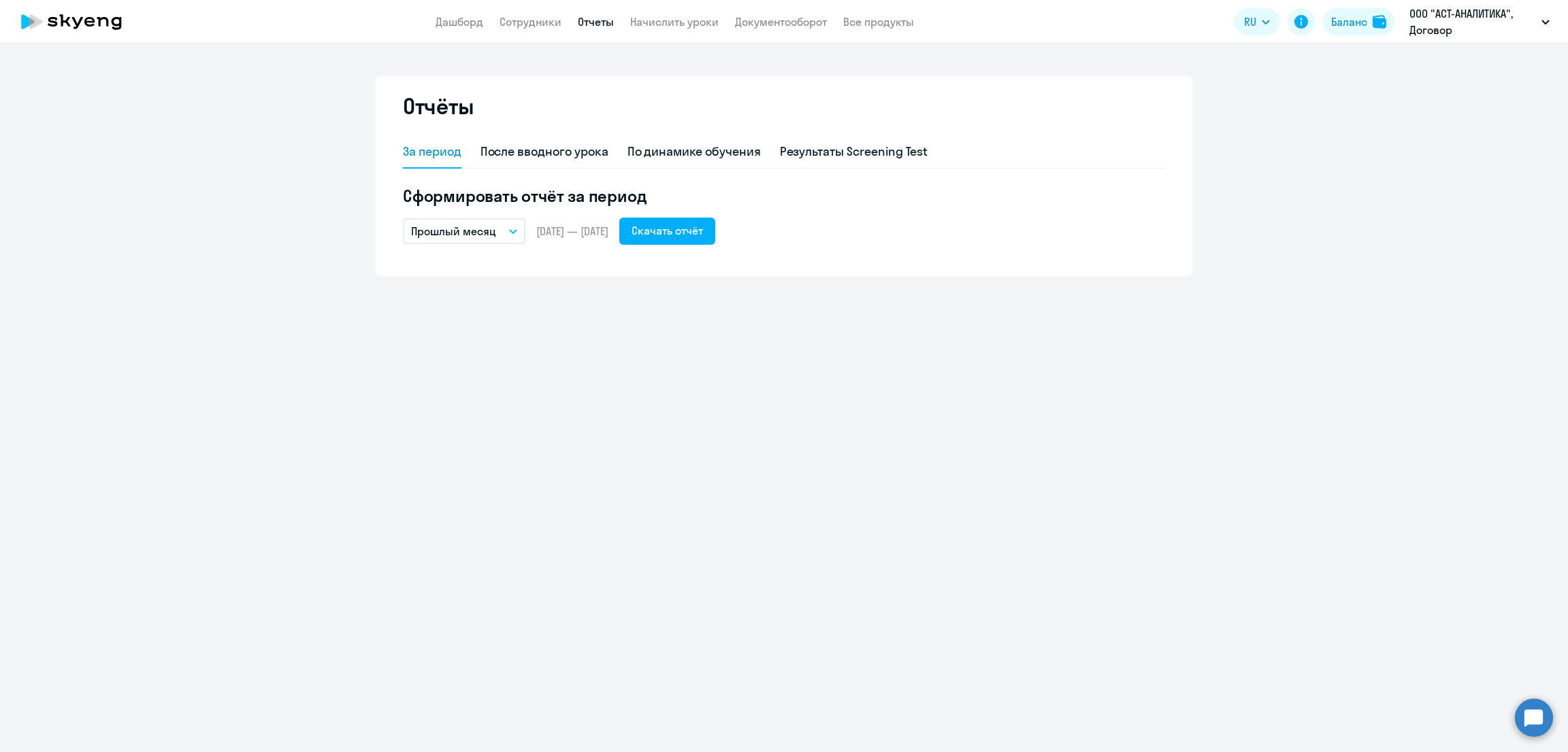
click at [456, 231] on p "Прошлый месяц" at bounding box center [454, 232] width 85 height 16
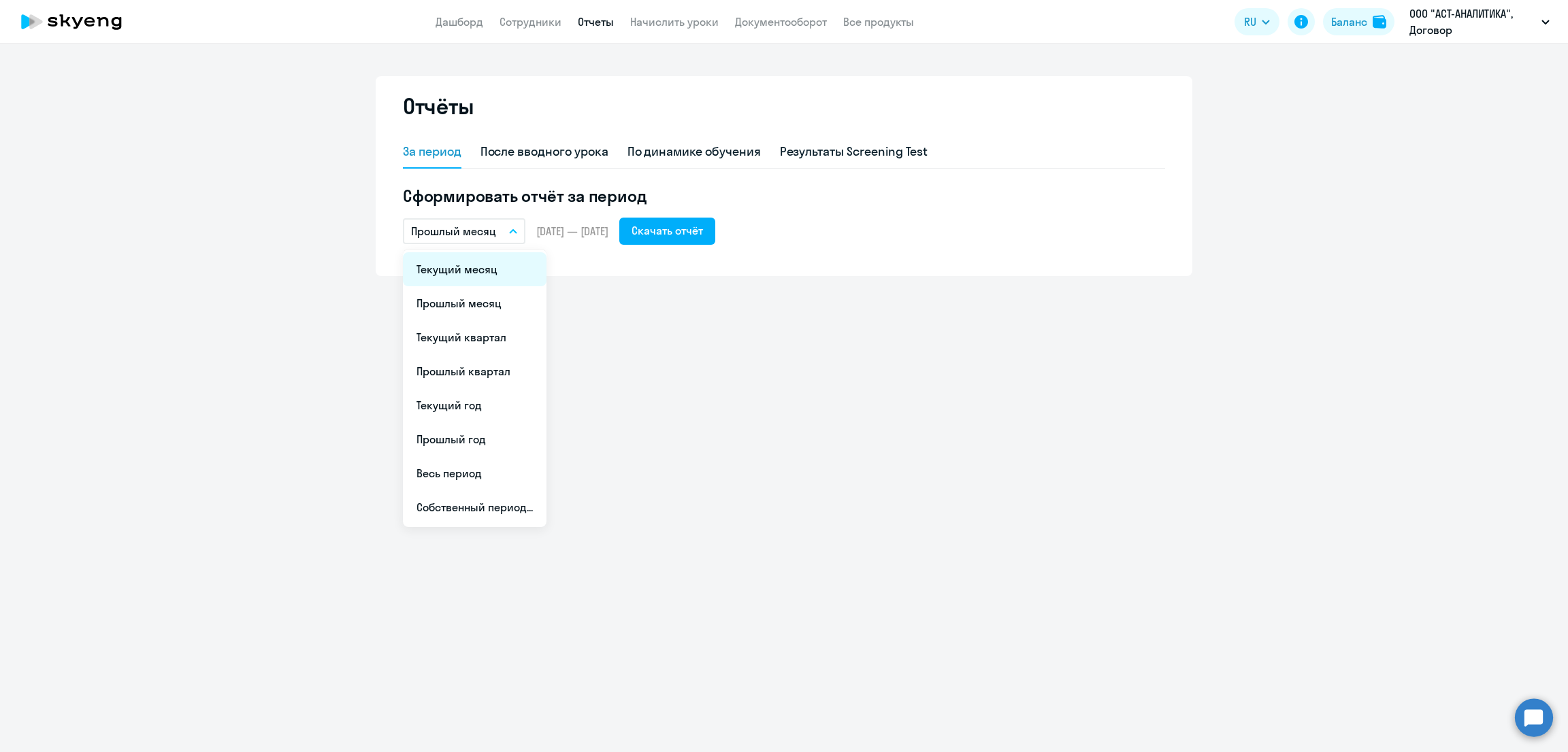
click at [467, 274] on li "Текущий месяц" at bounding box center [474, 270] width 144 height 34
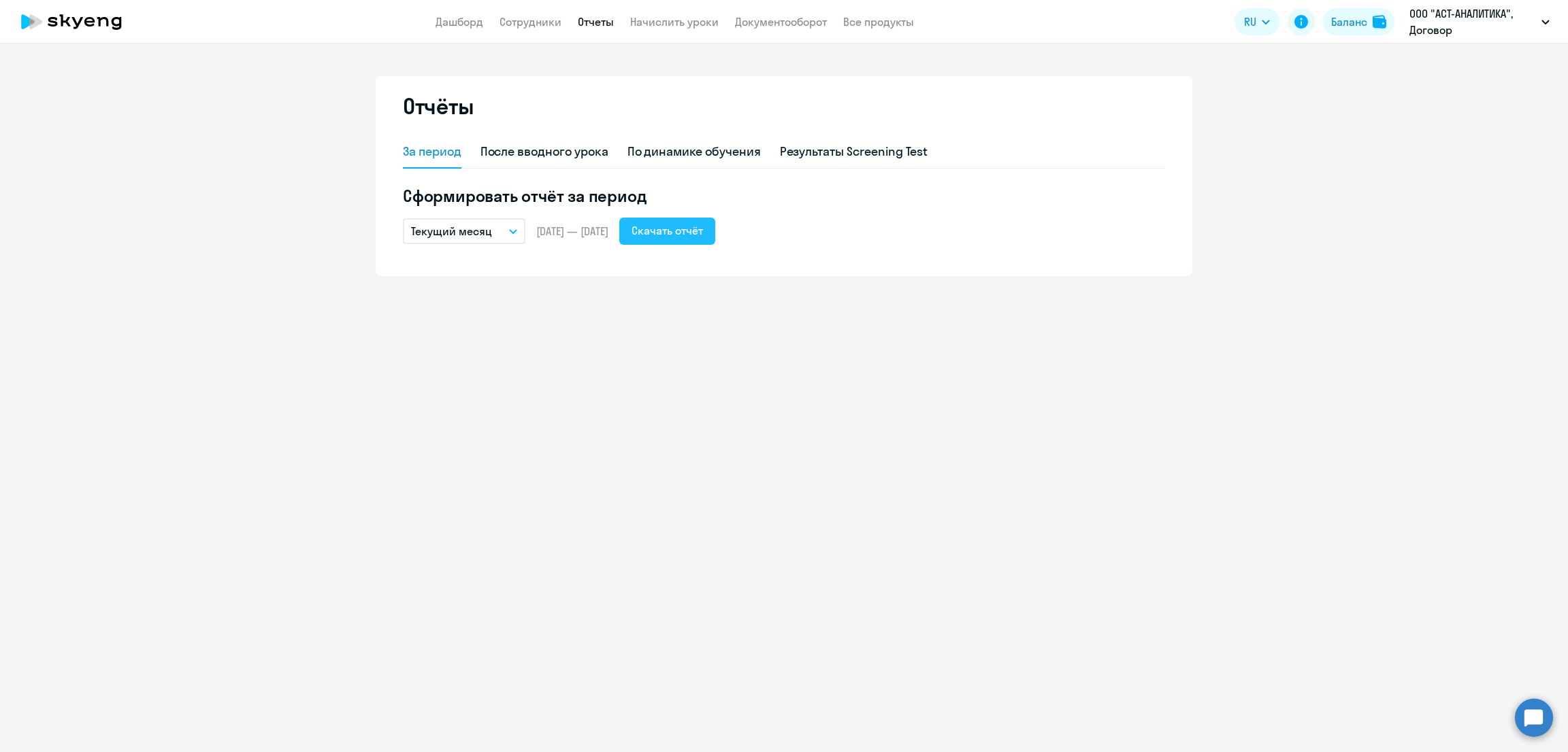
click at [705, 243] on button "Скачать отчёт" at bounding box center [667, 232] width 96 height 27
